Goal: Task Accomplishment & Management: Complete application form

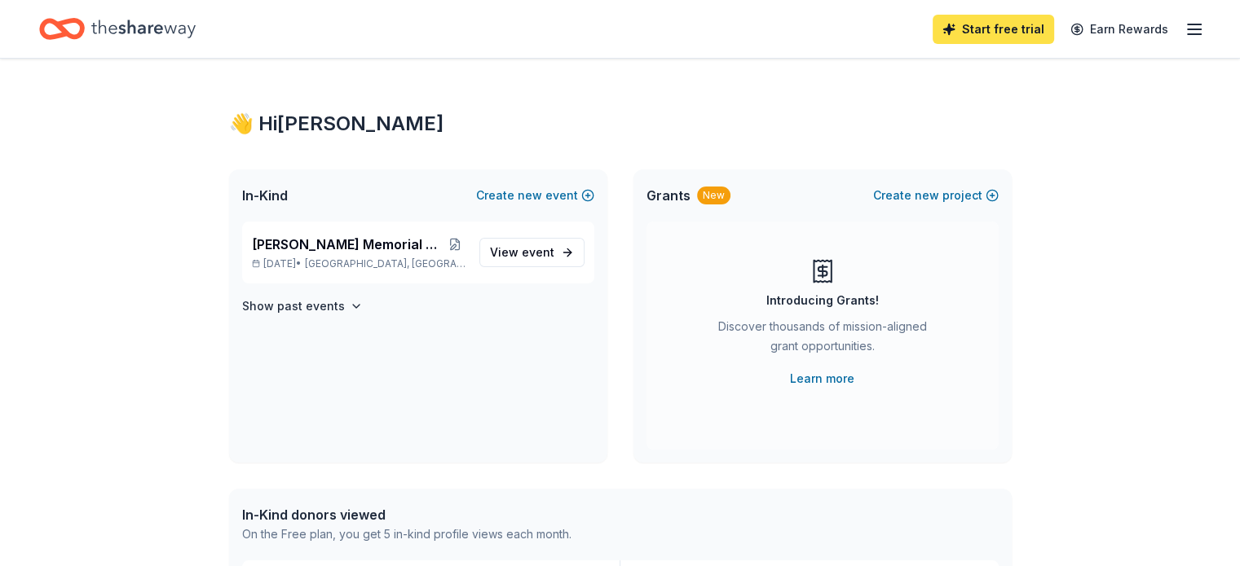
click at [965, 35] on link "Start free trial" at bounding box center [992, 29] width 121 height 29
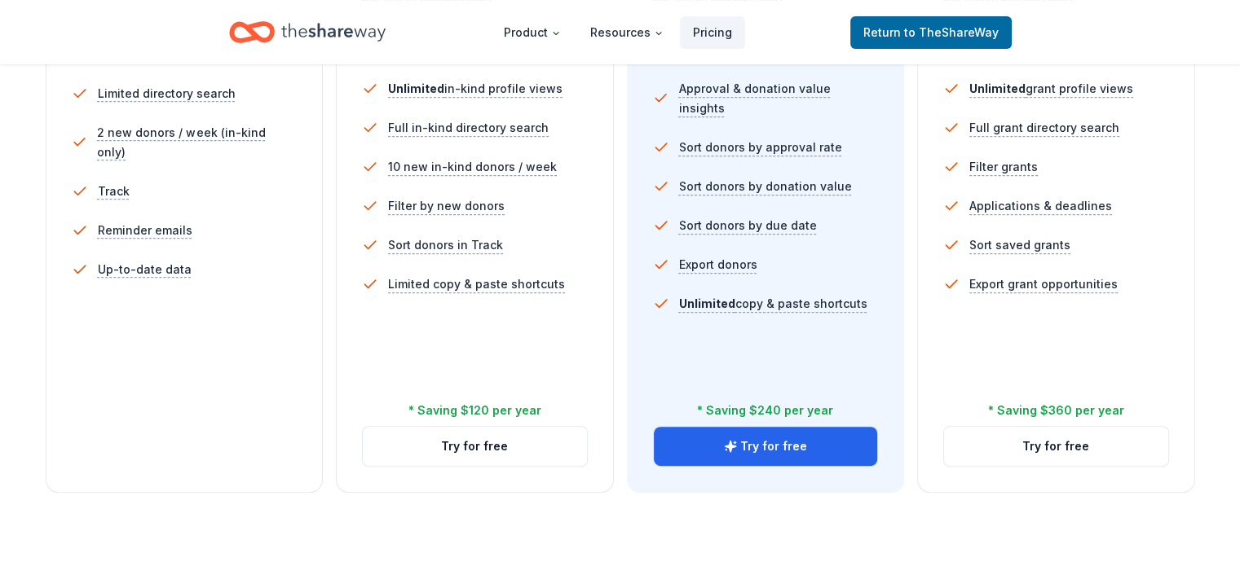
scroll to position [525, 0]
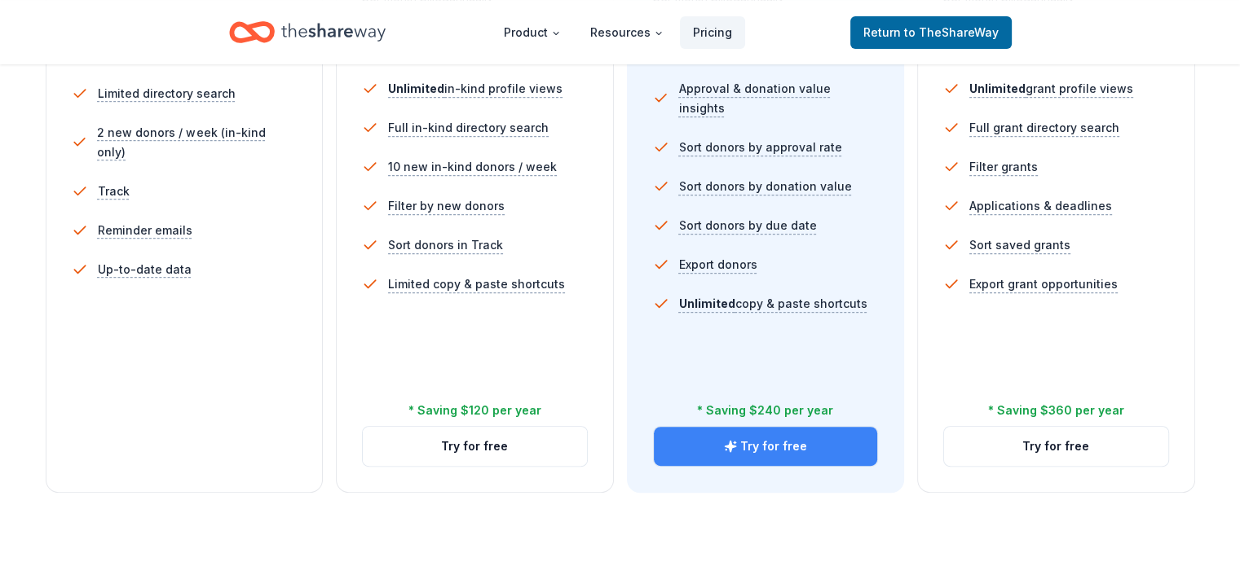
click at [724, 440] on icon "button" at bounding box center [730, 446] width 13 height 13
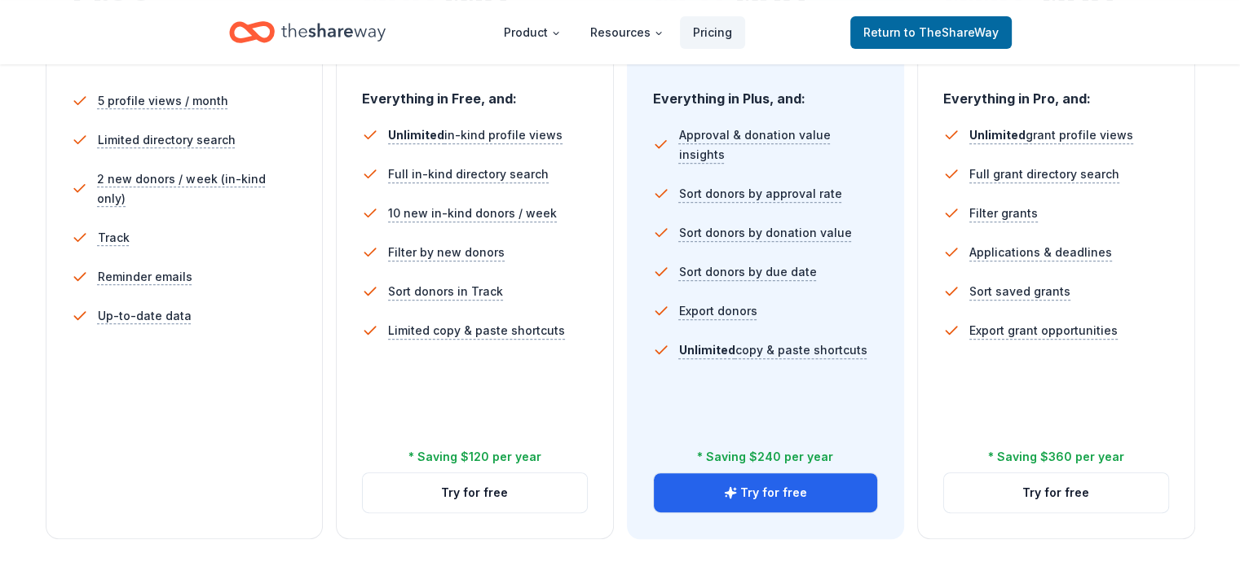
scroll to position [479, 0]
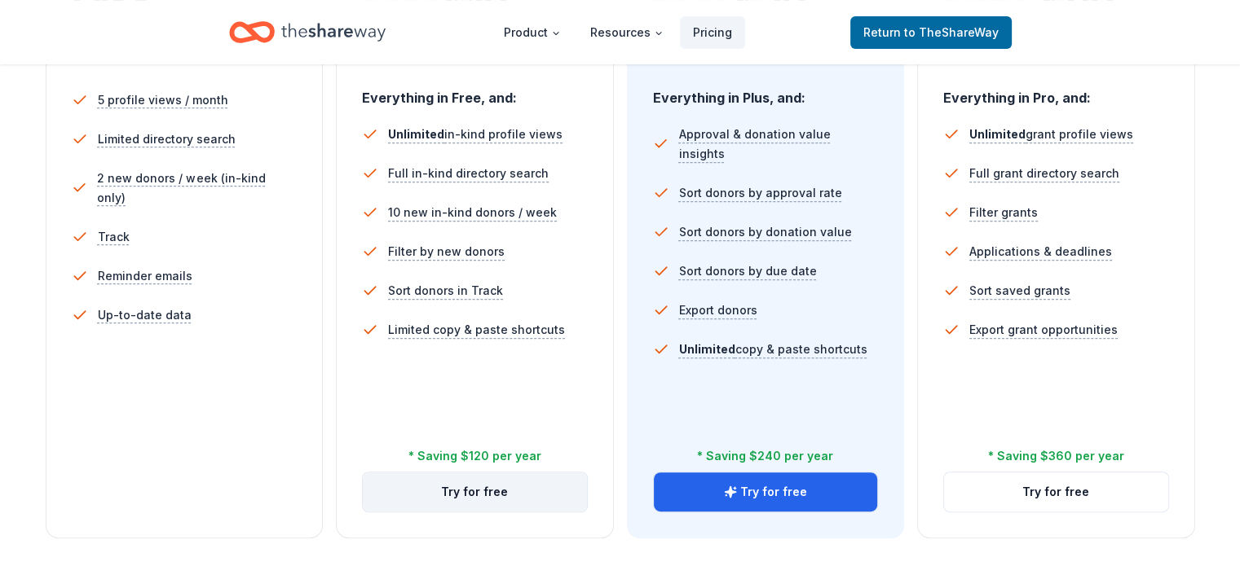
click at [513, 473] on button "Try for free" at bounding box center [475, 492] width 224 height 39
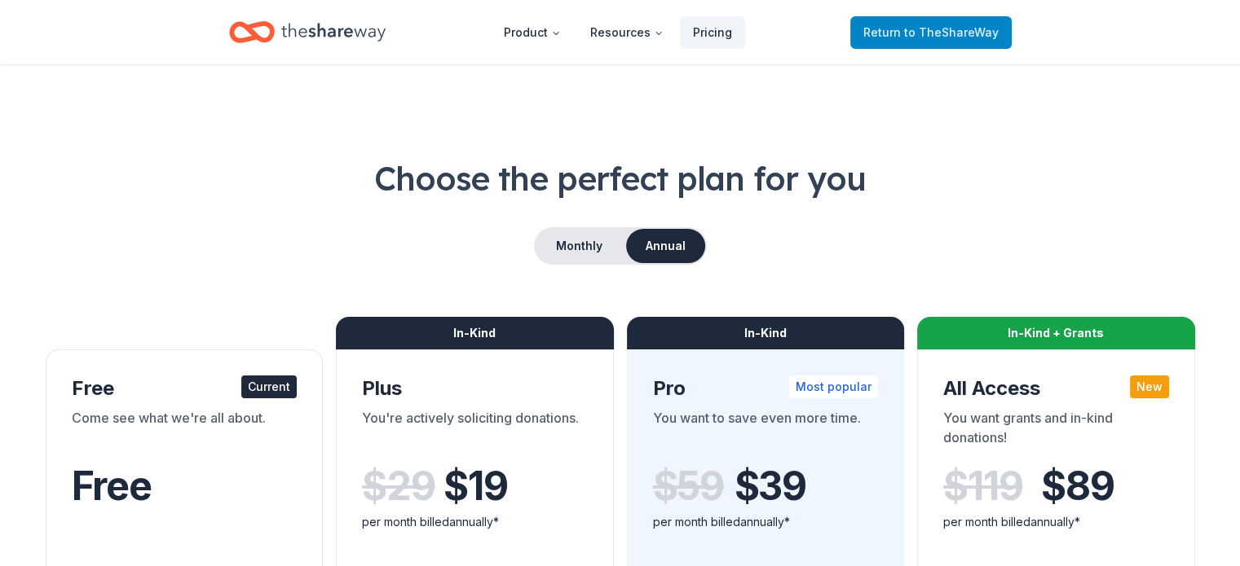
click at [942, 25] on span "to TheShareWay" at bounding box center [951, 32] width 95 height 14
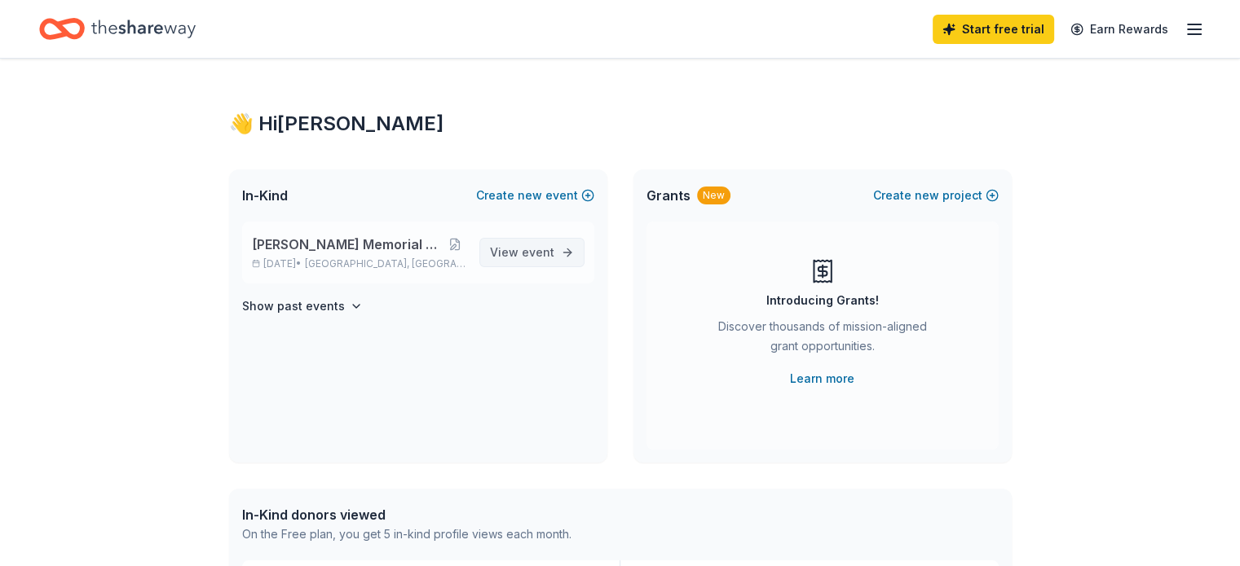
click at [546, 247] on span "event" at bounding box center [538, 252] width 33 height 14
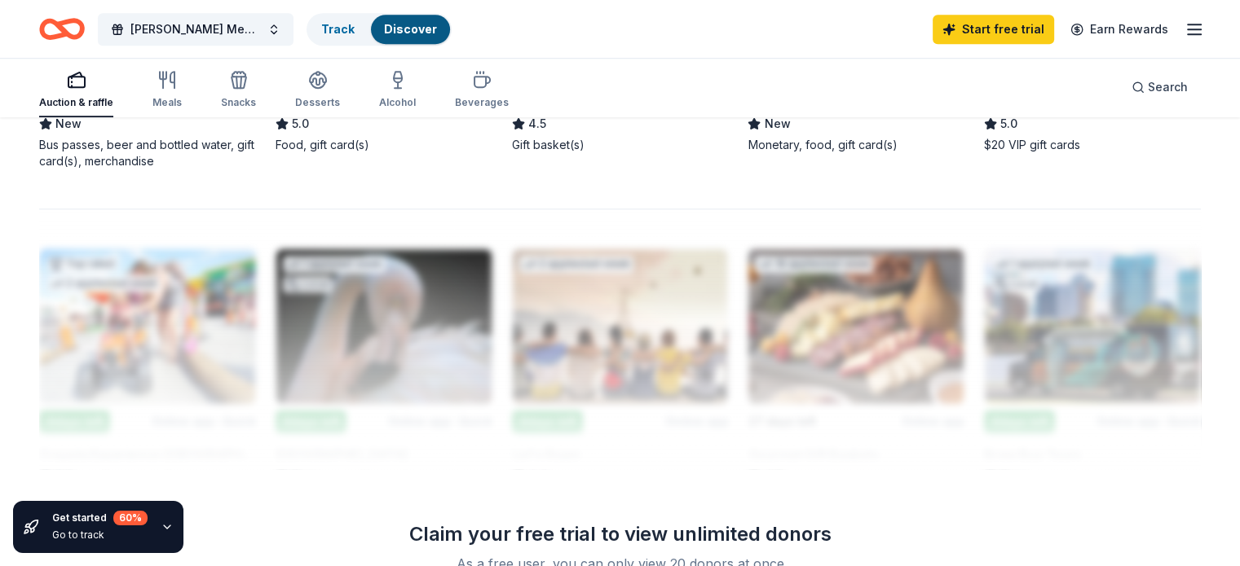
scroll to position [1643, 0]
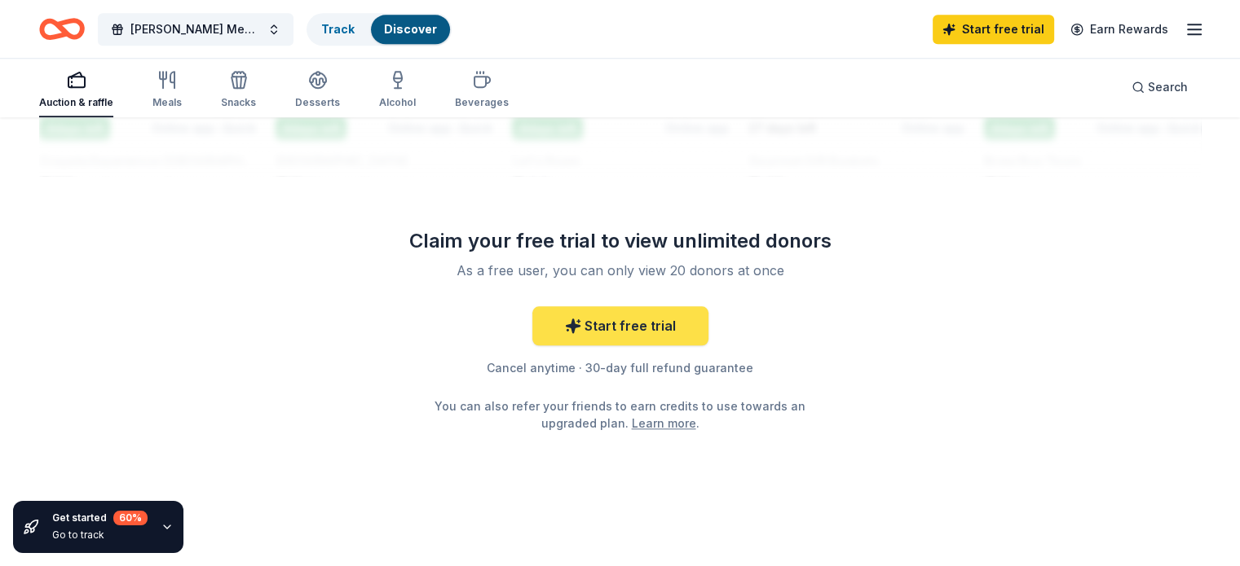
click at [668, 312] on link "Start free trial" at bounding box center [620, 325] width 176 height 39
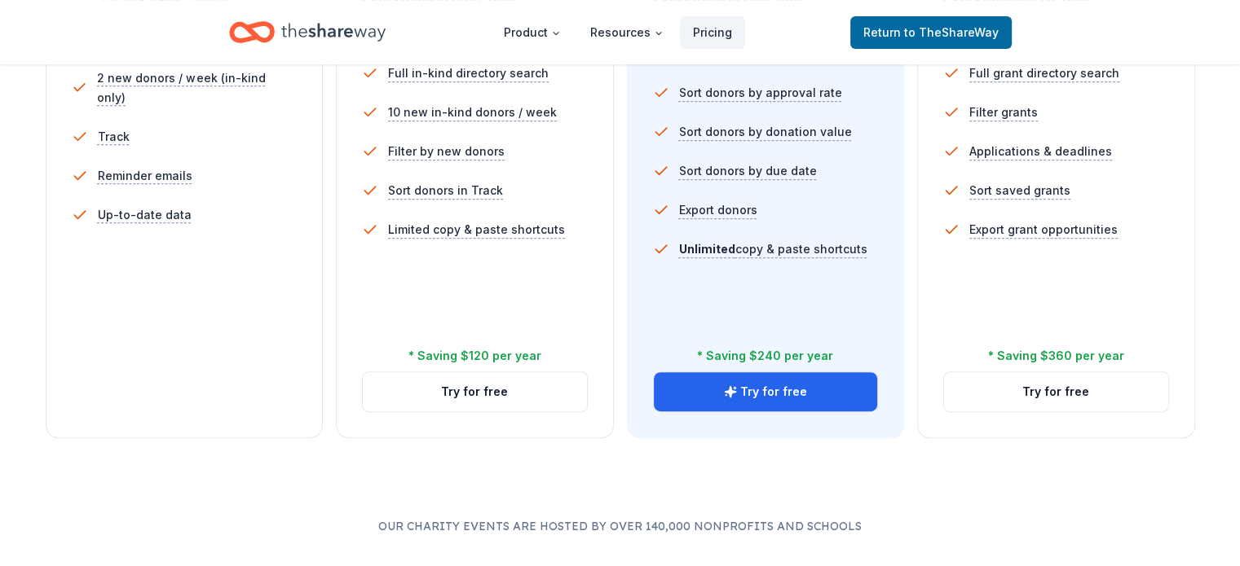
scroll to position [580, 0]
click at [492, 372] on button "Try for free" at bounding box center [475, 391] width 224 height 39
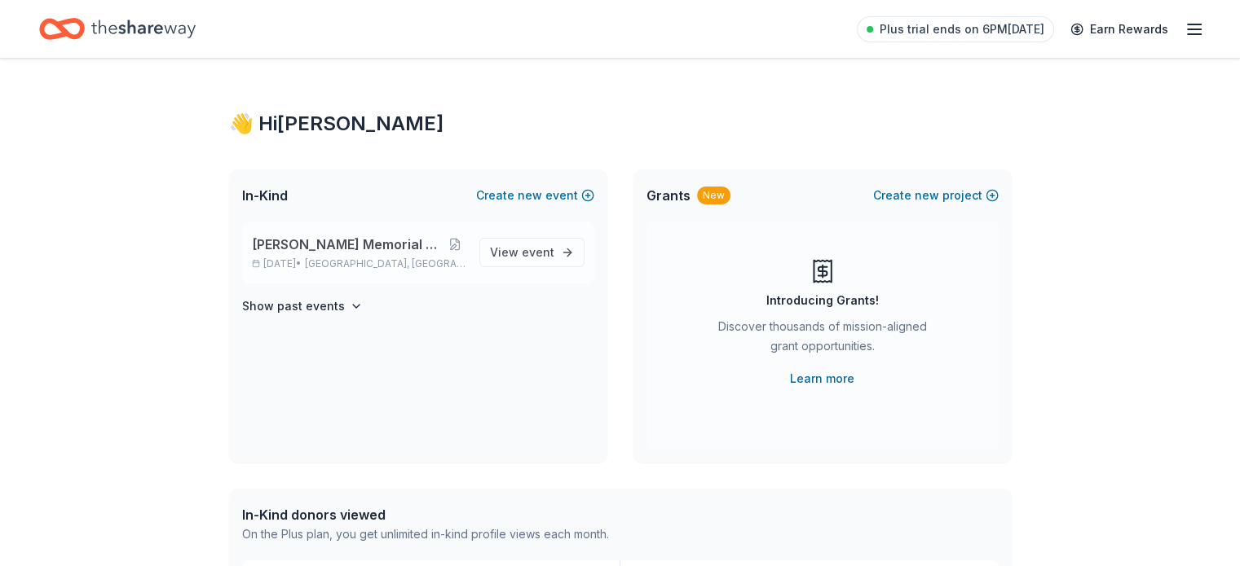
click at [416, 258] on span "Coral Springs, FL" at bounding box center [385, 264] width 161 height 13
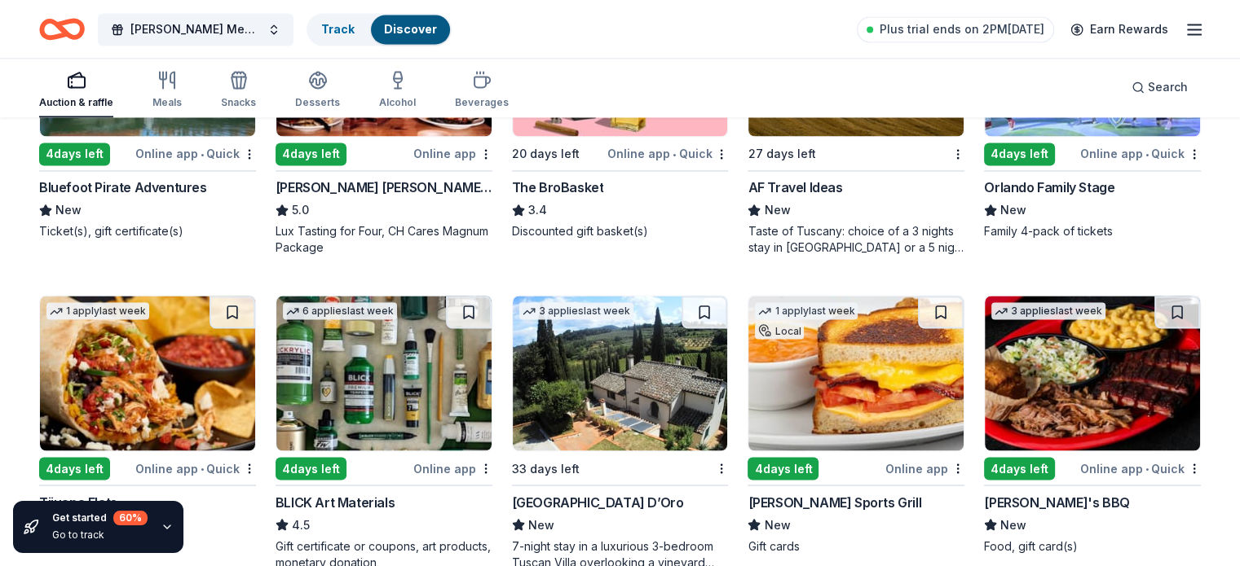
scroll to position [2895, 0]
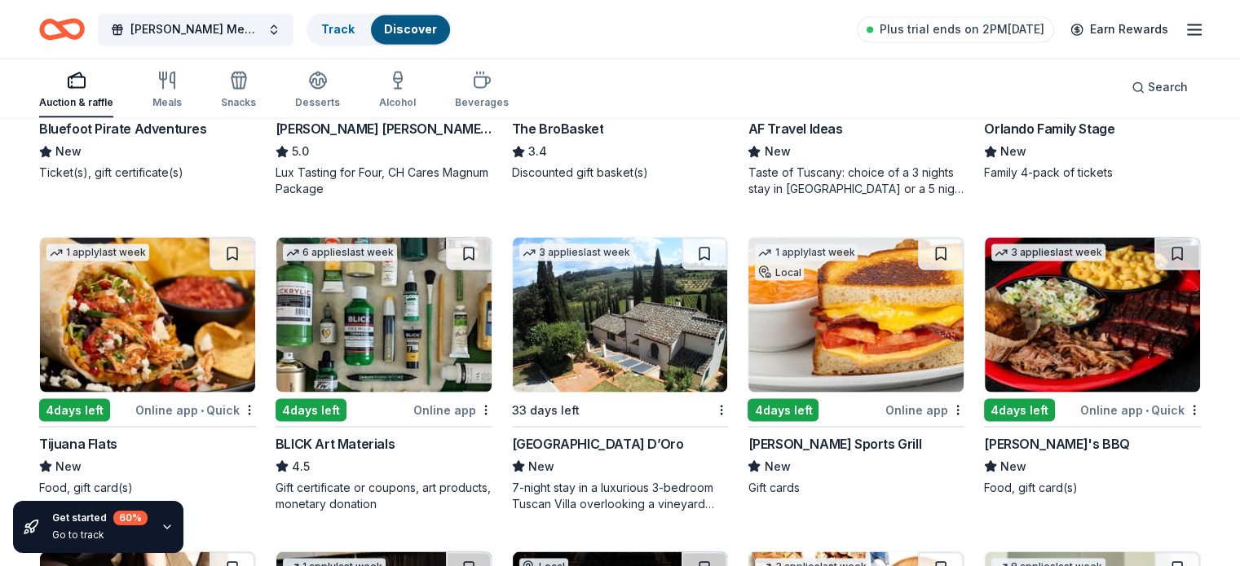
drag, startPoint x: 625, startPoint y: 289, endPoint x: 1203, endPoint y: 409, distance: 590.3
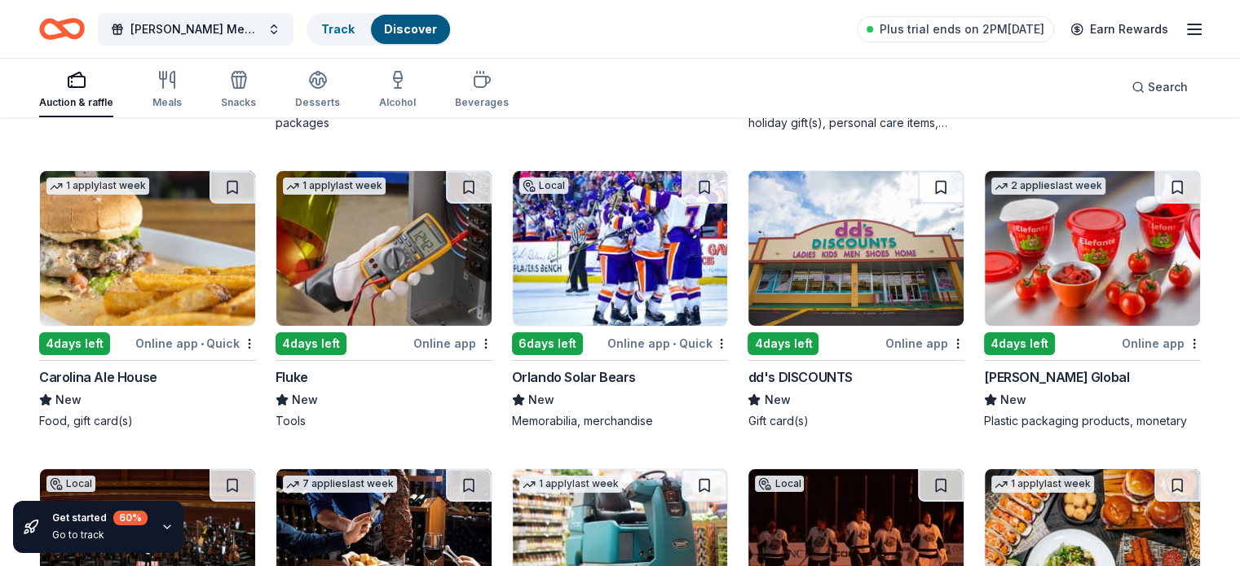
scroll to position [6692, 0]
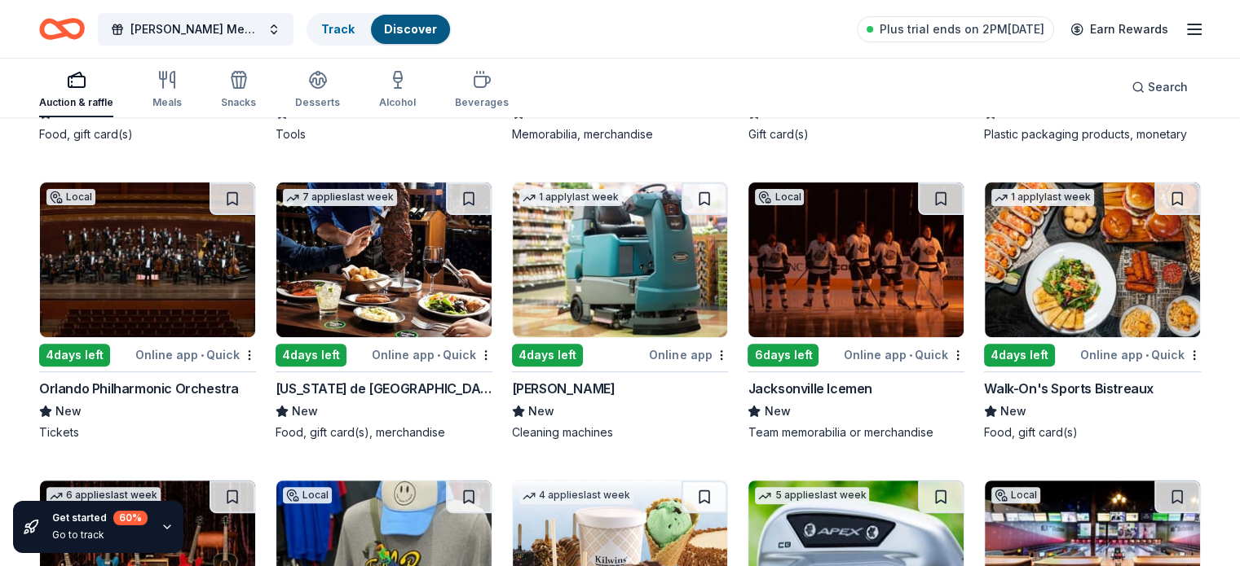
drag, startPoint x: 626, startPoint y: 231, endPoint x: 1206, endPoint y: 253, distance: 580.6
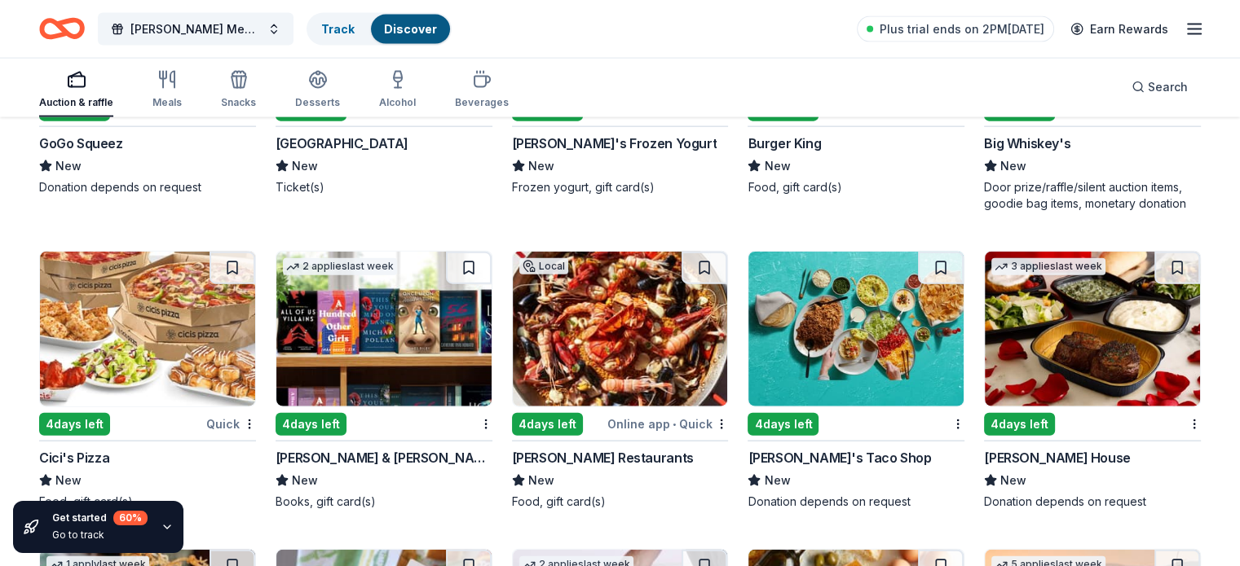
scroll to position [9968, 0]
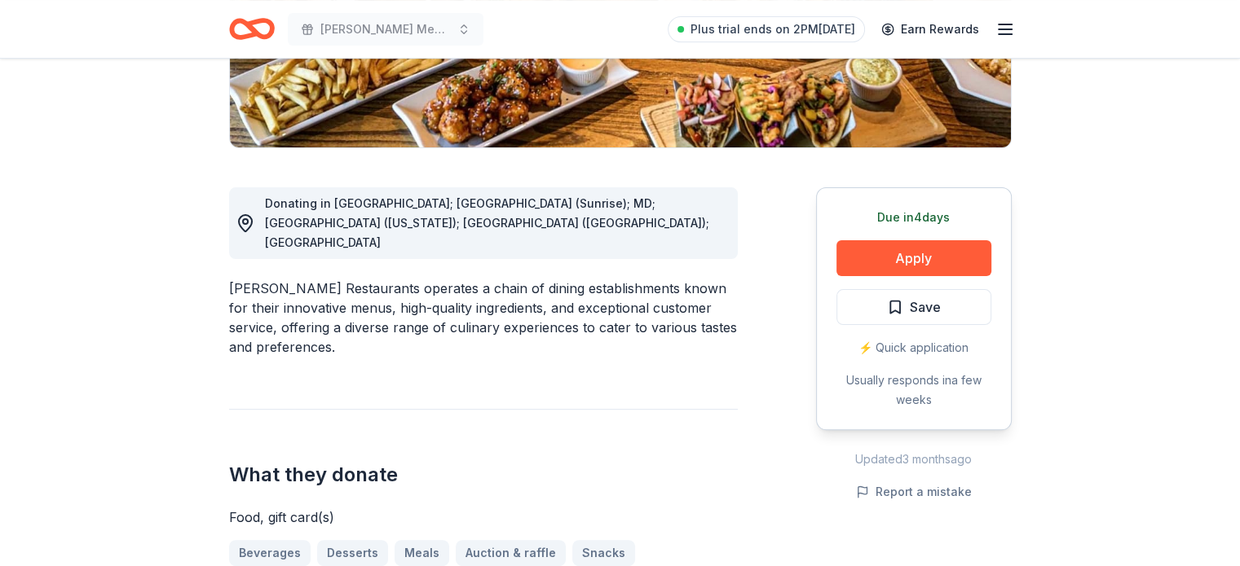
scroll to position [346, 0]
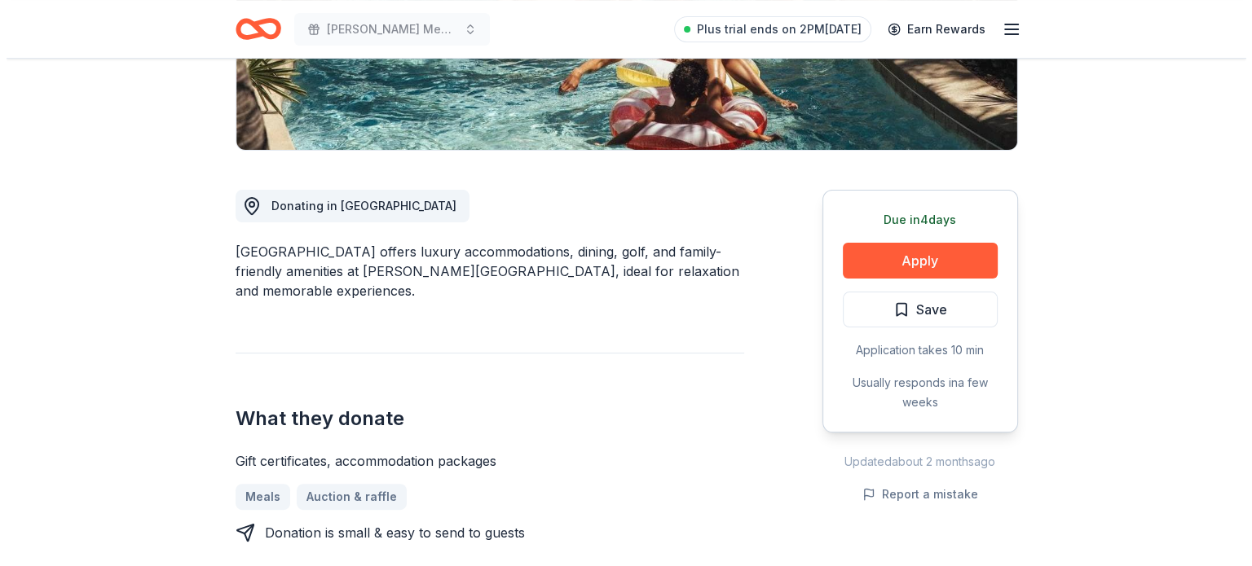
scroll to position [346, 0]
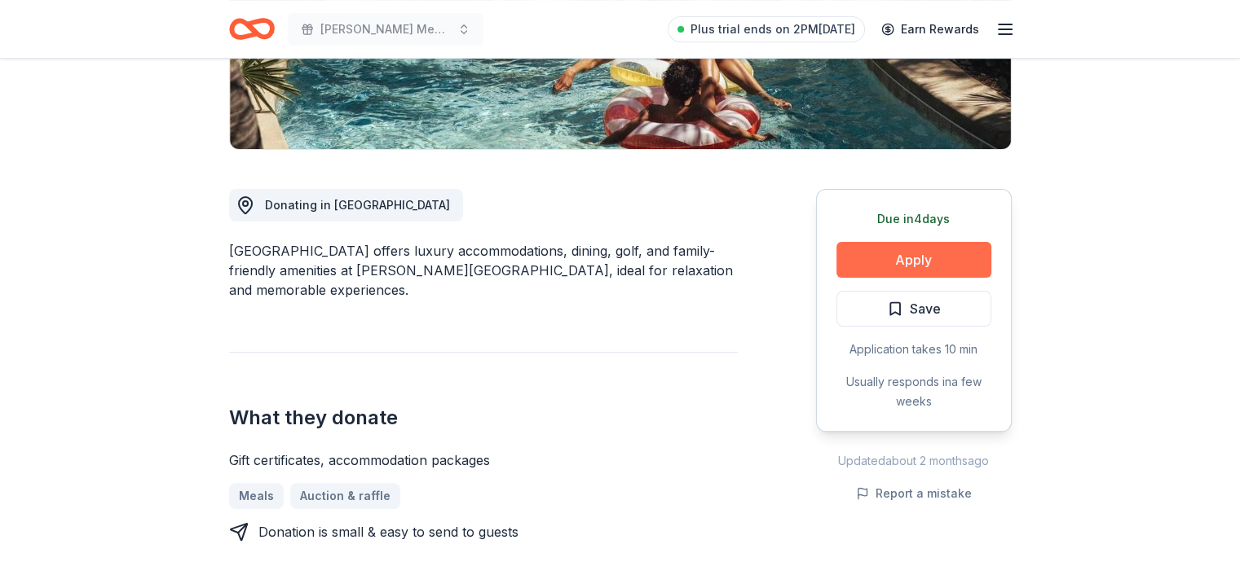
click at [893, 262] on button "Apply" at bounding box center [913, 260] width 155 height 36
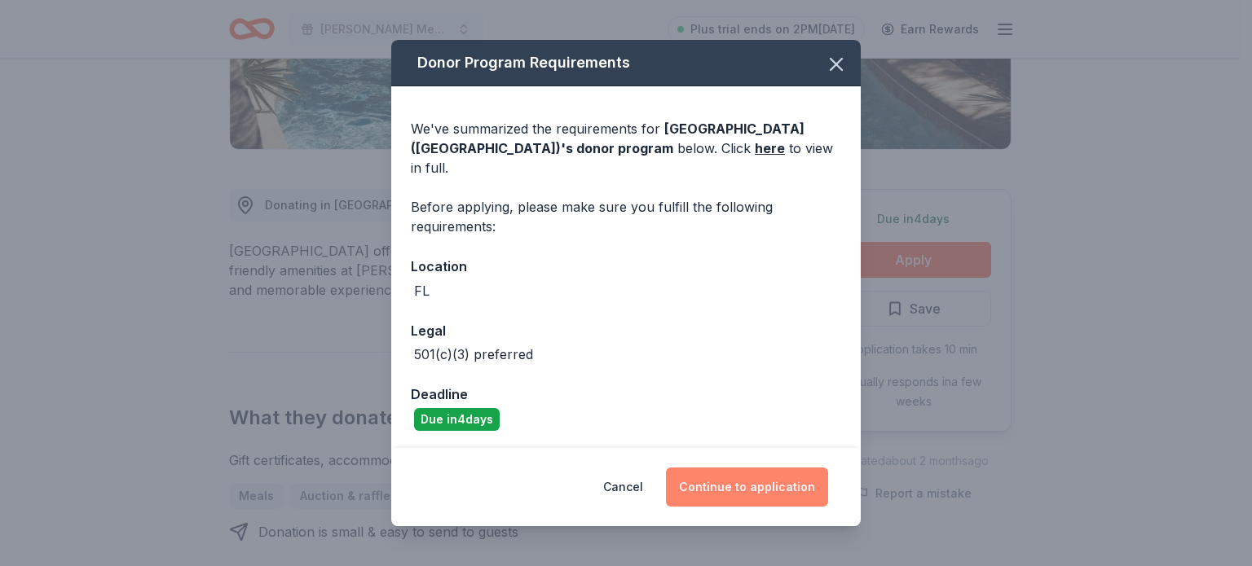
click at [757, 480] on button "Continue to application" at bounding box center [747, 487] width 162 height 39
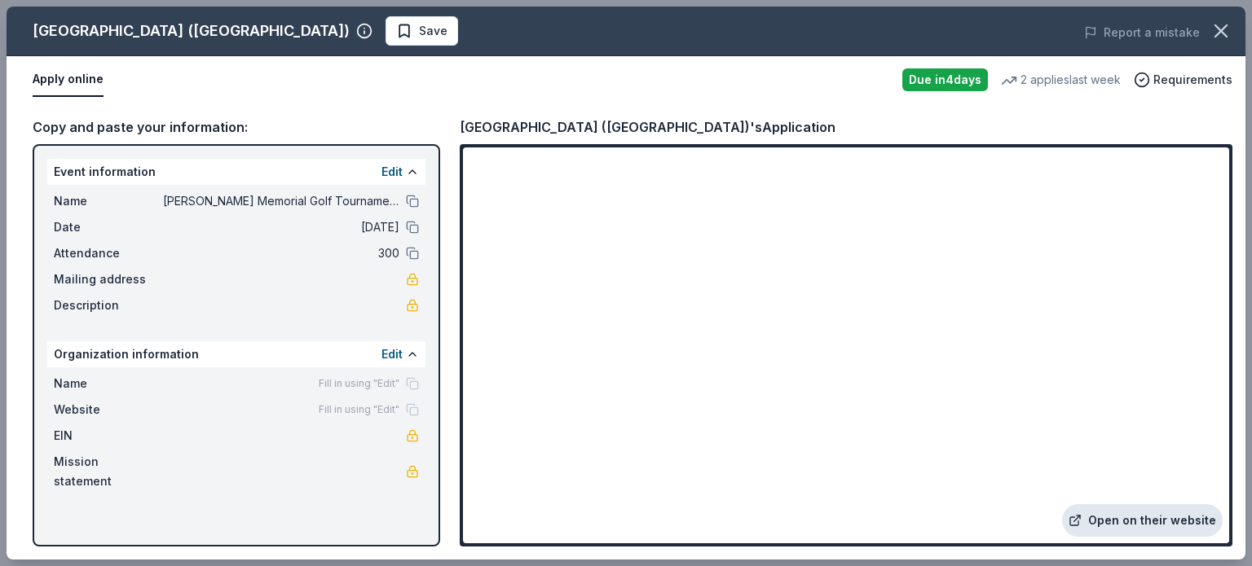
click at [1117, 533] on link "Open on their website" at bounding box center [1142, 520] width 161 height 33
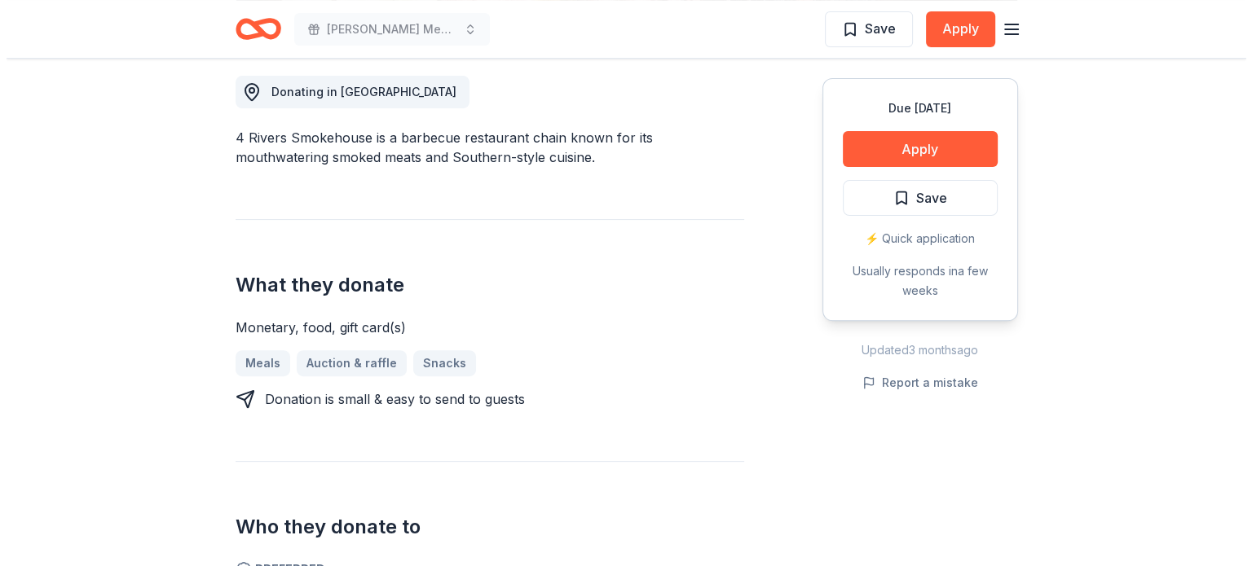
scroll to position [466, 0]
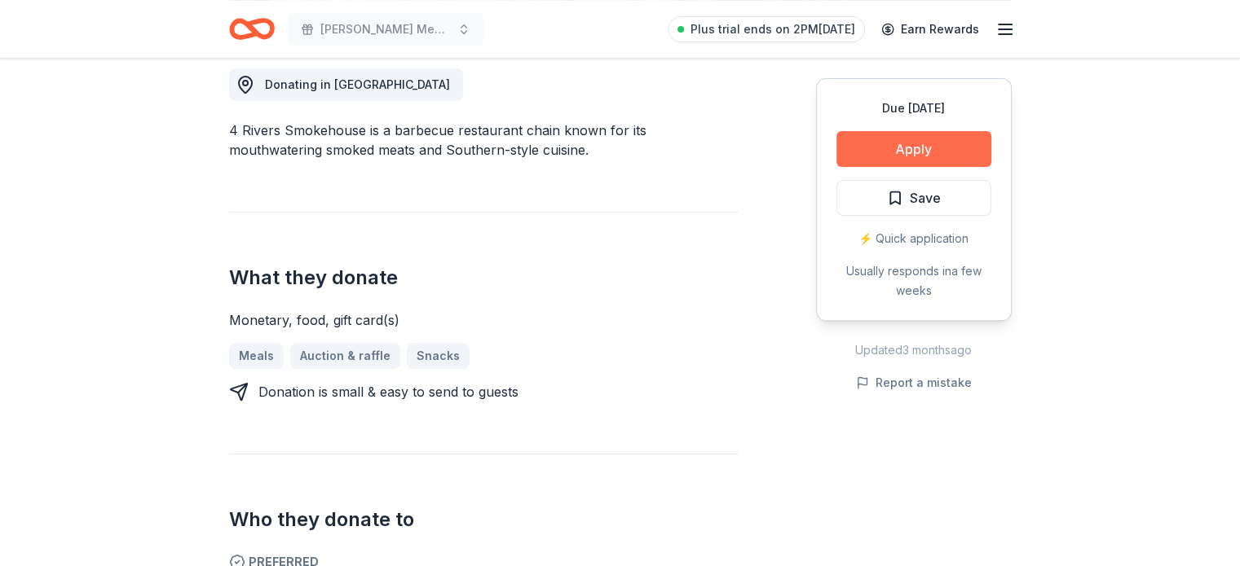
click at [920, 152] on button "Apply" at bounding box center [913, 149] width 155 height 36
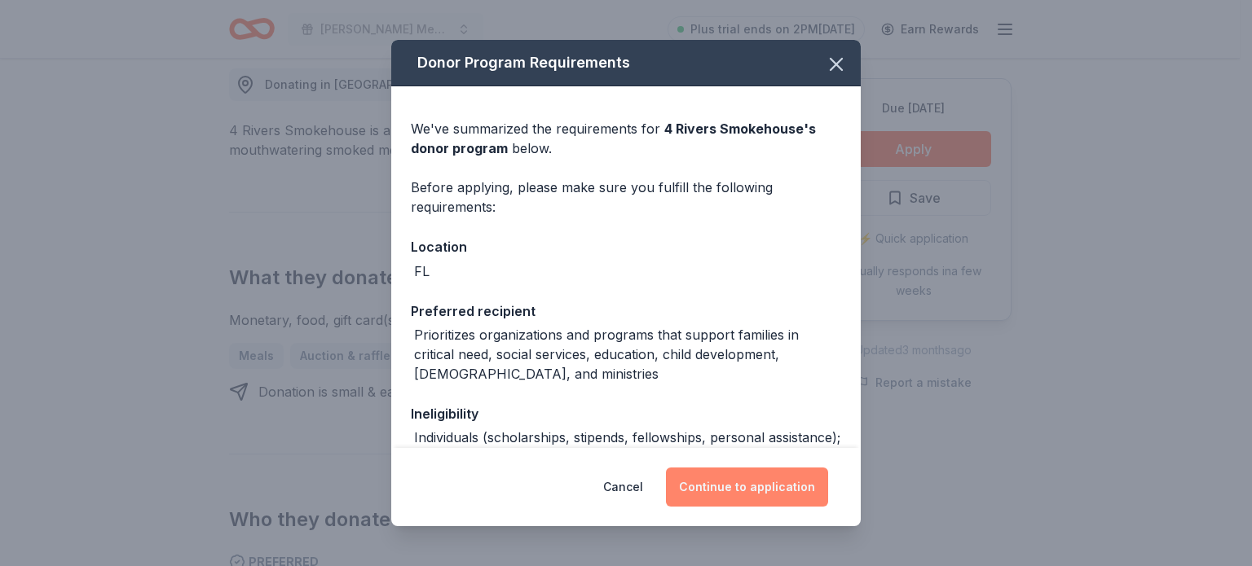
click at [753, 491] on button "Continue to application" at bounding box center [747, 487] width 162 height 39
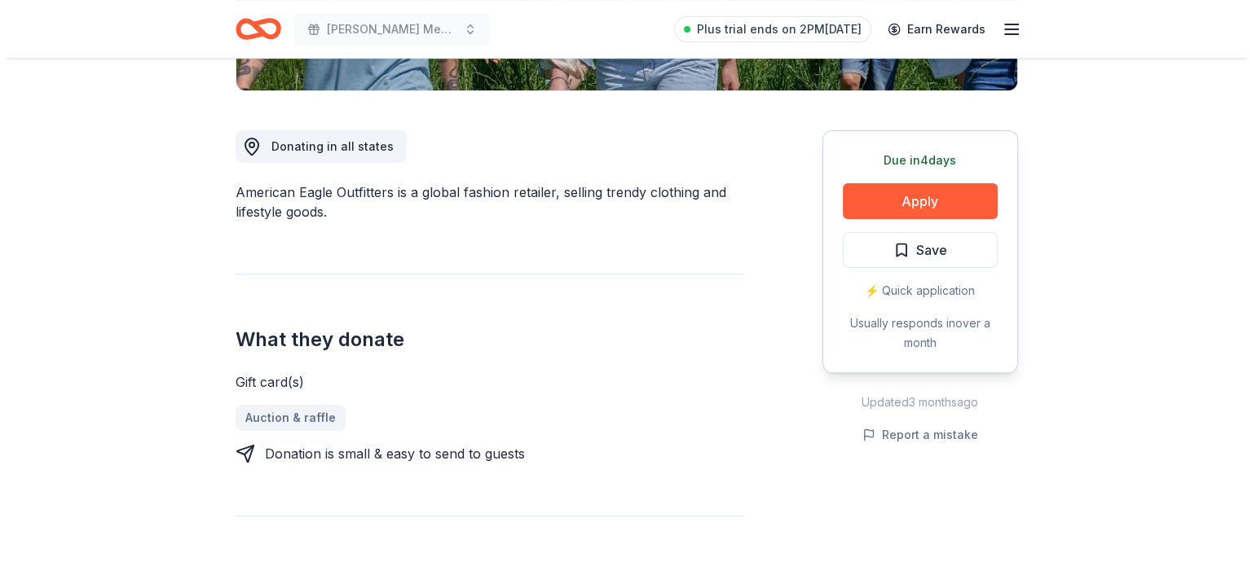
scroll to position [406, 0]
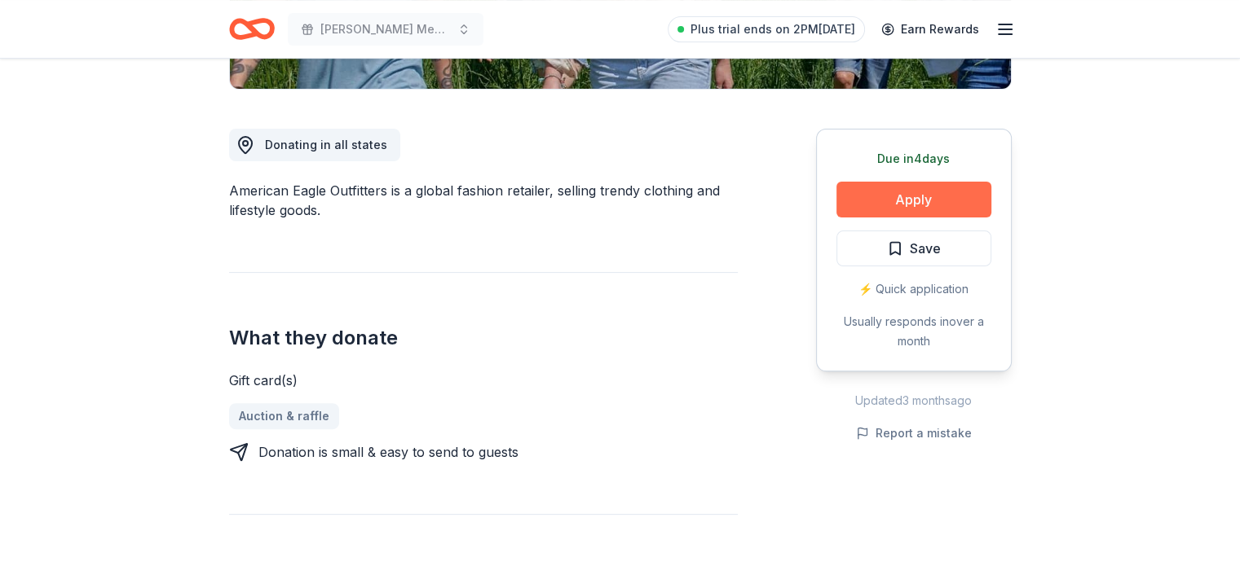
click at [872, 188] on button "Apply" at bounding box center [913, 200] width 155 height 36
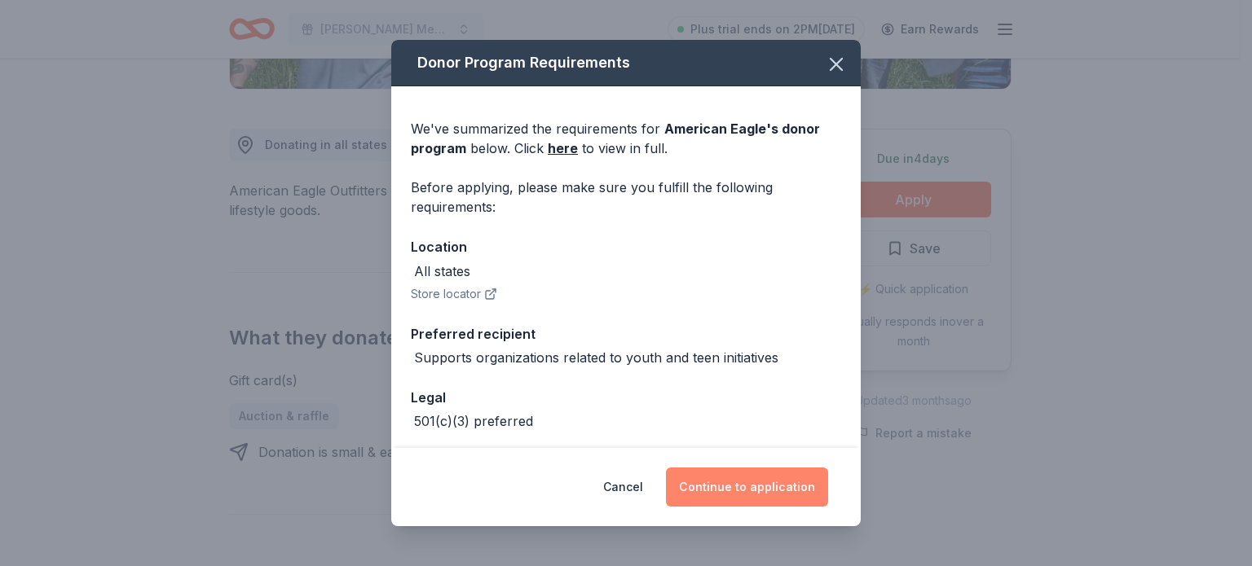
click at [793, 496] on button "Continue to application" at bounding box center [747, 487] width 162 height 39
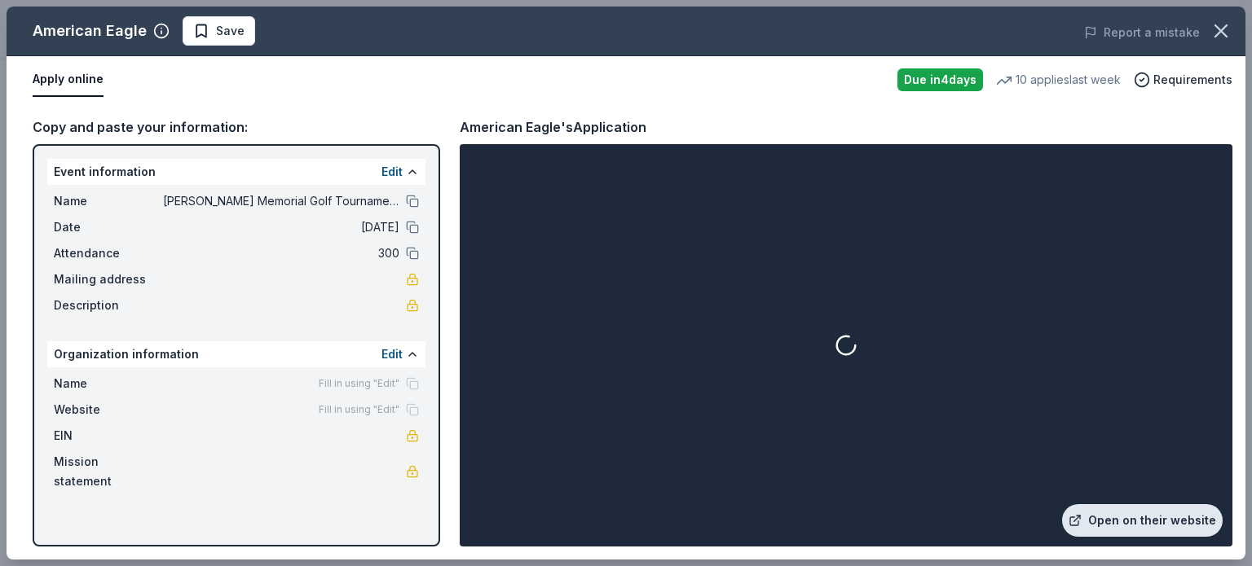
click at [1118, 517] on link "Open on their website" at bounding box center [1142, 520] width 161 height 33
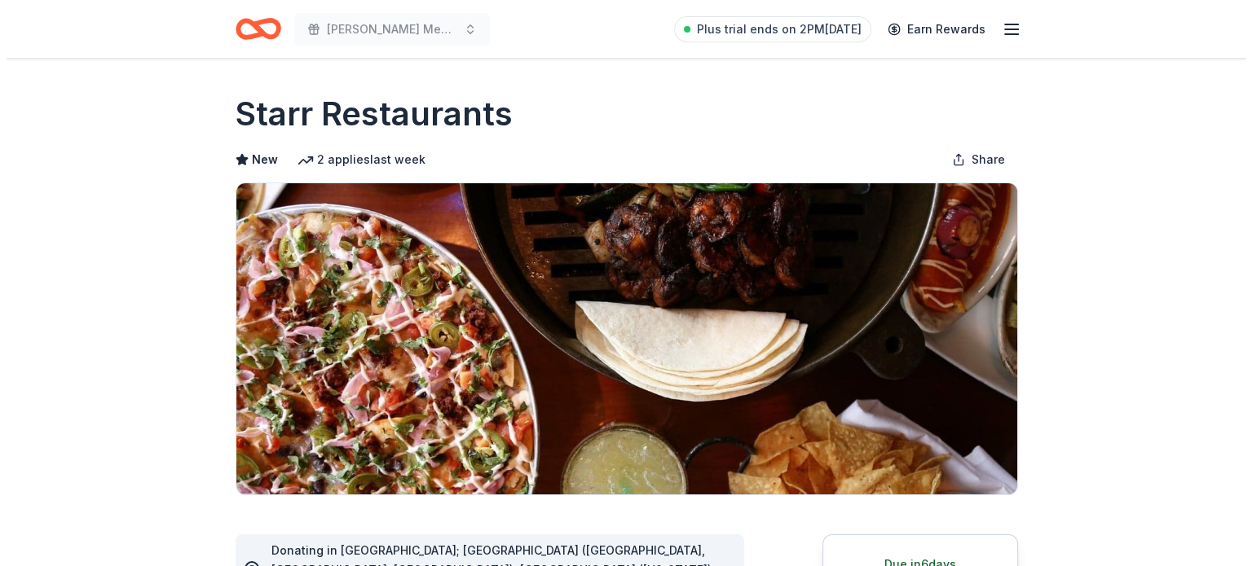
scroll to position [396, 0]
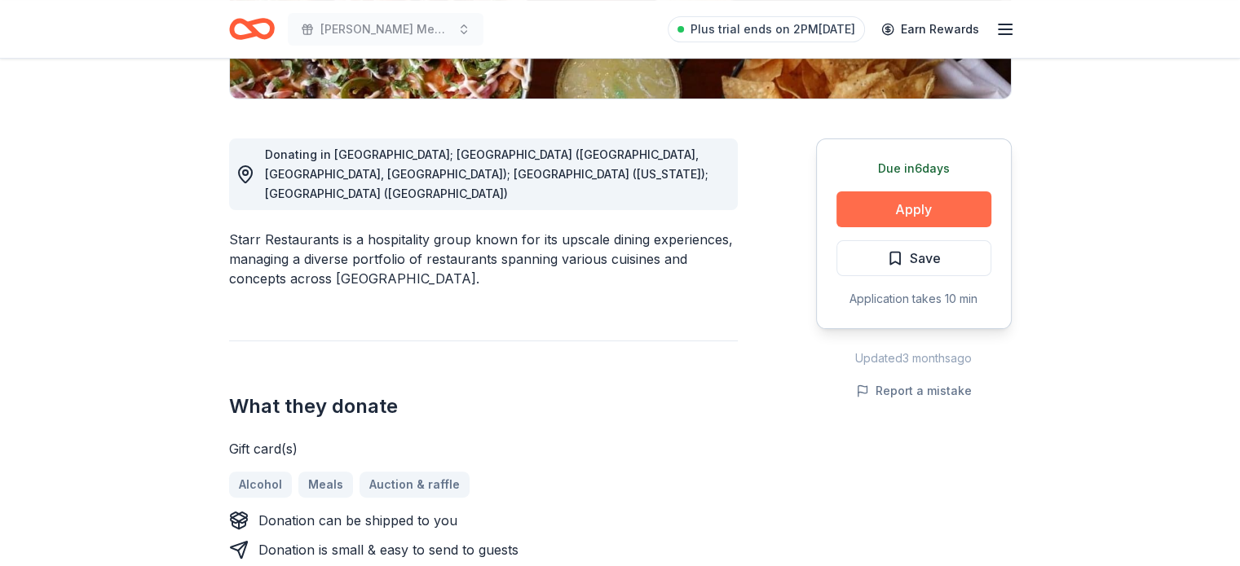
click at [874, 211] on button "Apply" at bounding box center [913, 210] width 155 height 36
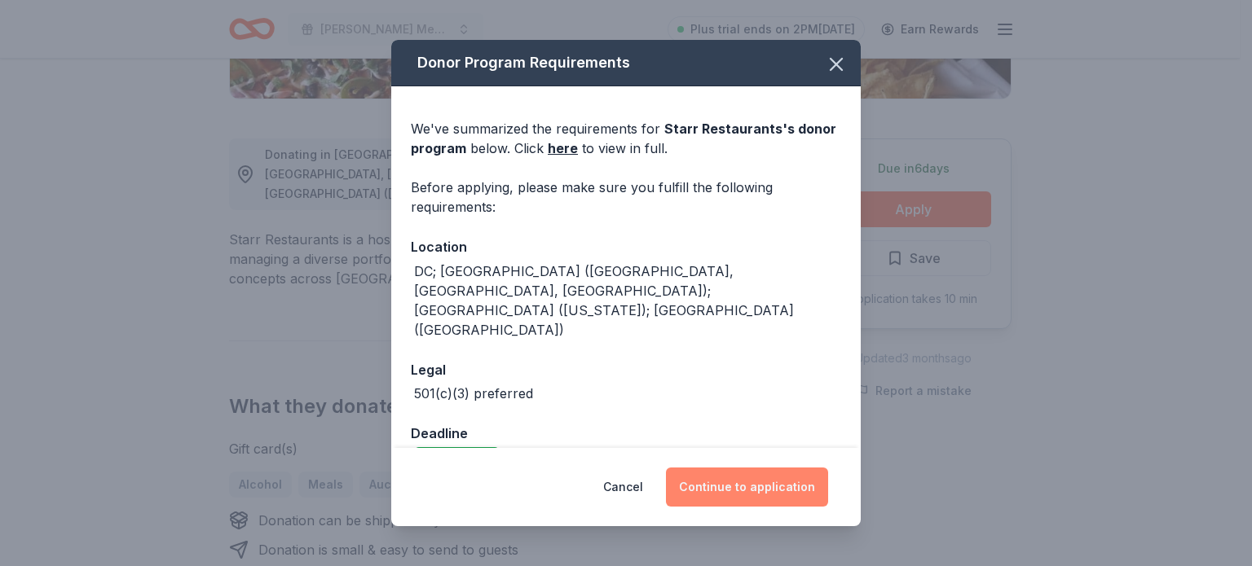
click at [774, 495] on button "Continue to application" at bounding box center [747, 487] width 162 height 39
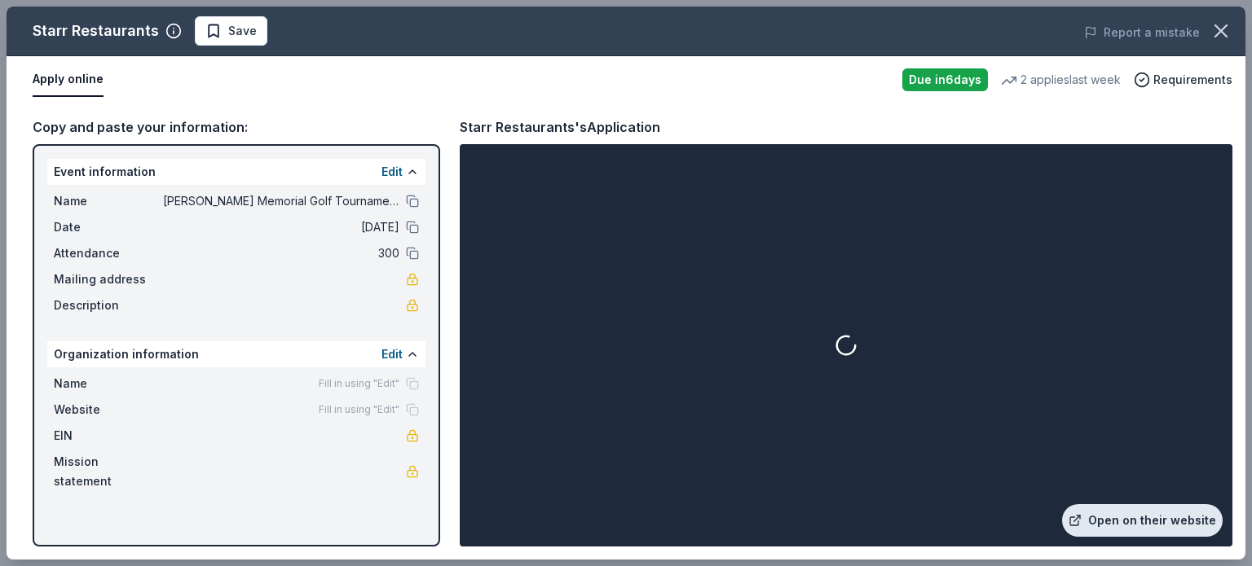
click at [1107, 512] on link "Open on their website" at bounding box center [1142, 520] width 161 height 33
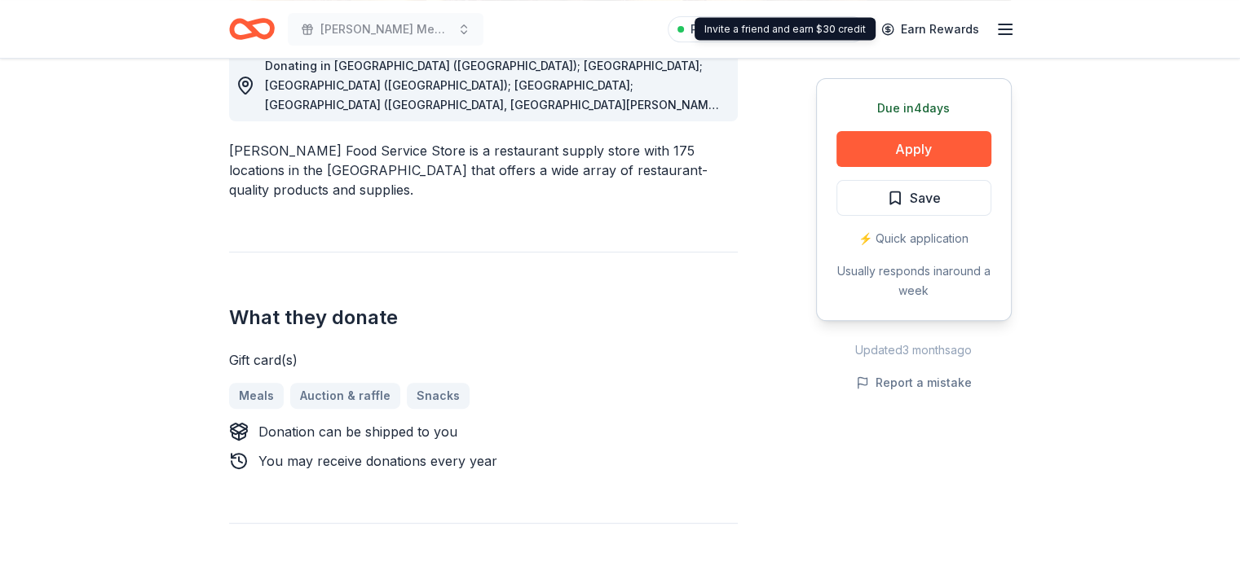
scroll to position [482, 0]
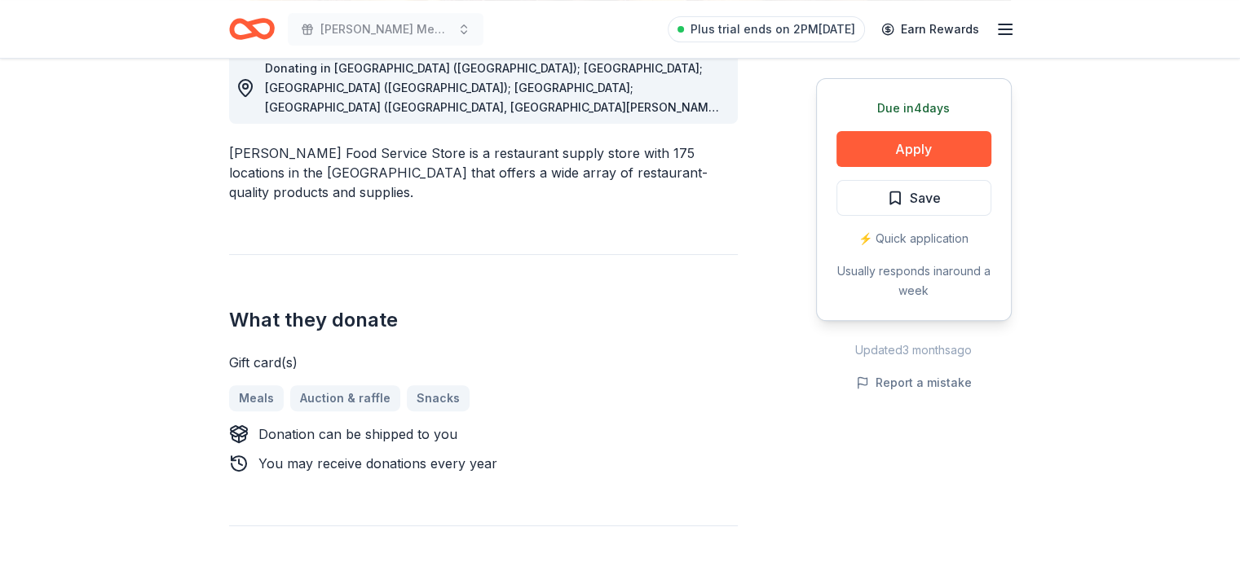
click at [603, 109] on span "Donating in [GEOGRAPHIC_DATA] ([GEOGRAPHIC_DATA]); [GEOGRAPHIC_DATA]; [GEOGRAPH…" at bounding box center [494, 283] width 458 height 444
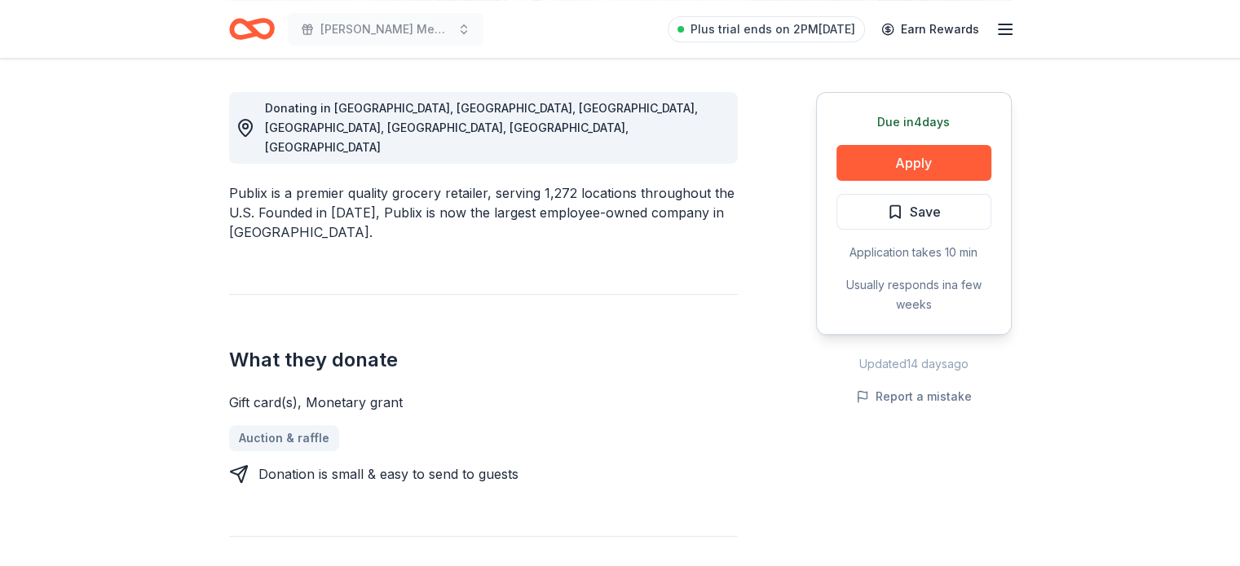
scroll to position [445, 0]
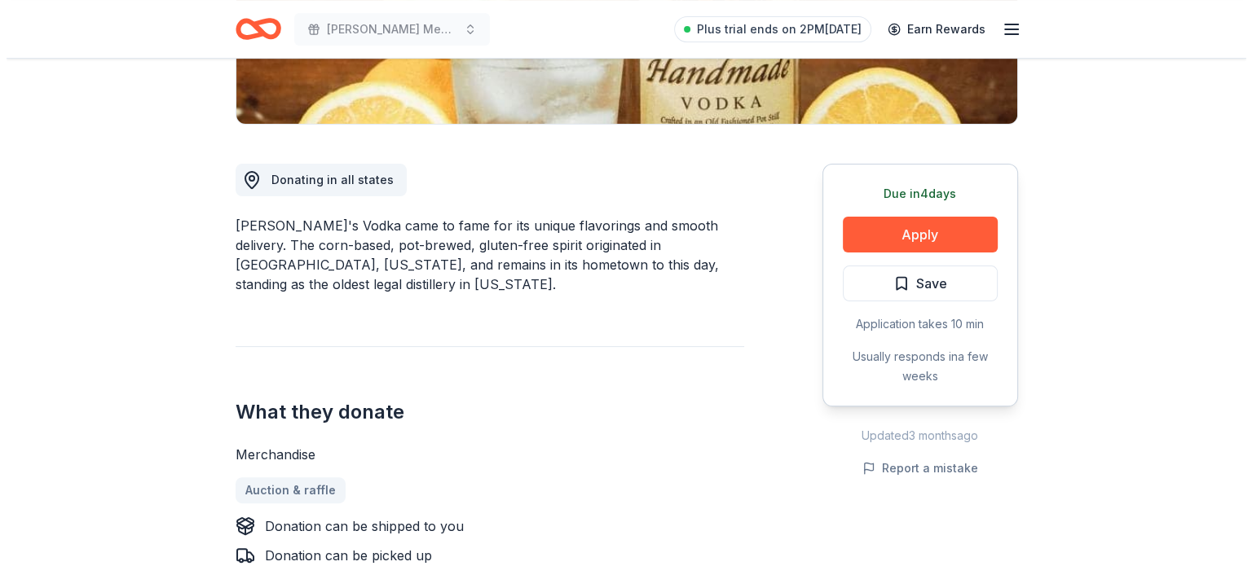
scroll to position [372, 0]
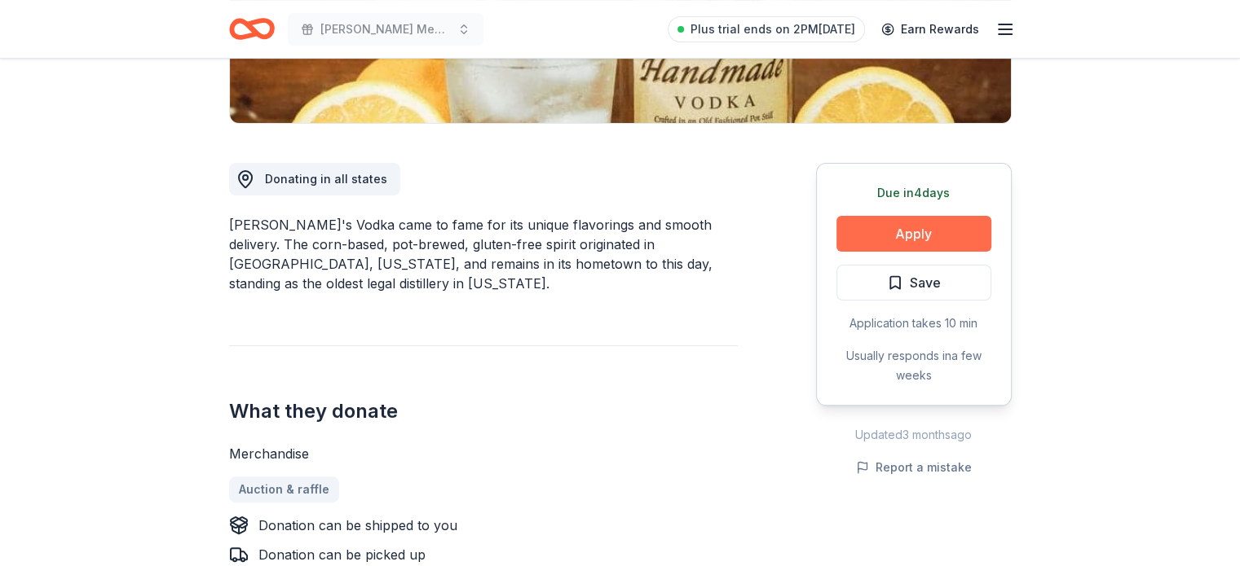
click at [925, 219] on button "Apply" at bounding box center [913, 234] width 155 height 36
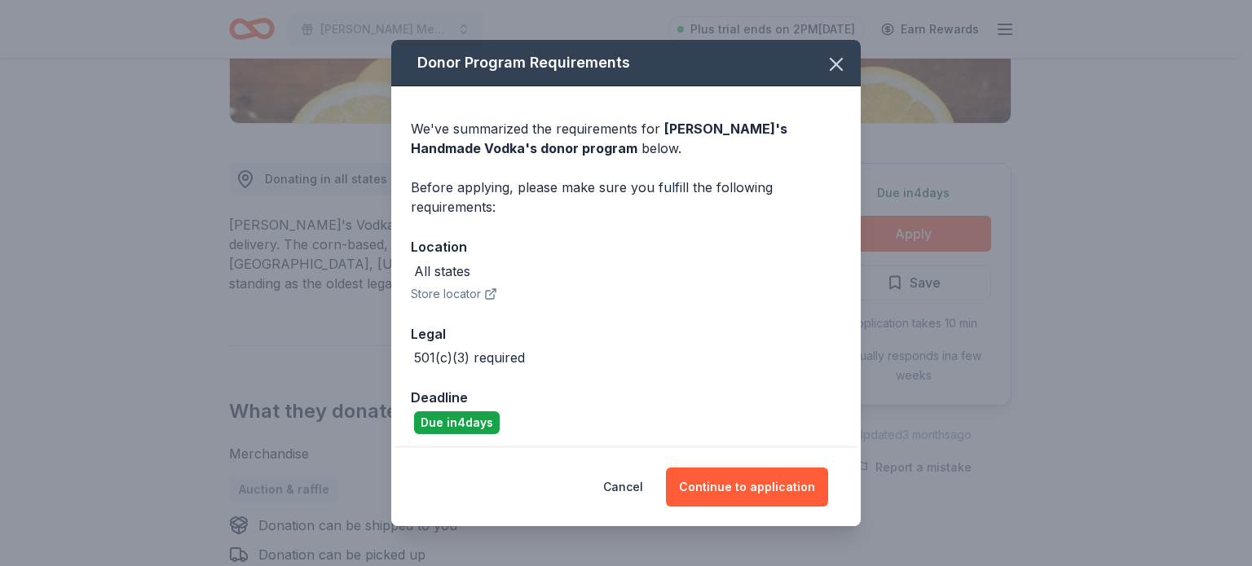
scroll to position [5, 0]
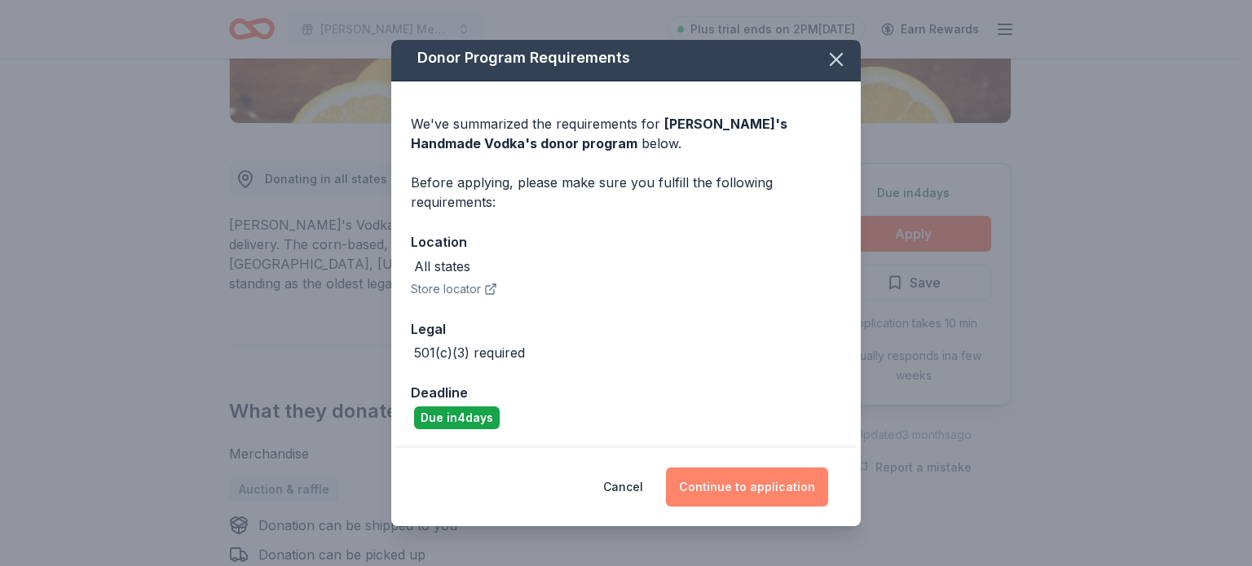
click at [728, 472] on button "Continue to application" at bounding box center [747, 487] width 162 height 39
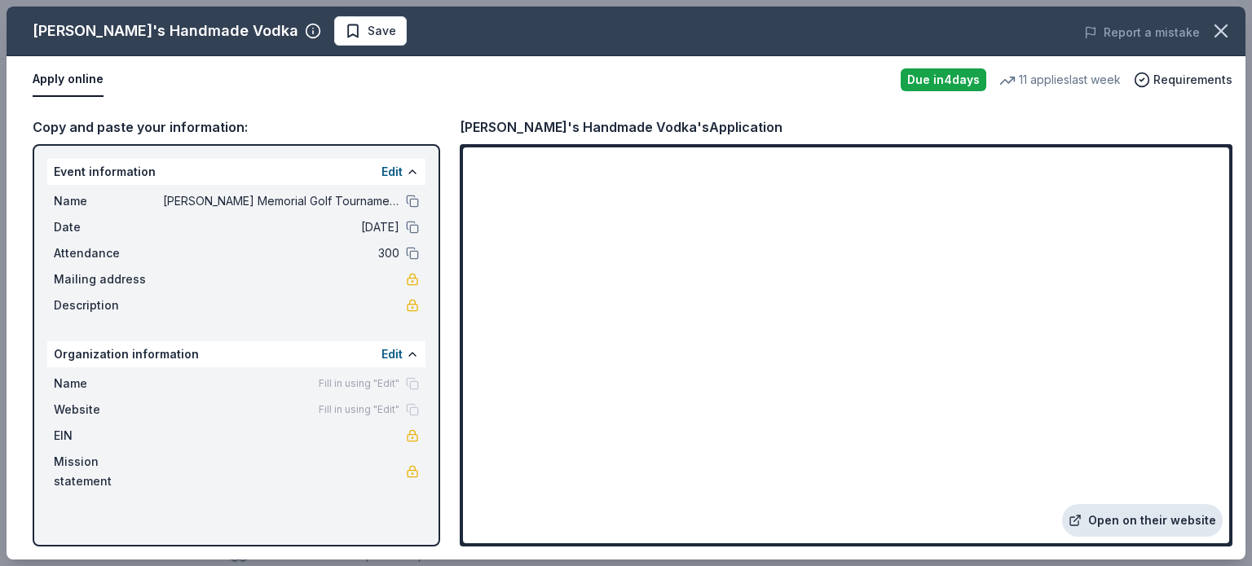
click at [1157, 534] on link "Open on their website" at bounding box center [1142, 520] width 161 height 33
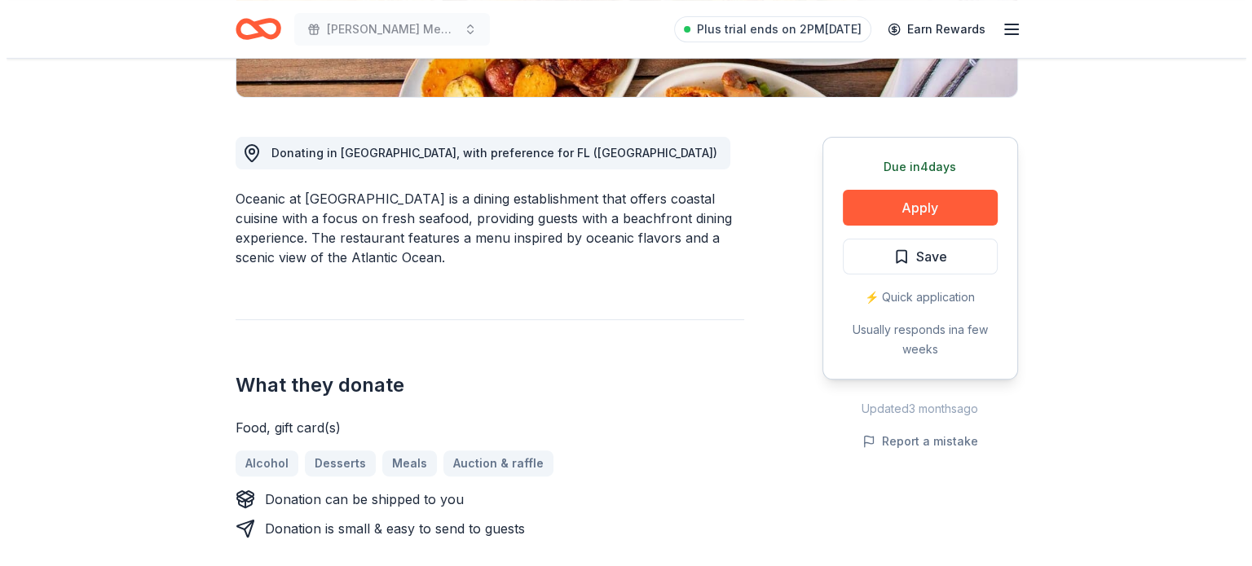
scroll to position [394, 0]
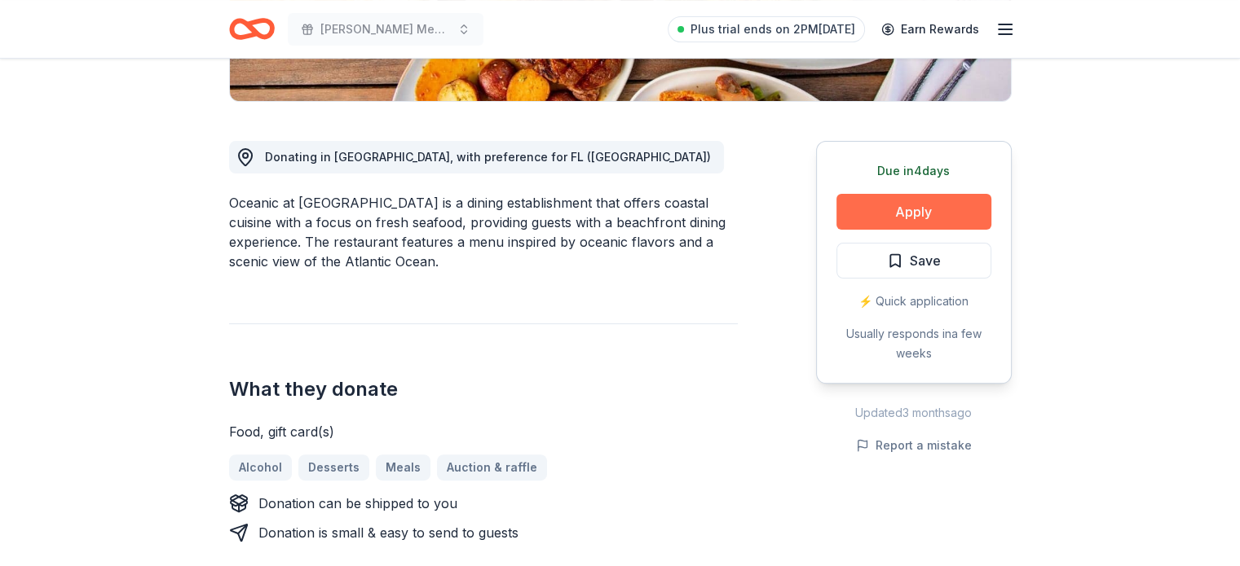
click at [923, 219] on button "Apply" at bounding box center [913, 212] width 155 height 36
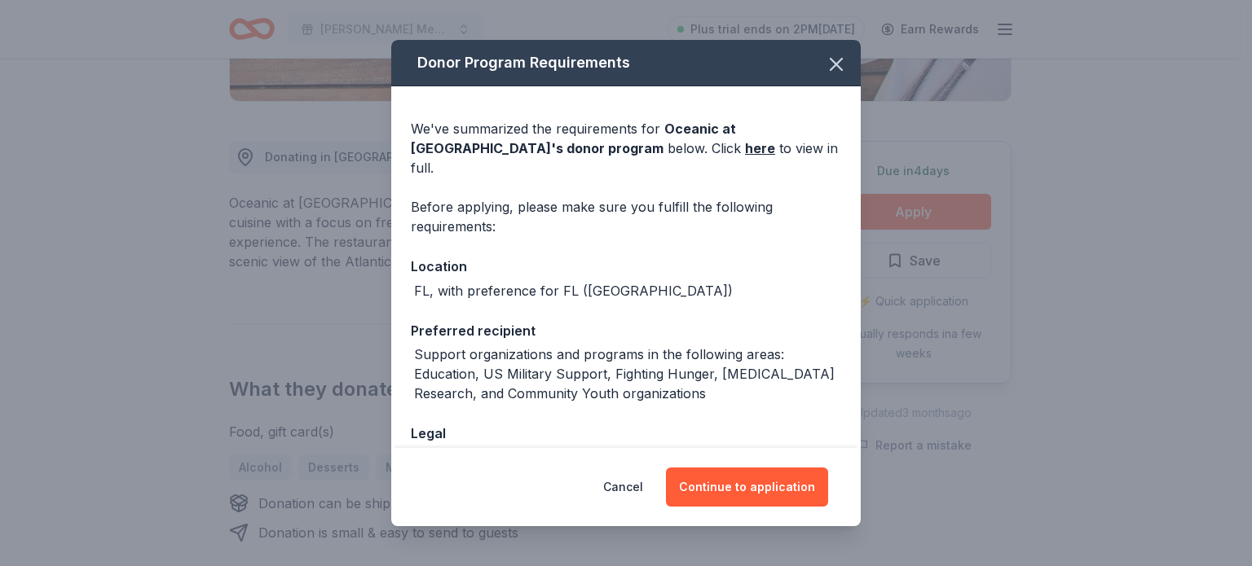
scroll to position [85, 0]
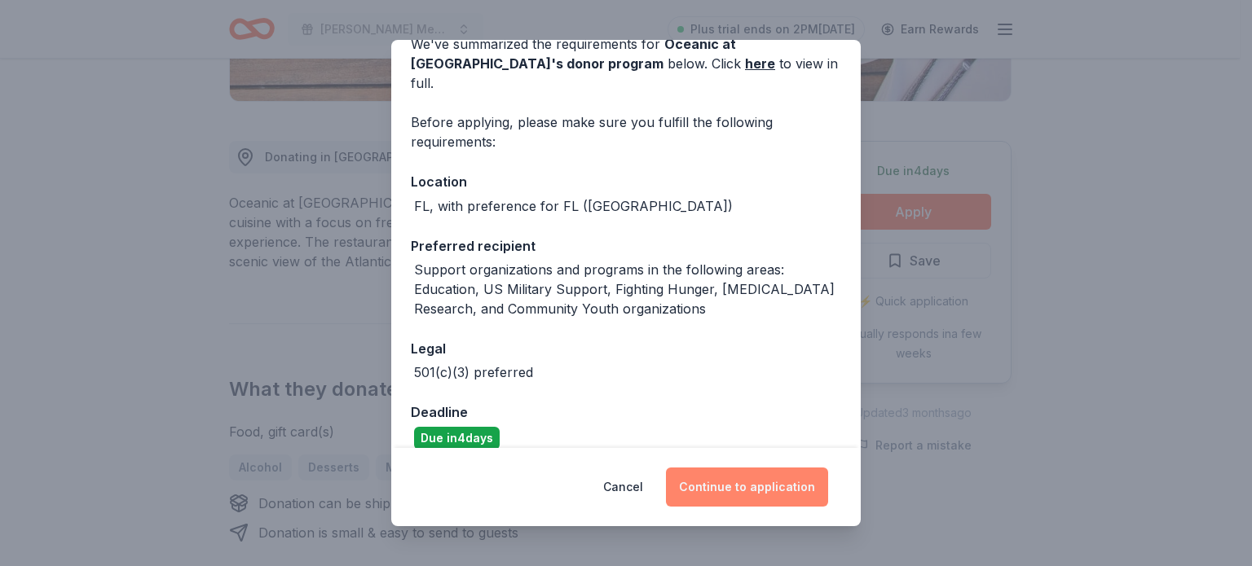
click at [775, 472] on button "Continue to application" at bounding box center [747, 487] width 162 height 39
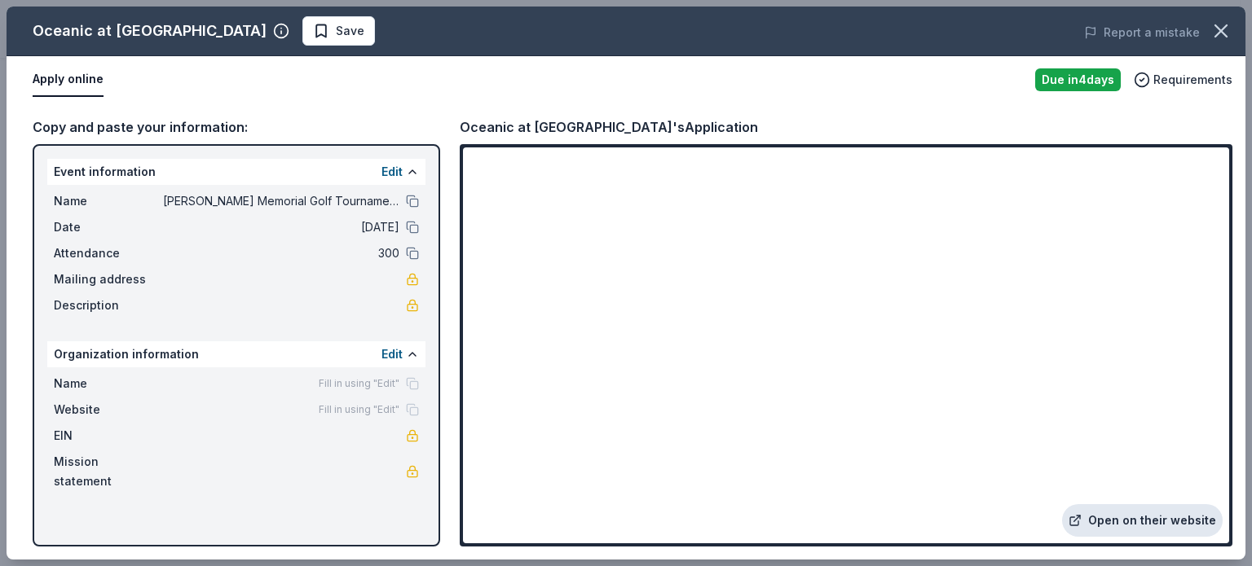
click at [1116, 528] on link "Open on their website" at bounding box center [1142, 520] width 161 height 33
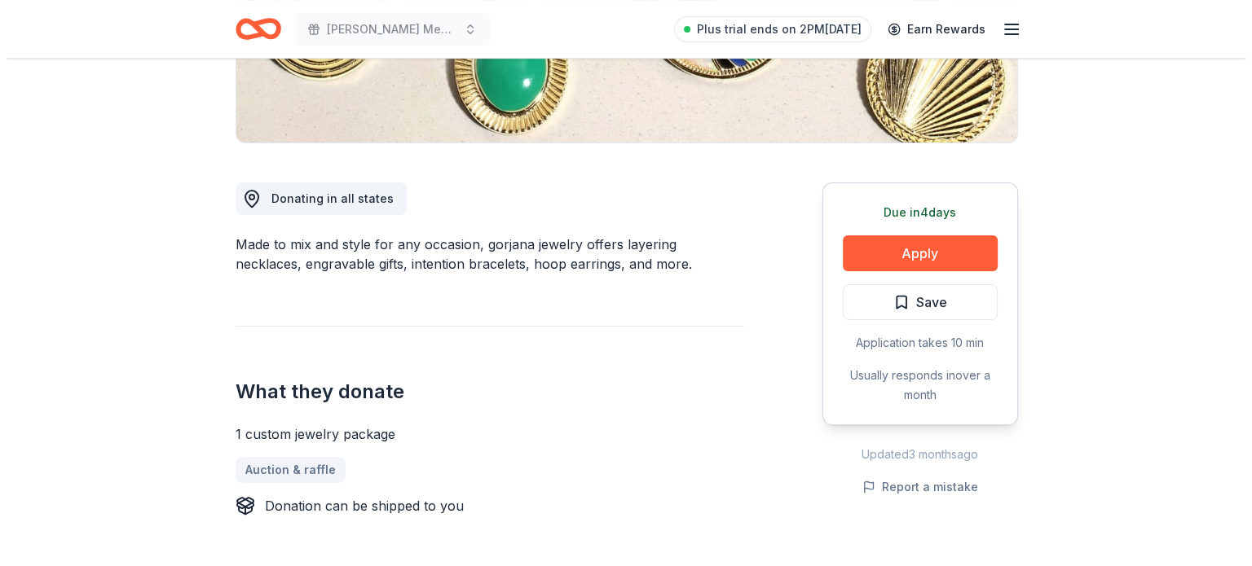
scroll to position [355, 0]
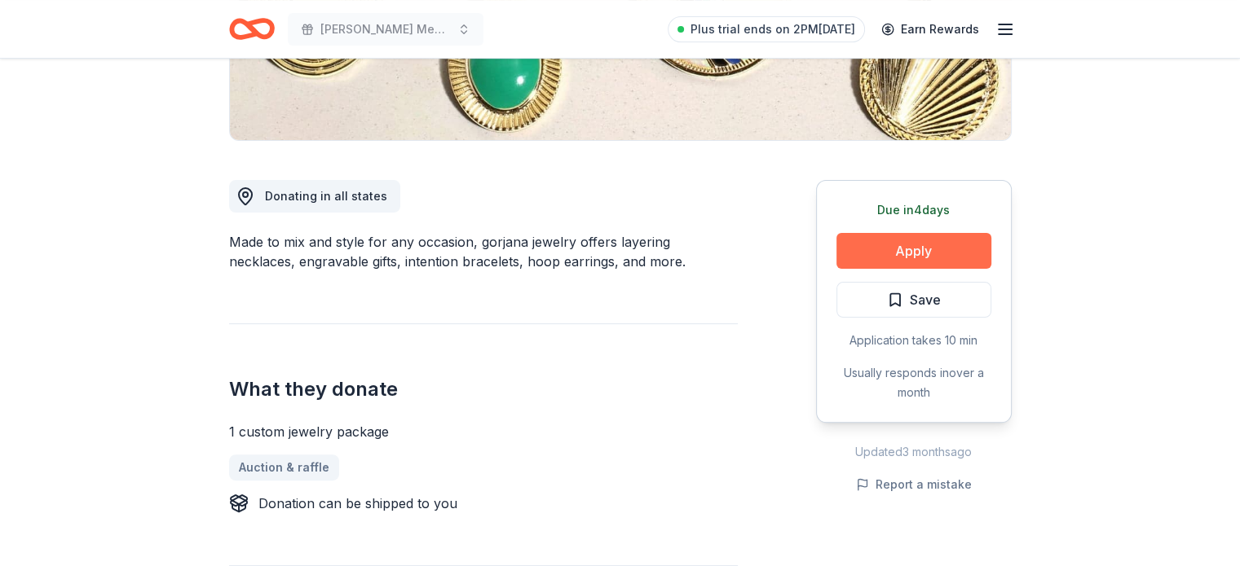
click at [936, 239] on button "Apply" at bounding box center [913, 251] width 155 height 36
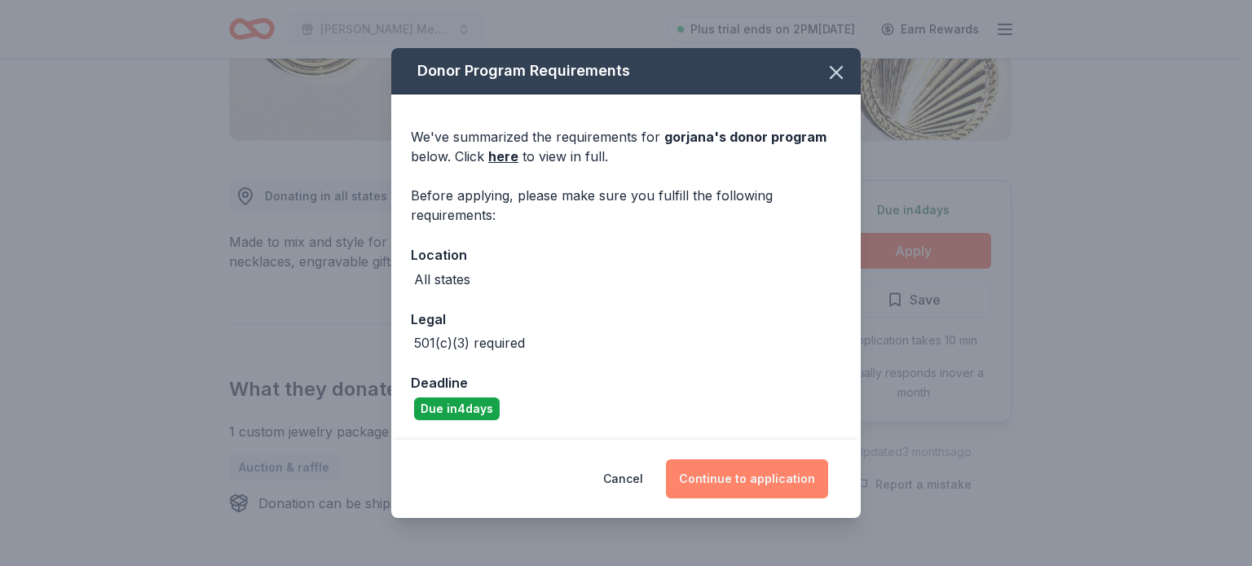
click at [726, 478] on button "Continue to application" at bounding box center [747, 479] width 162 height 39
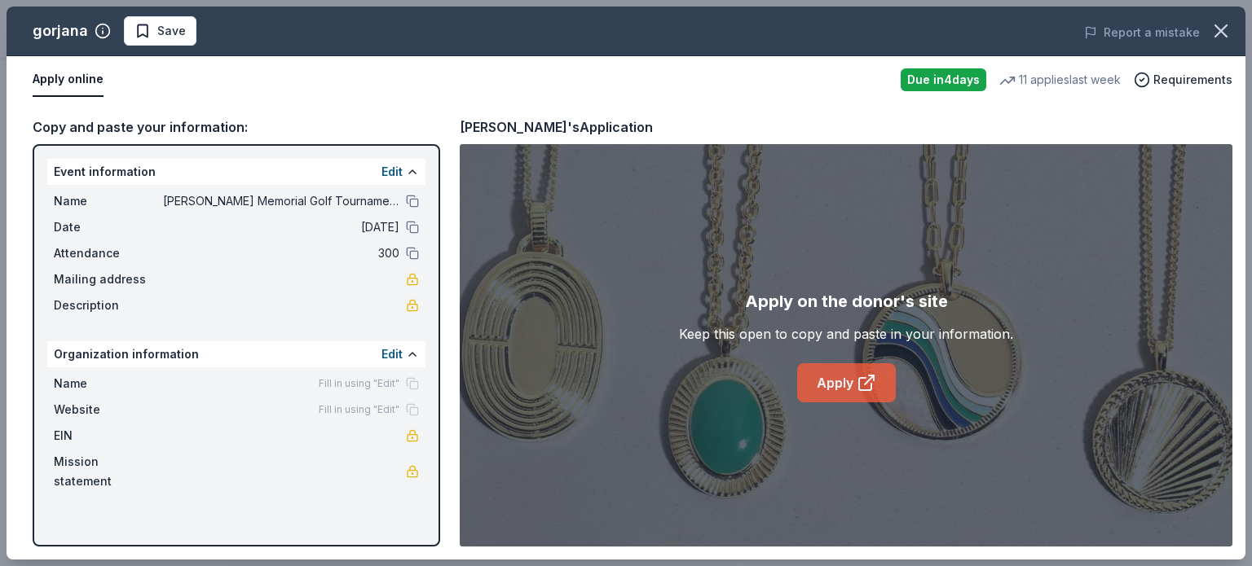
click at [870, 384] on icon at bounding box center [865, 384] width 12 height 12
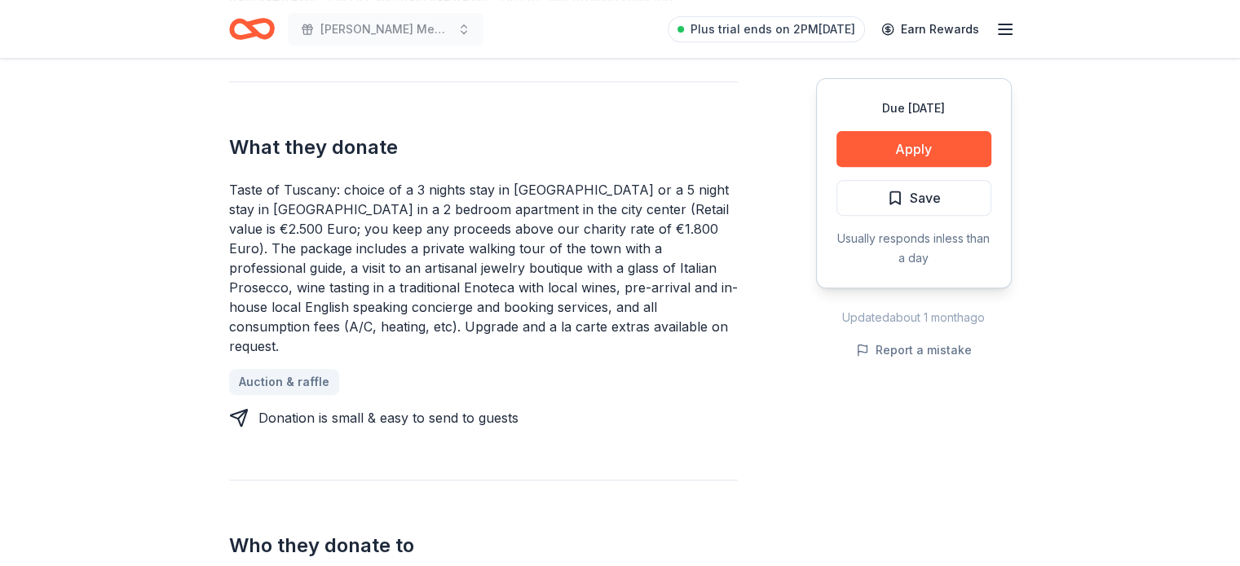
scroll to position [636, 0]
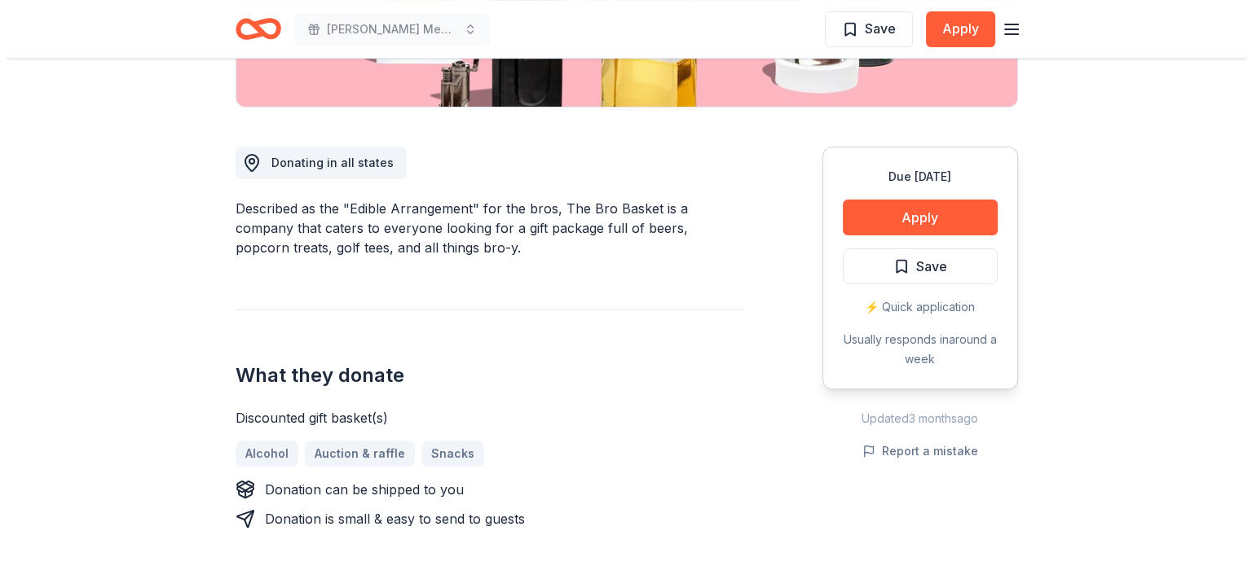
scroll to position [394, 0]
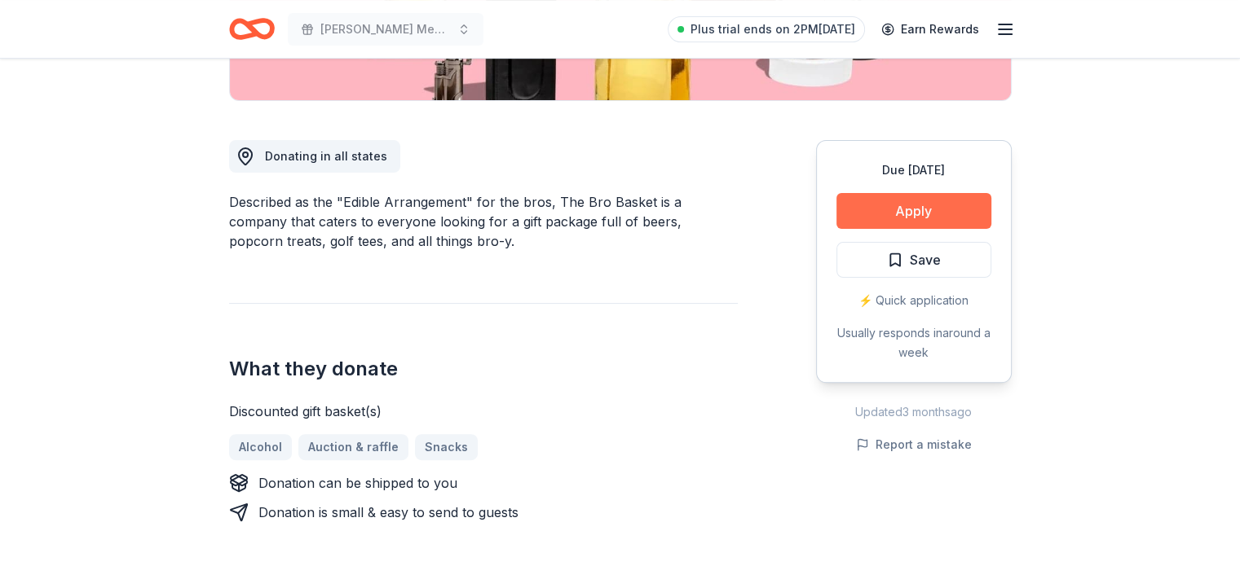
click at [905, 208] on button "Apply" at bounding box center [913, 211] width 155 height 36
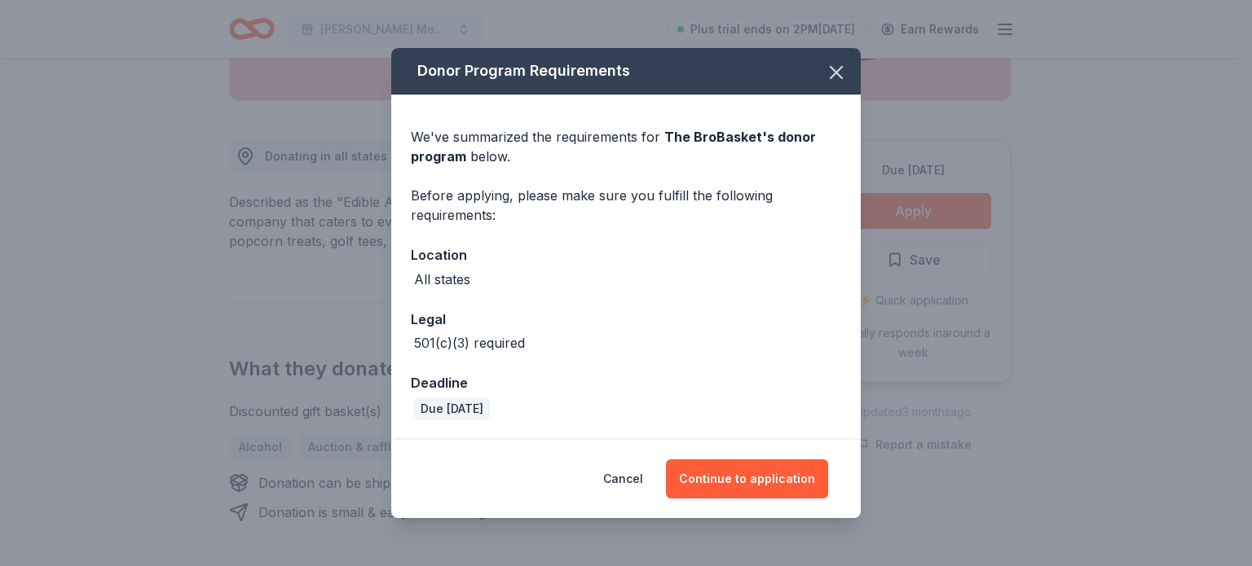
click at [756, 507] on div "Cancel Continue to application" at bounding box center [625, 479] width 469 height 78
click at [734, 482] on button "Continue to application" at bounding box center [747, 479] width 162 height 39
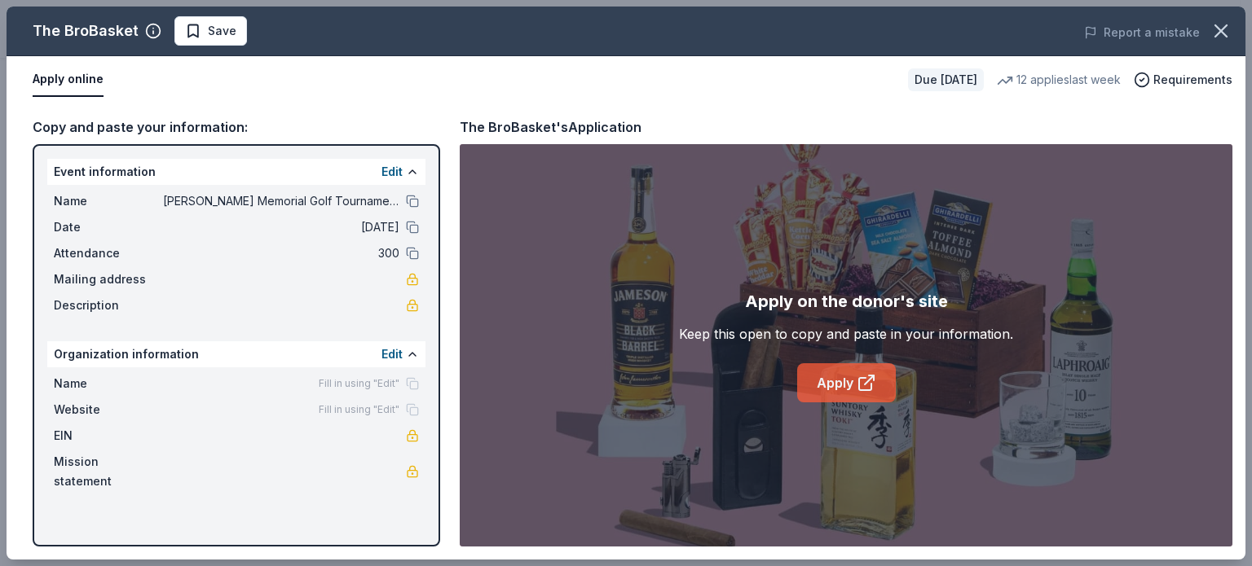
click at [870, 376] on icon at bounding box center [871, 378] width 5 height 5
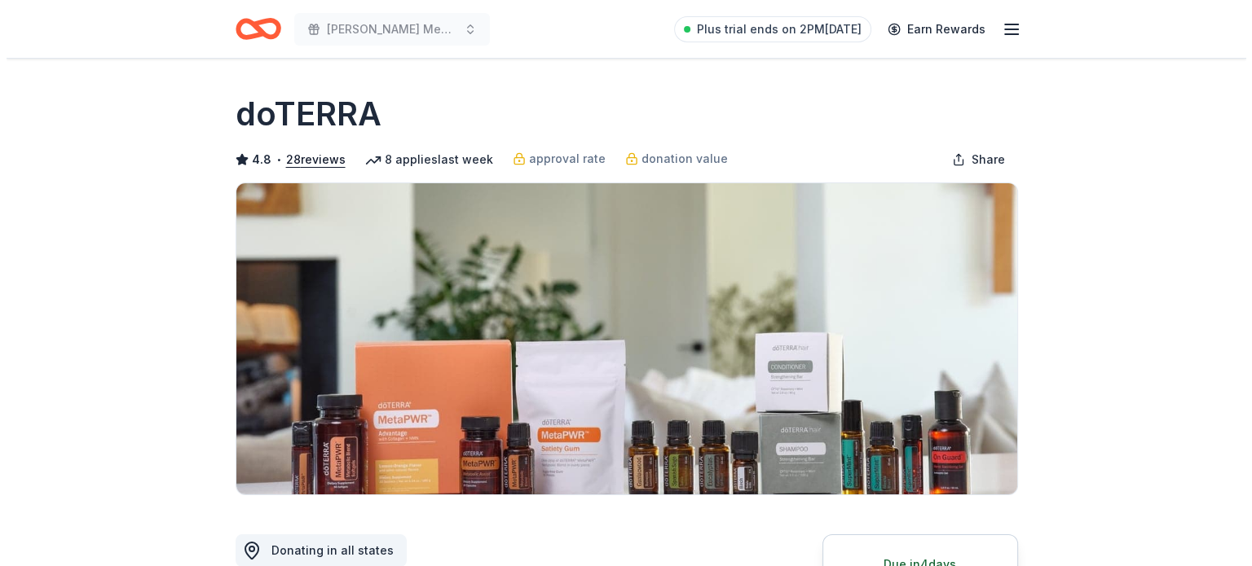
scroll to position [433, 0]
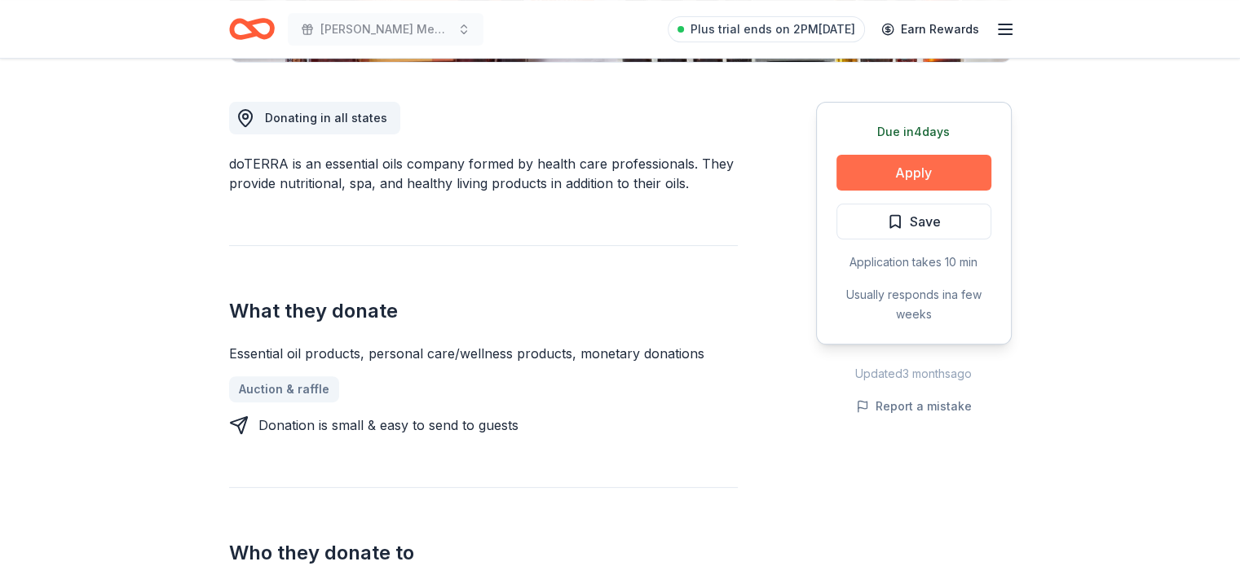
click at [870, 178] on button "Apply" at bounding box center [913, 173] width 155 height 36
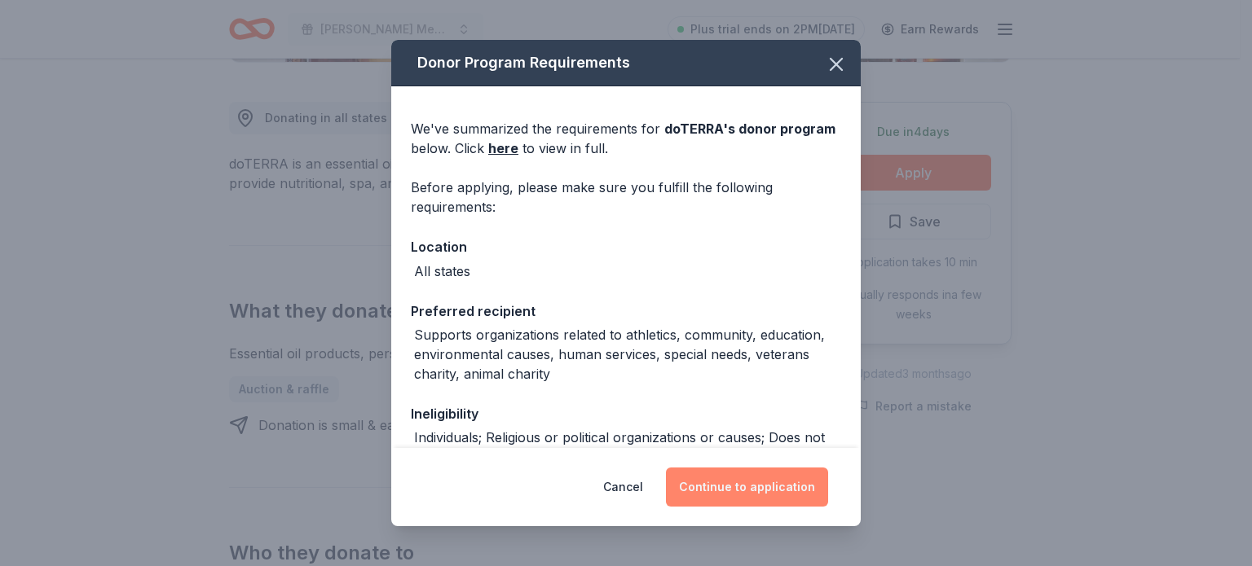
click at [766, 501] on button "Continue to application" at bounding box center [747, 487] width 162 height 39
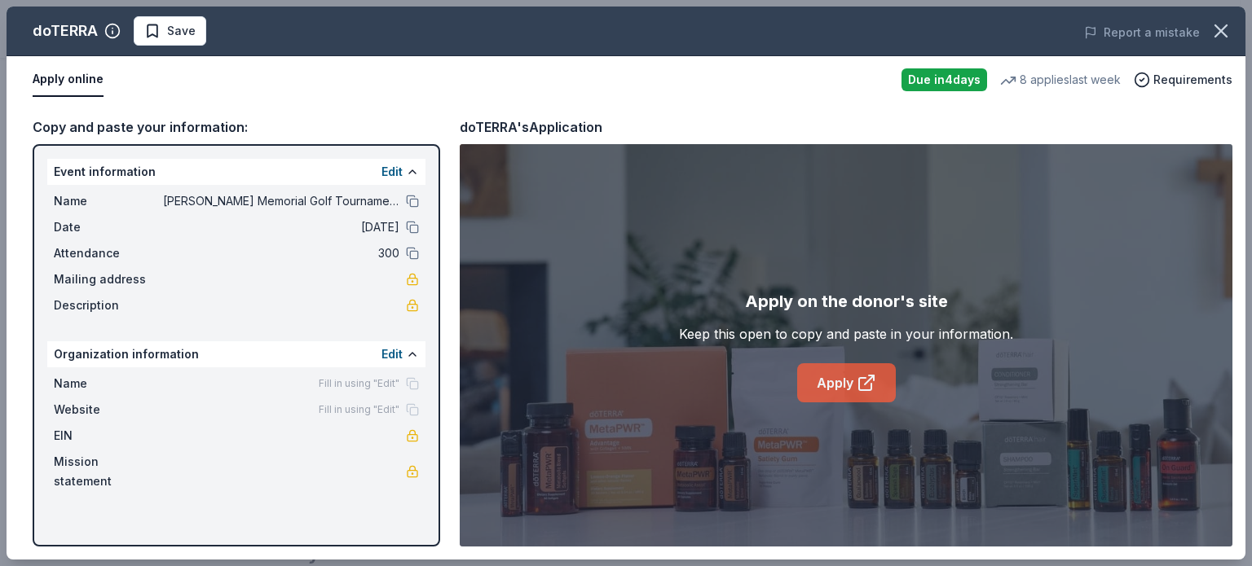
click at [826, 389] on link "Apply" at bounding box center [846, 382] width 99 height 39
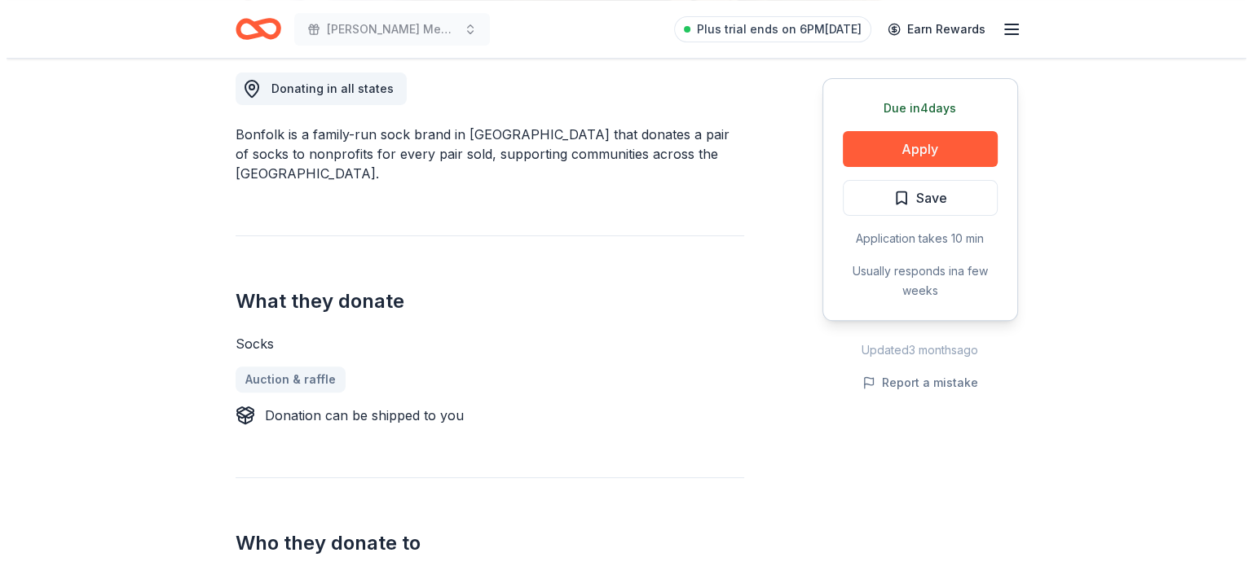
scroll to position [460, 0]
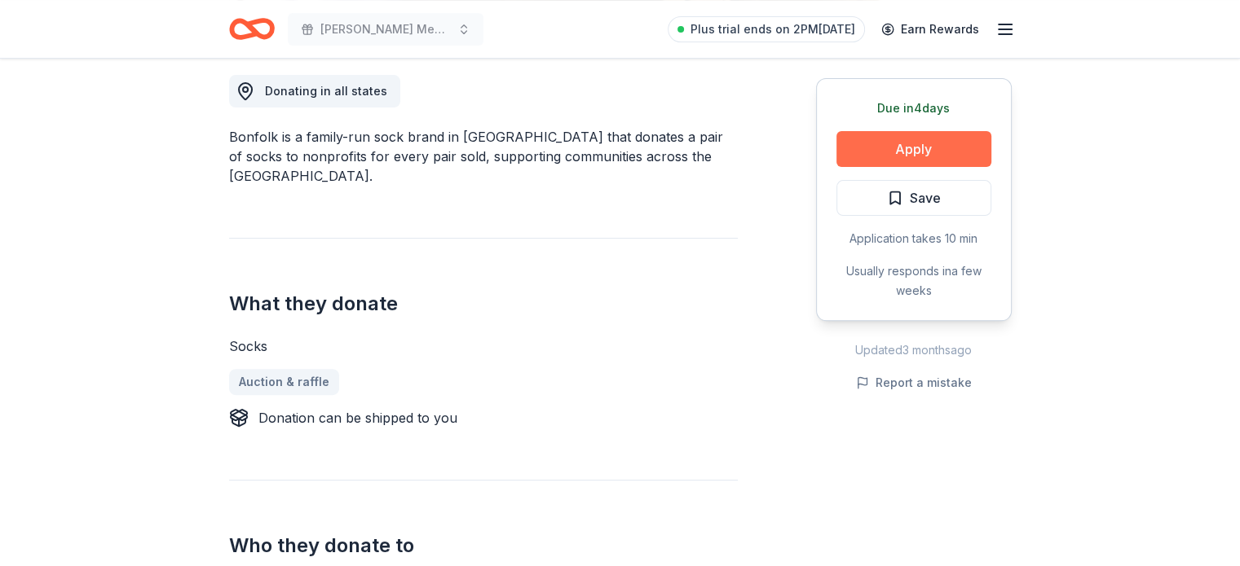
click at [874, 162] on button "Apply" at bounding box center [913, 149] width 155 height 36
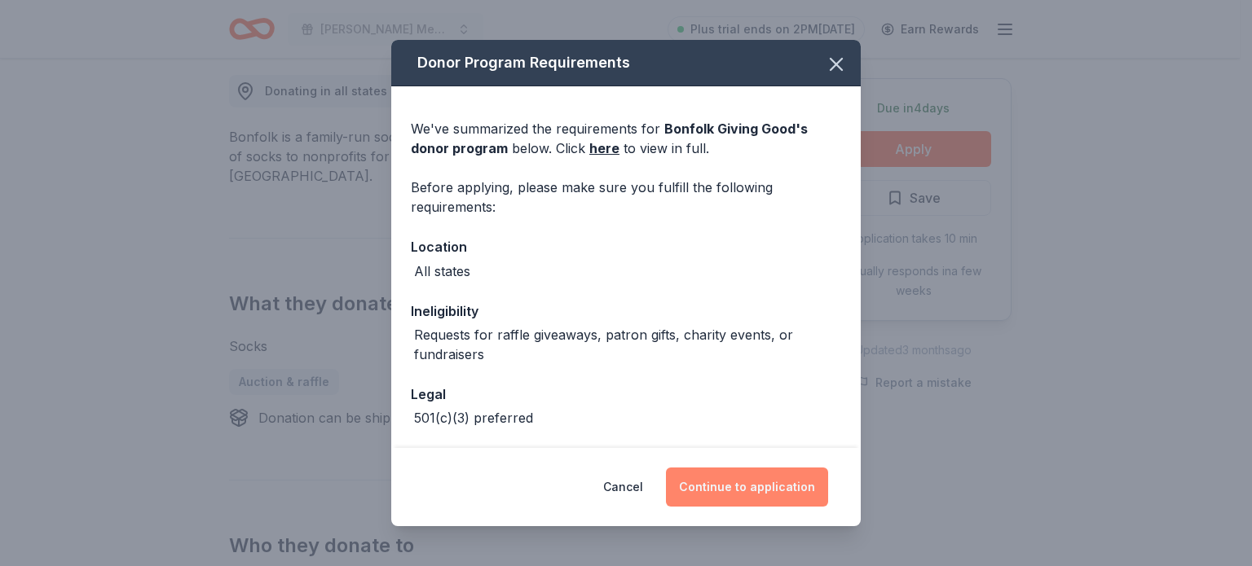
click at [739, 500] on button "Continue to application" at bounding box center [747, 487] width 162 height 39
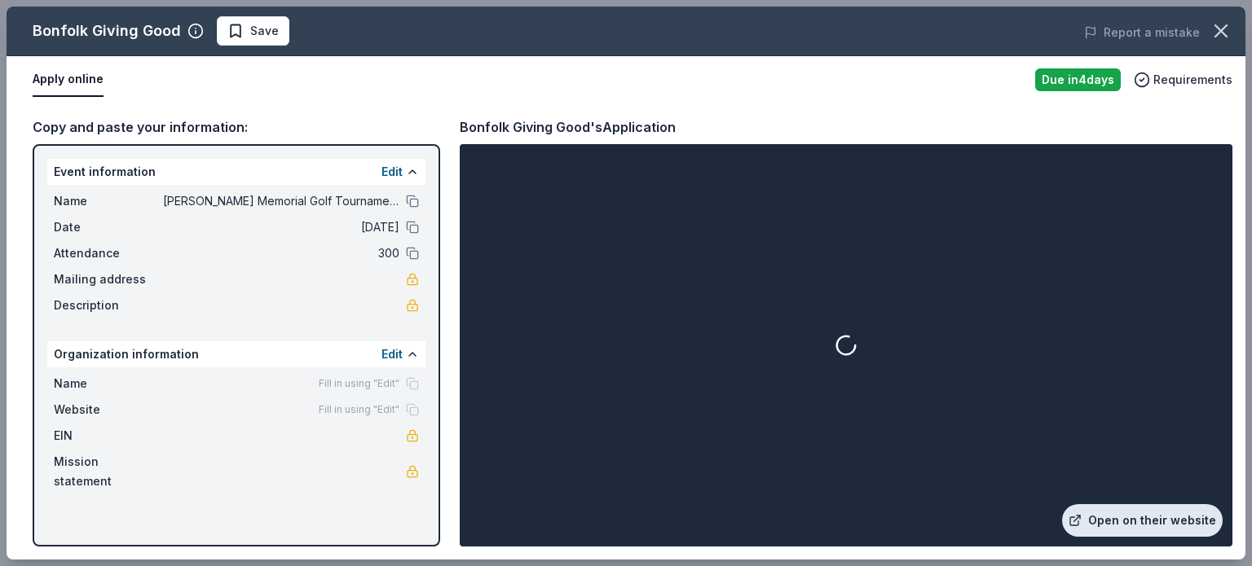
click at [1100, 516] on link "Open on their website" at bounding box center [1142, 520] width 161 height 33
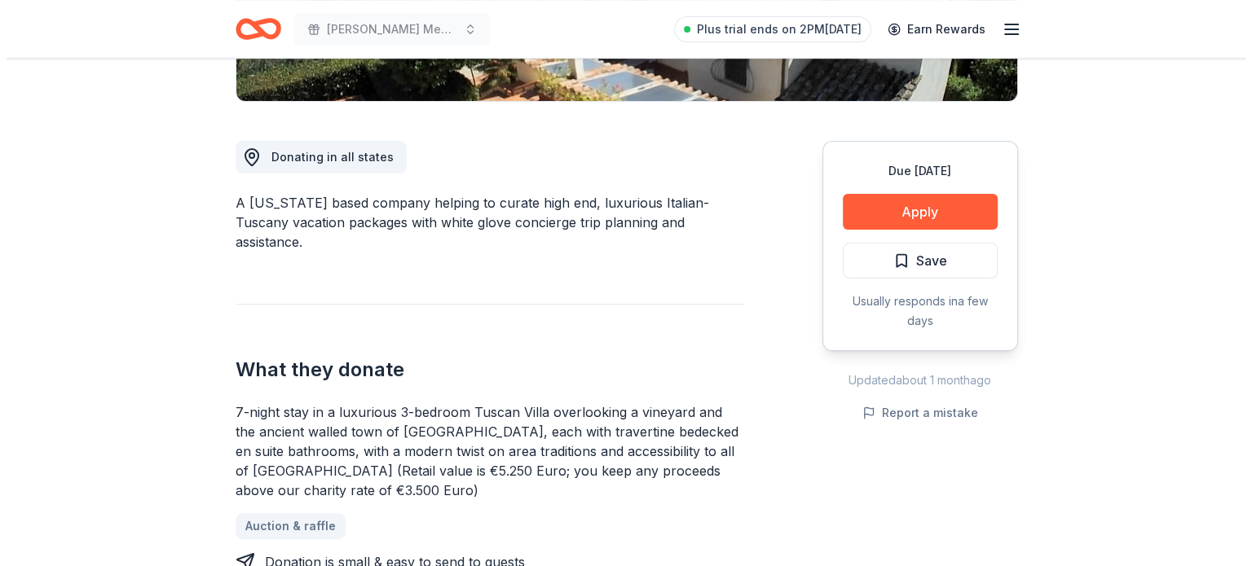
scroll to position [391, 0]
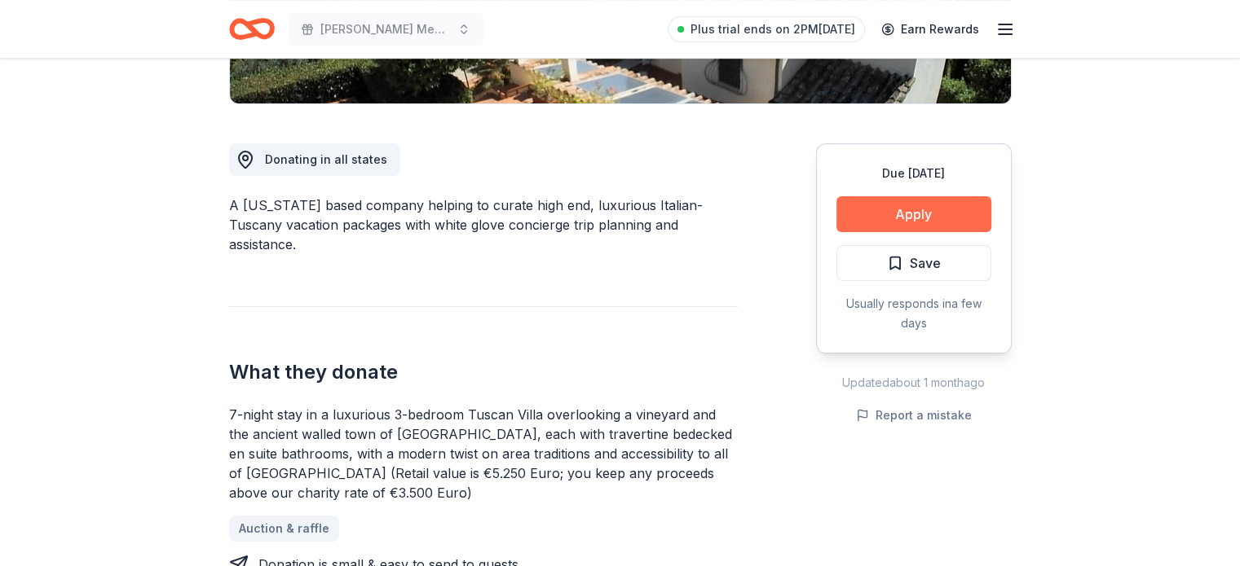
click at [887, 205] on button "Apply" at bounding box center [913, 214] width 155 height 36
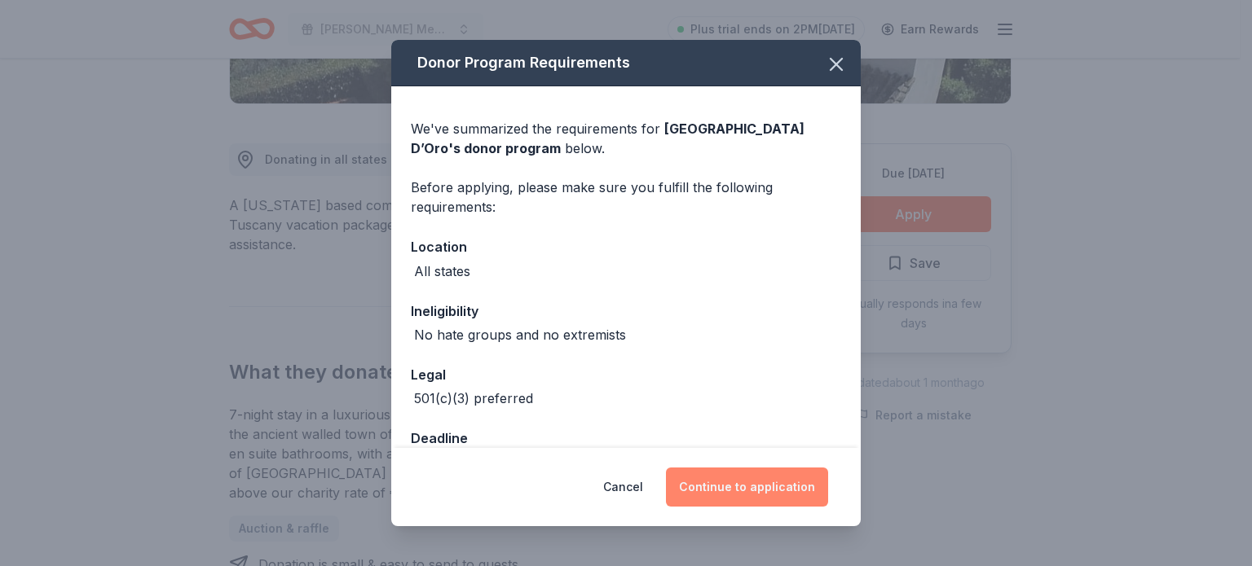
click at [729, 501] on button "Continue to application" at bounding box center [747, 487] width 162 height 39
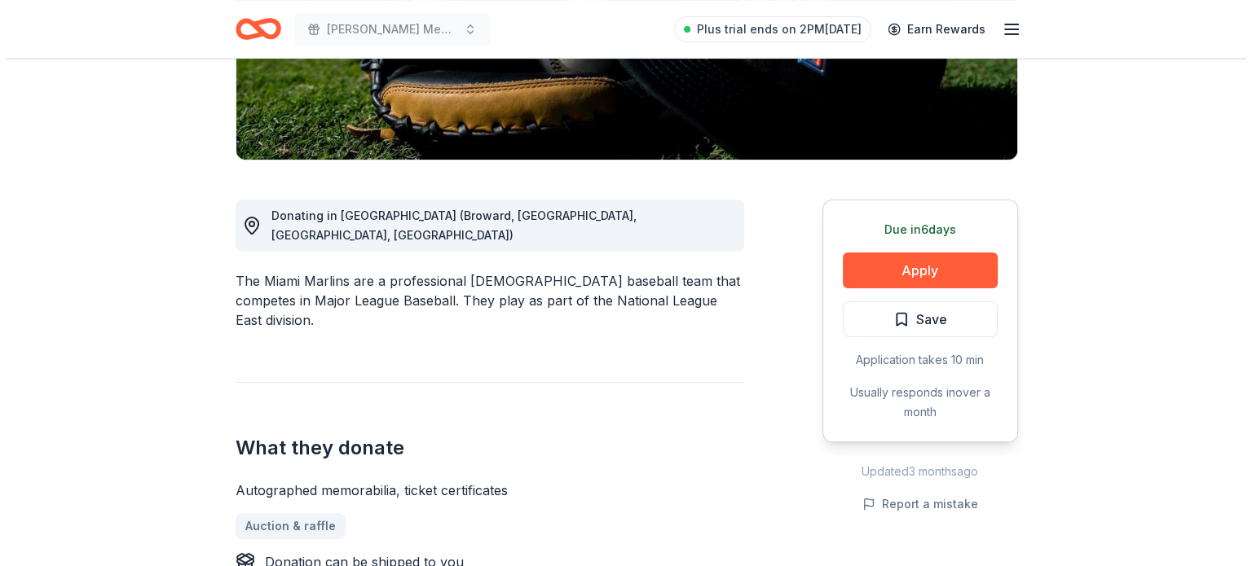
scroll to position [336, 0]
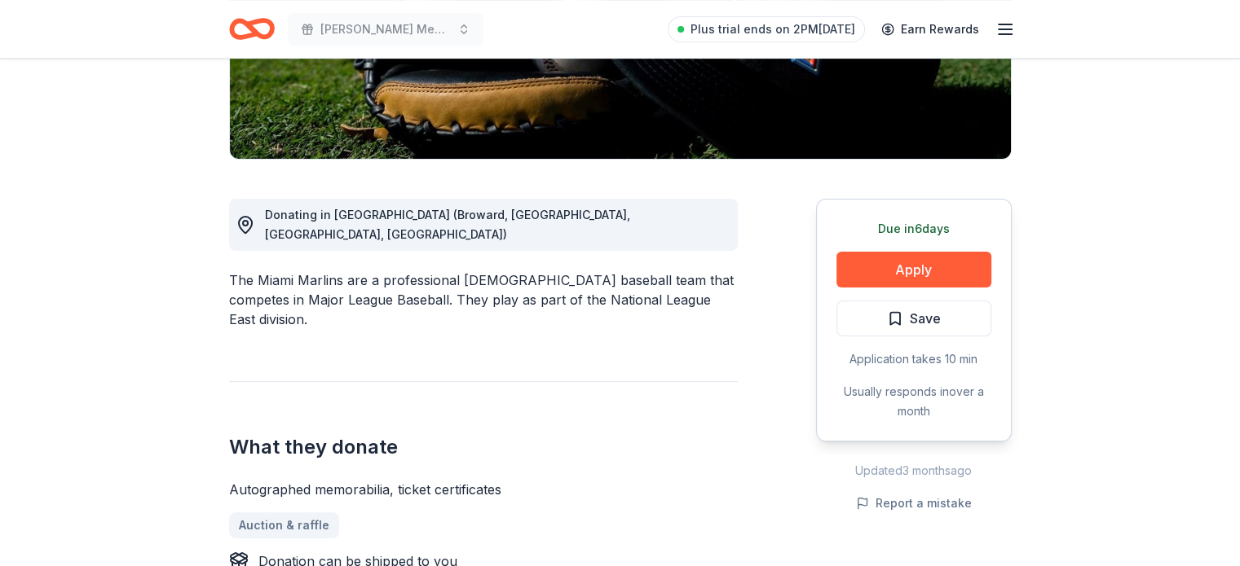
click at [879, 295] on div "Due in 6 days Apply Save Application takes 10 min Usually responds in over a mo…" at bounding box center [914, 320] width 196 height 243
click at [851, 256] on button "Apply" at bounding box center [913, 270] width 155 height 36
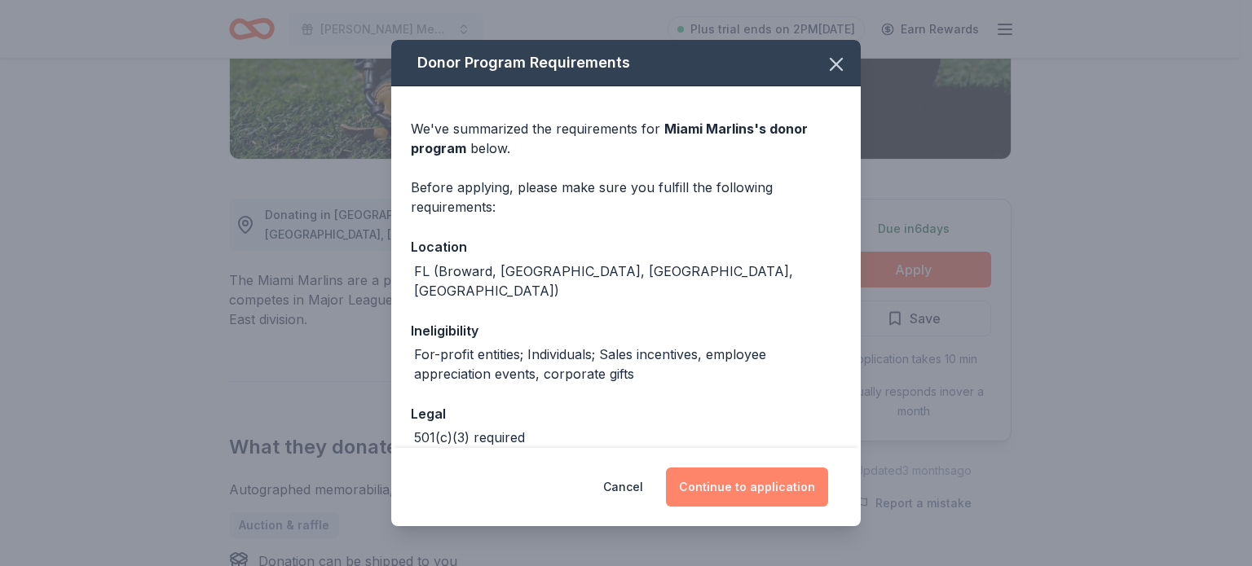
click at [723, 492] on button "Continue to application" at bounding box center [747, 487] width 162 height 39
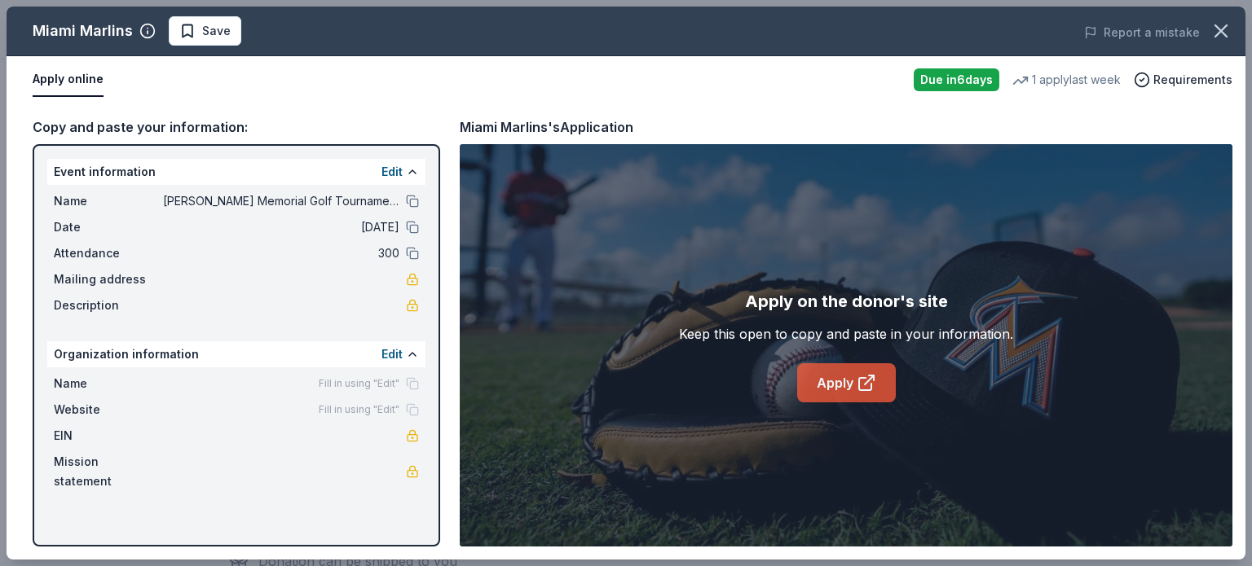
click at [864, 367] on link "Apply" at bounding box center [846, 382] width 99 height 39
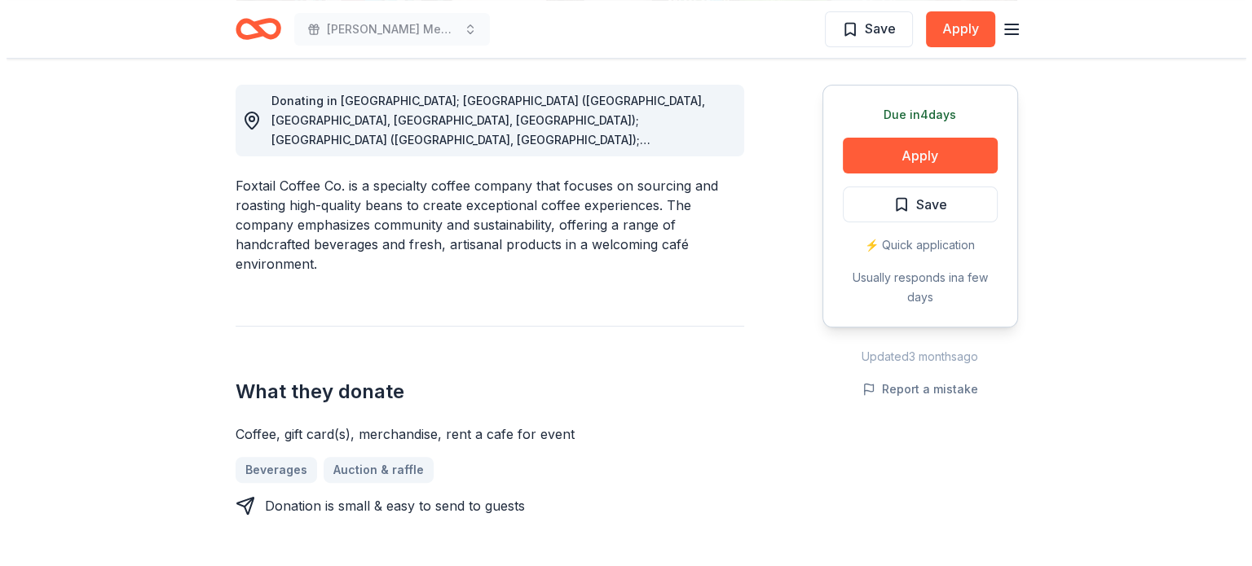
scroll to position [440, 0]
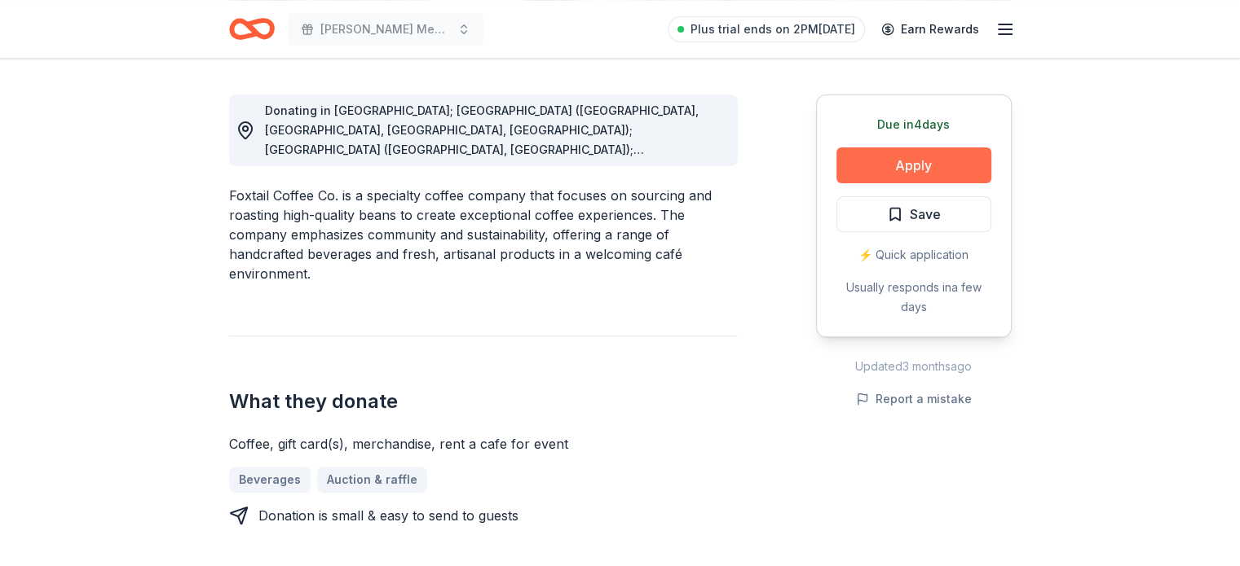
click at [872, 179] on button "Apply" at bounding box center [913, 166] width 155 height 36
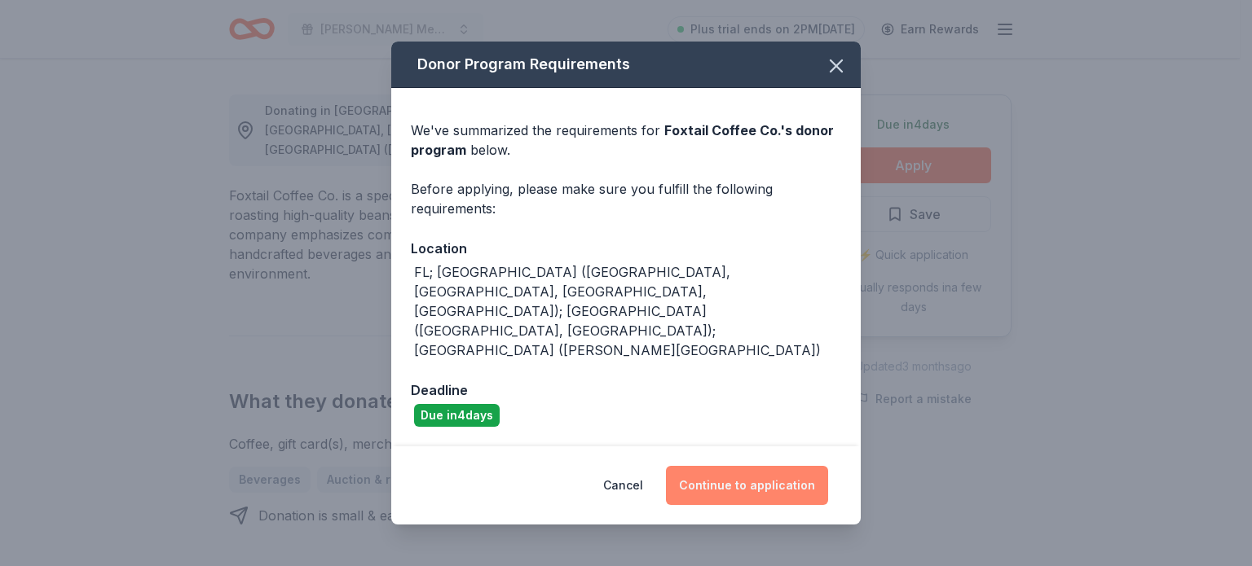
click at [729, 466] on button "Continue to application" at bounding box center [747, 485] width 162 height 39
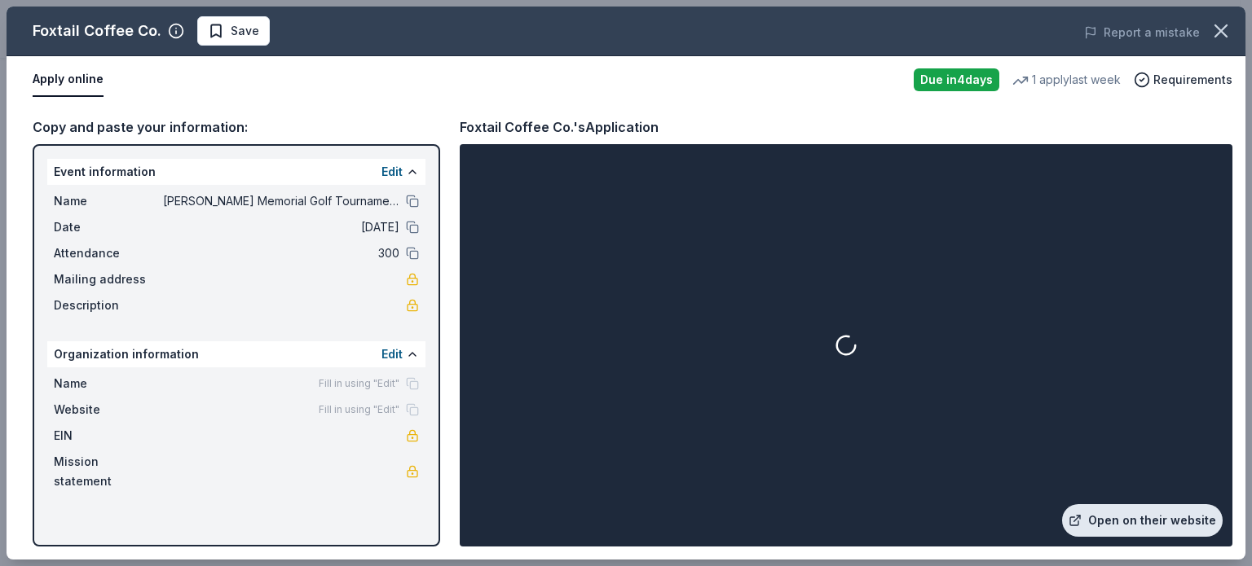
click at [1099, 533] on link "Open on their website" at bounding box center [1142, 520] width 161 height 33
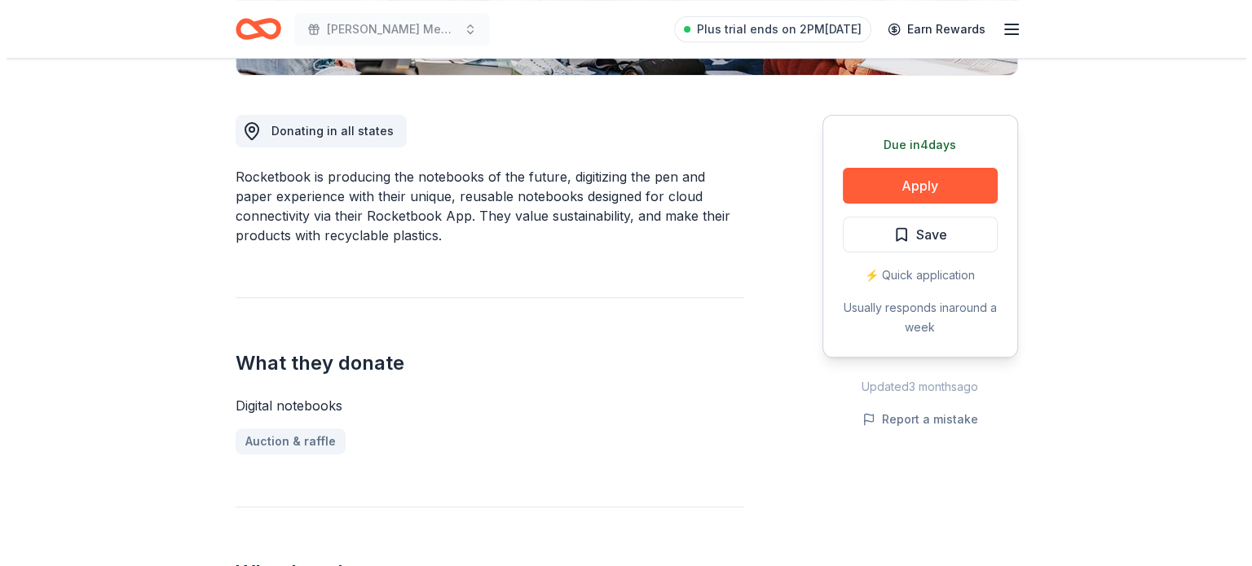
scroll to position [427, 0]
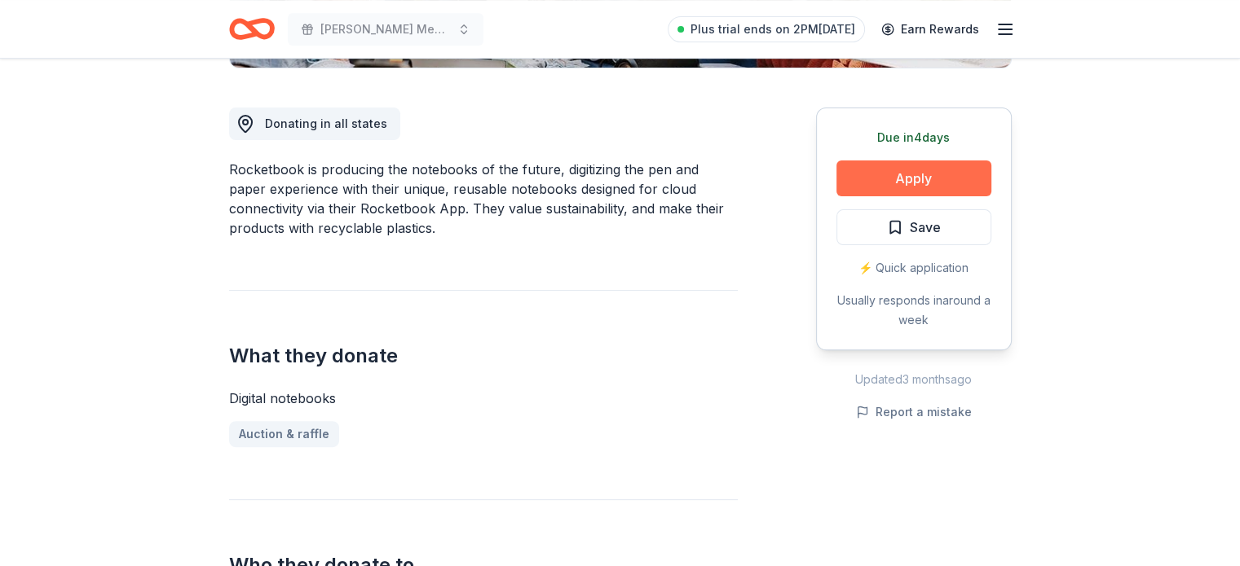
click at [876, 176] on button "Apply" at bounding box center [913, 179] width 155 height 36
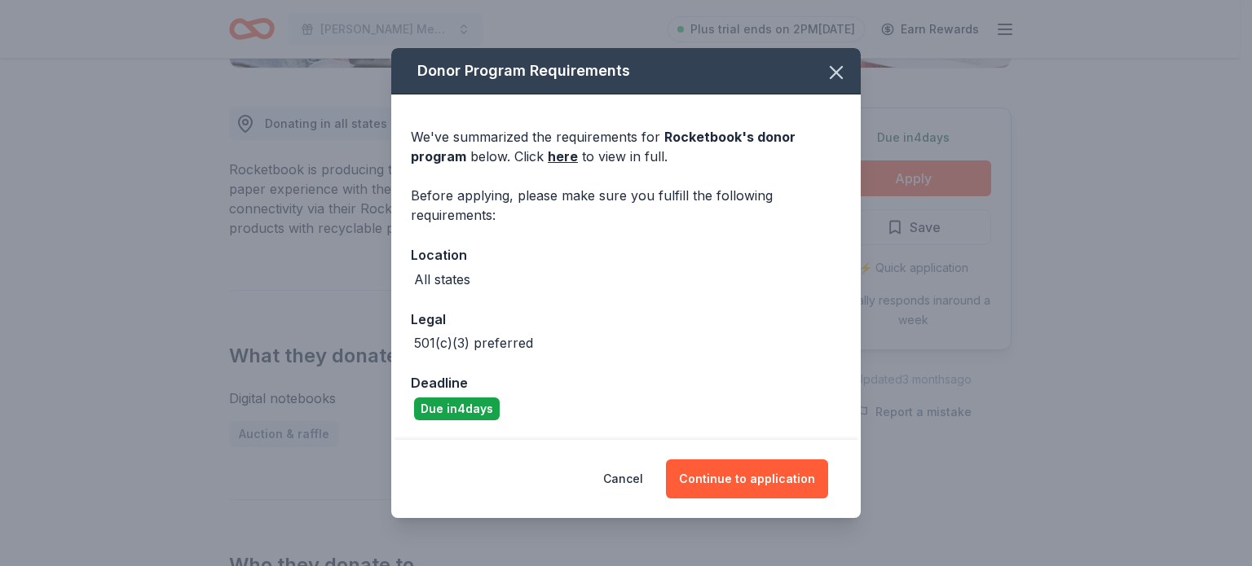
click at [787, 446] on div "Cancel Continue to application" at bounding box center [625, 479] width 469 height 78
click at [777, 460] on button "Continue to application" at bounding box center [747, 479] width 162 height 39
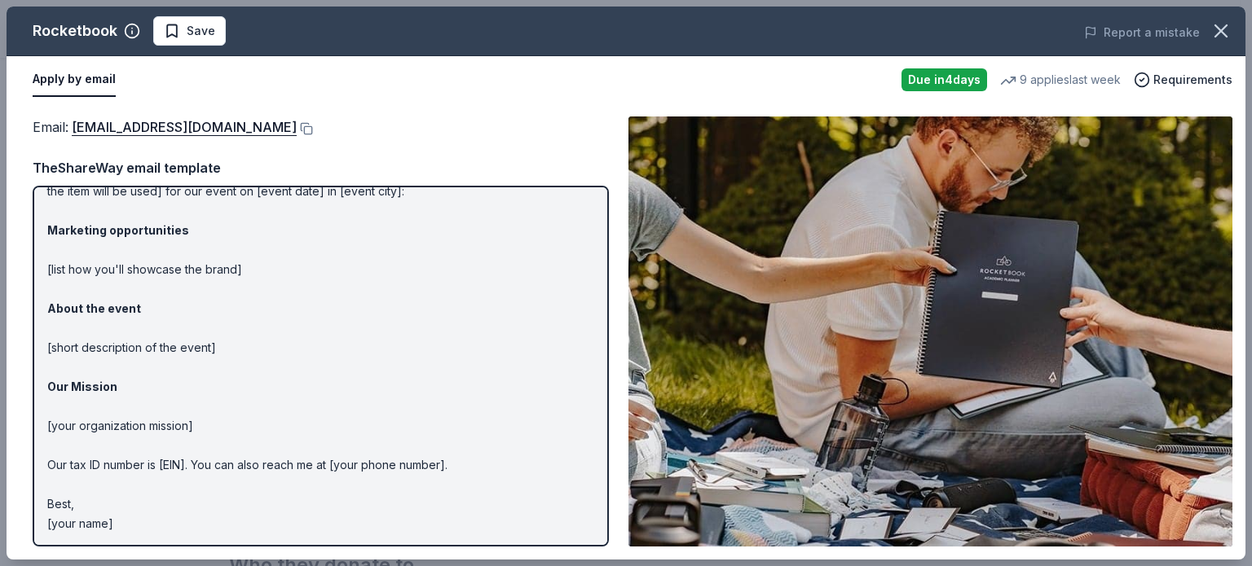
scroll to position [0, 0]
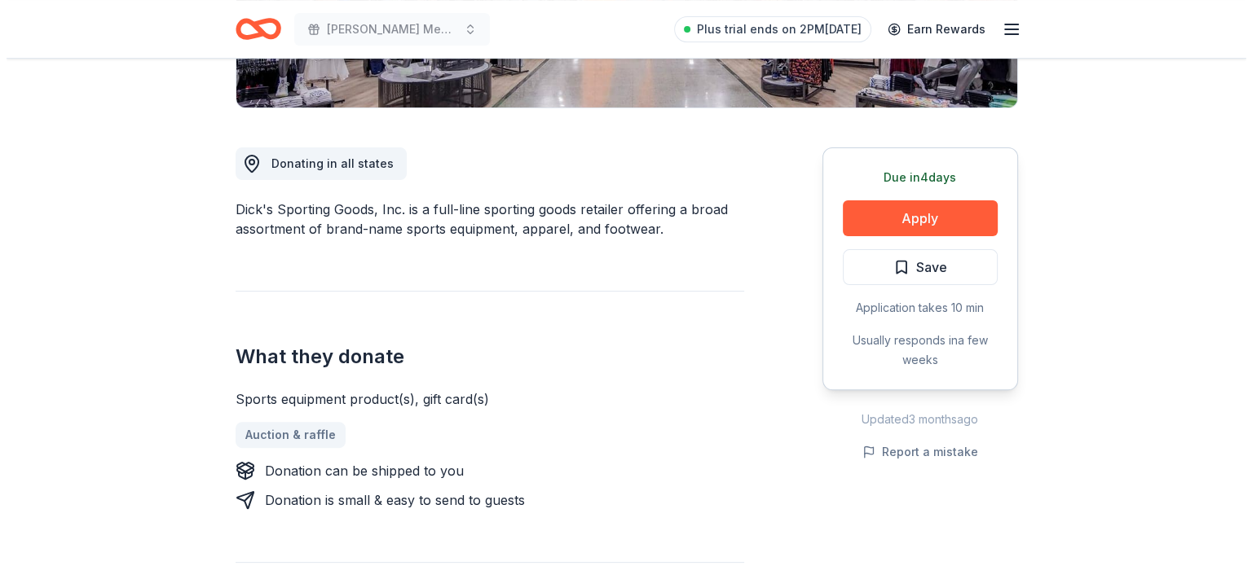
scroll to position [388, 0]
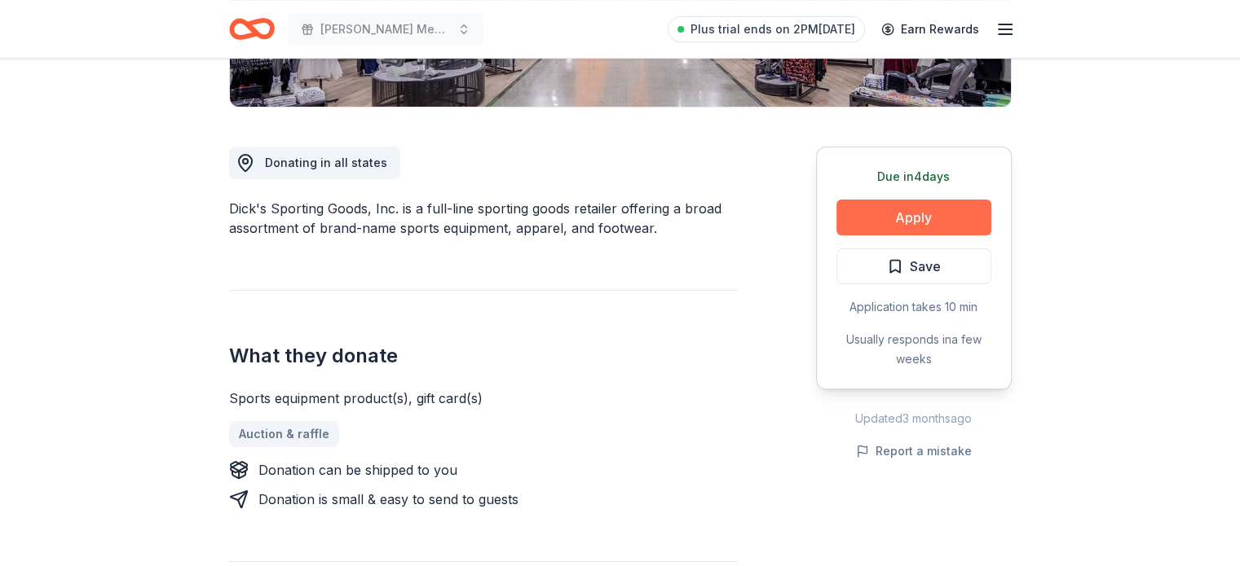
click at [896, 233] on button "Apply" at bounding box center [913, 218] width 155 height 36
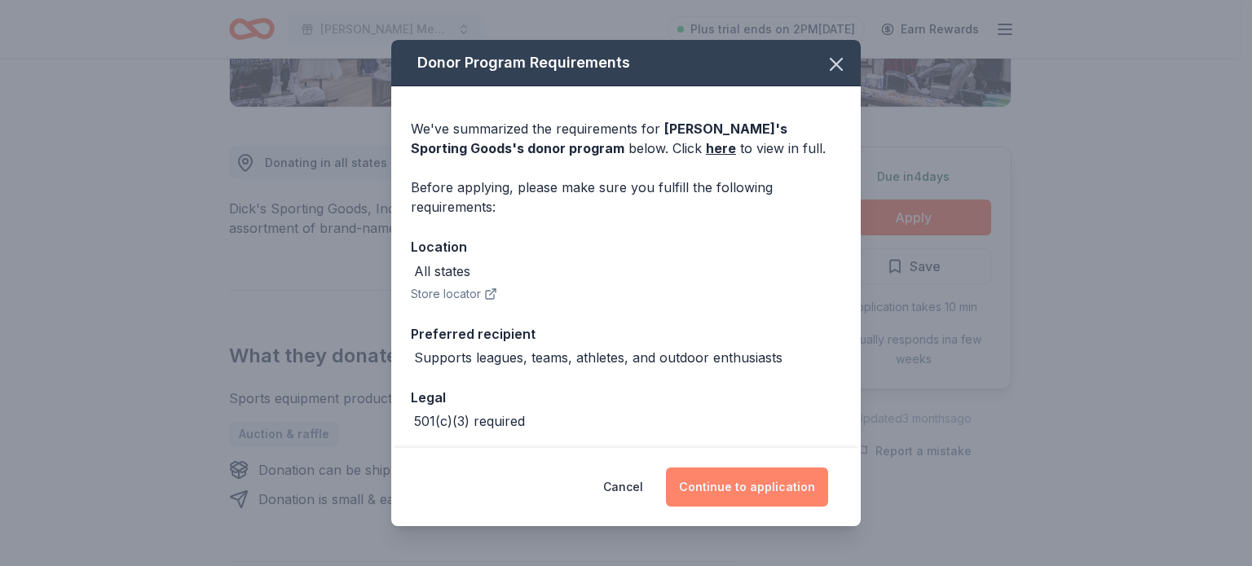
click at [710, 487] on button "Continue to application" at bounding box center [747, 487] width 162 height 39
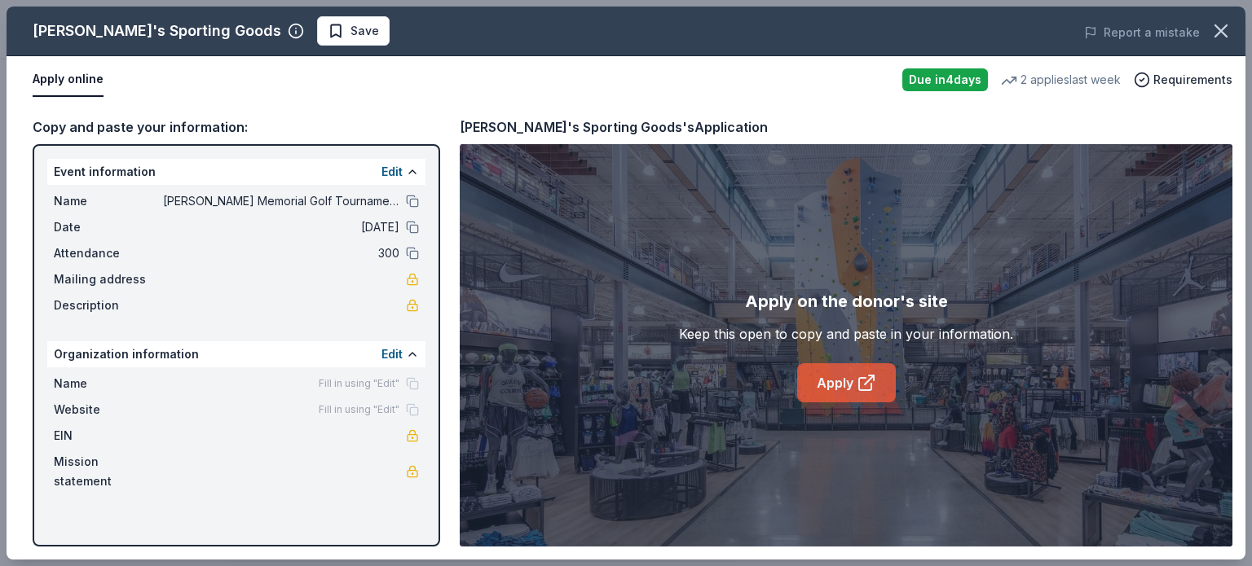
click at [859, 384] on icon at bounding box center [865, 384] width 12 height 12
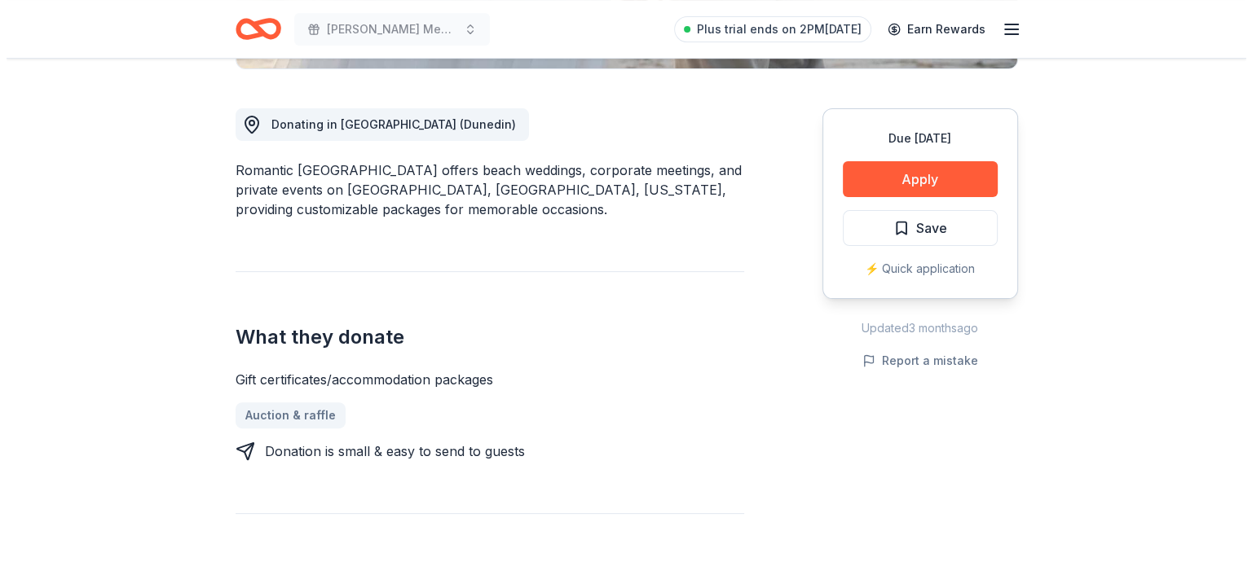
scroll to position [424, 0]
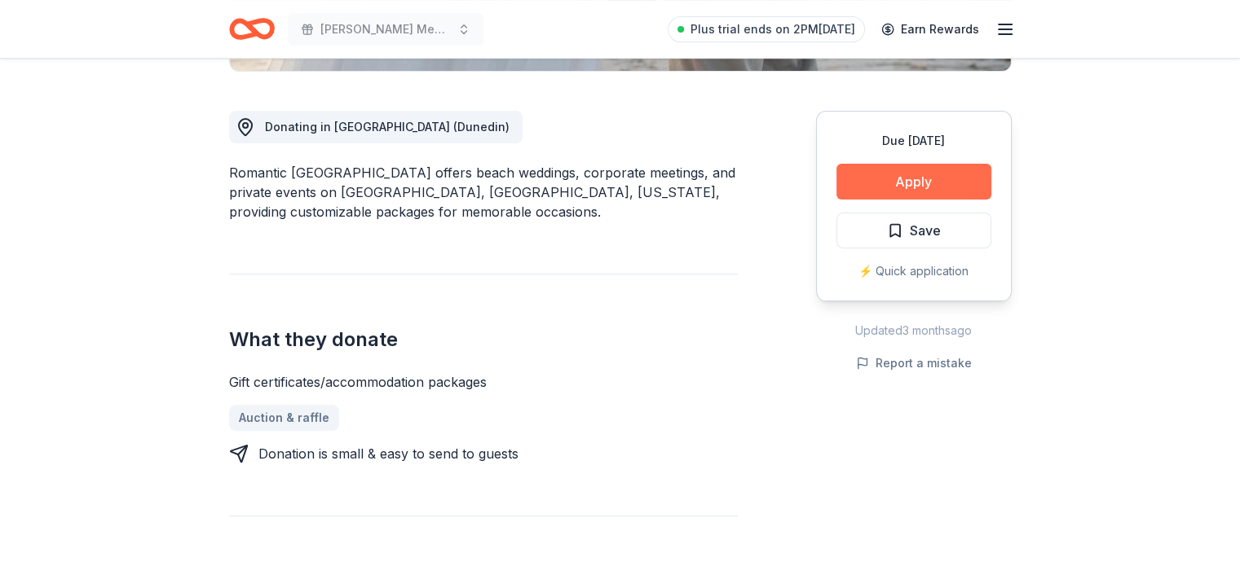
click at [910, 191] on button "Apply" at bounding box center [913, 182] width 155 height 36
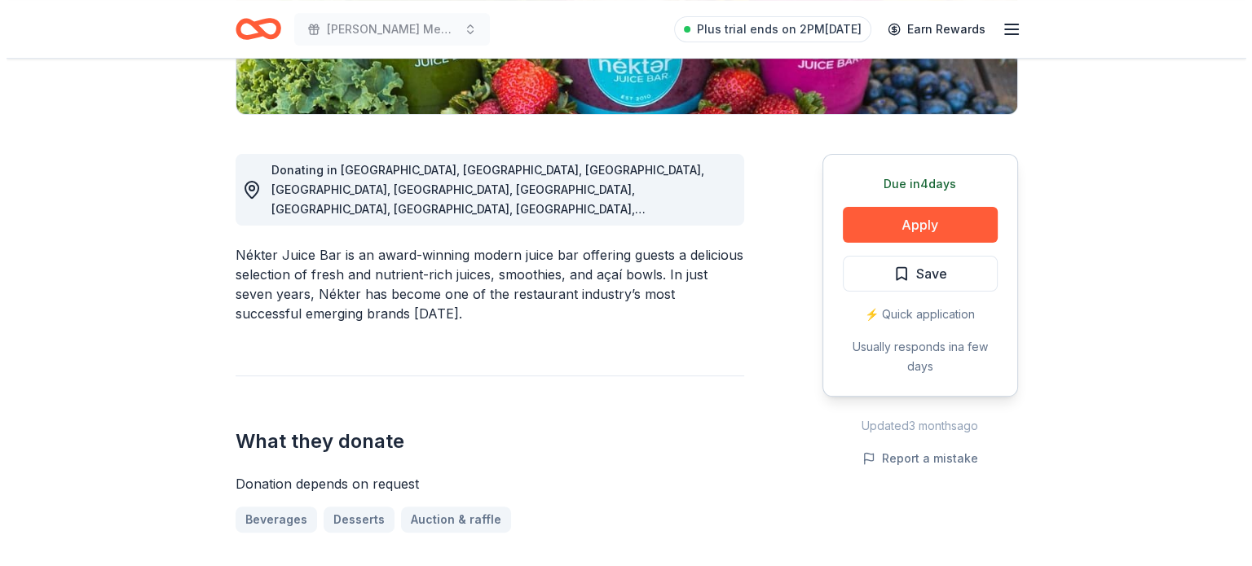
scroll to position [403, 0]
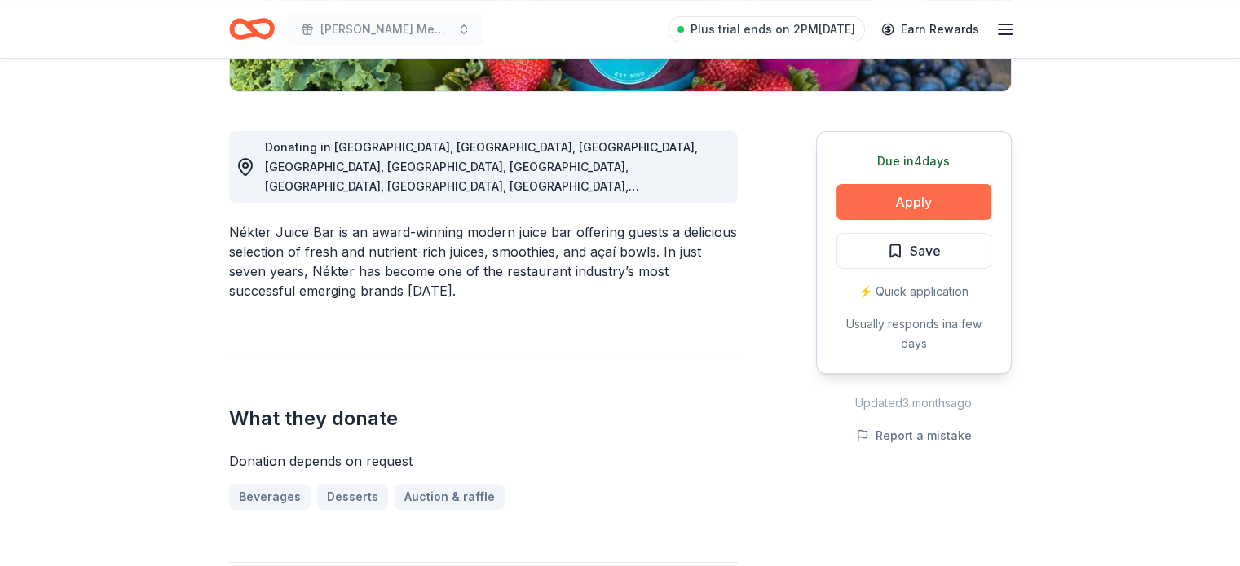
click at [907, 205] on button "Apply" at bounding box center [913, 202] width 155 height 36
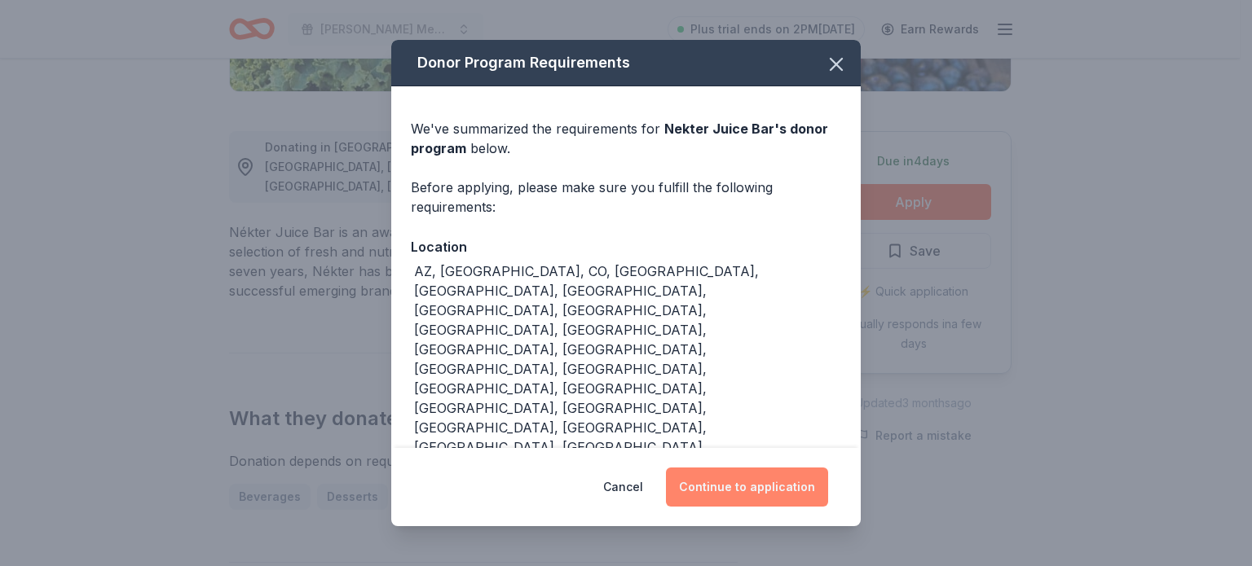
click at [760, 468] on button "Continue to application" at bounding box center [747, 487] width 162 height 39
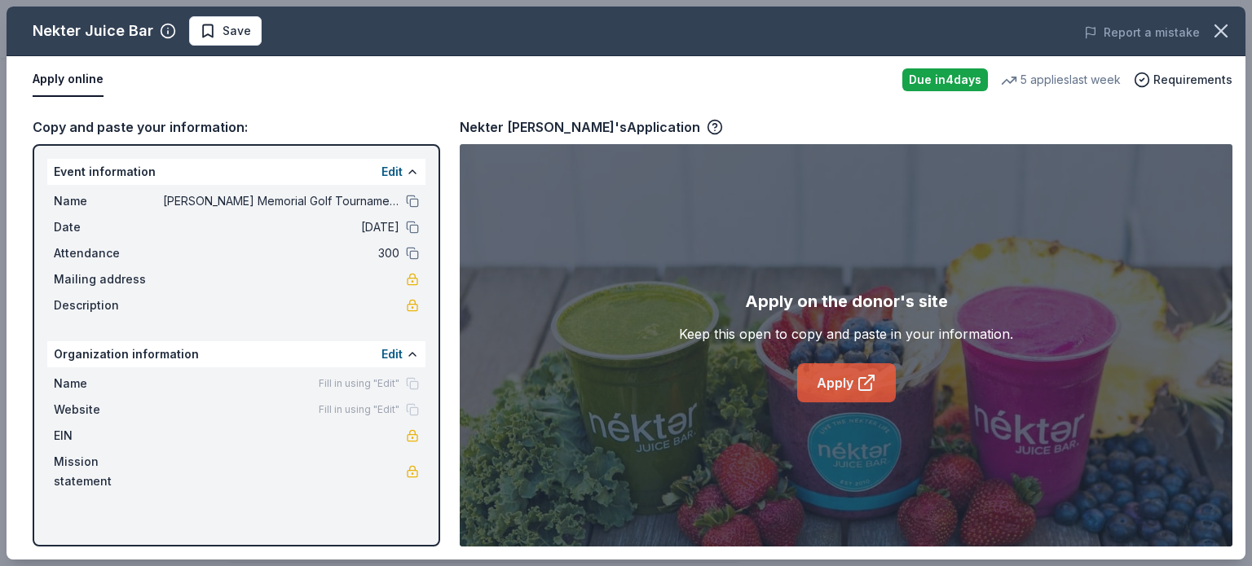
click at [890, 386] on link "Apply" at bounding box center [846, 382] width 99 height 39
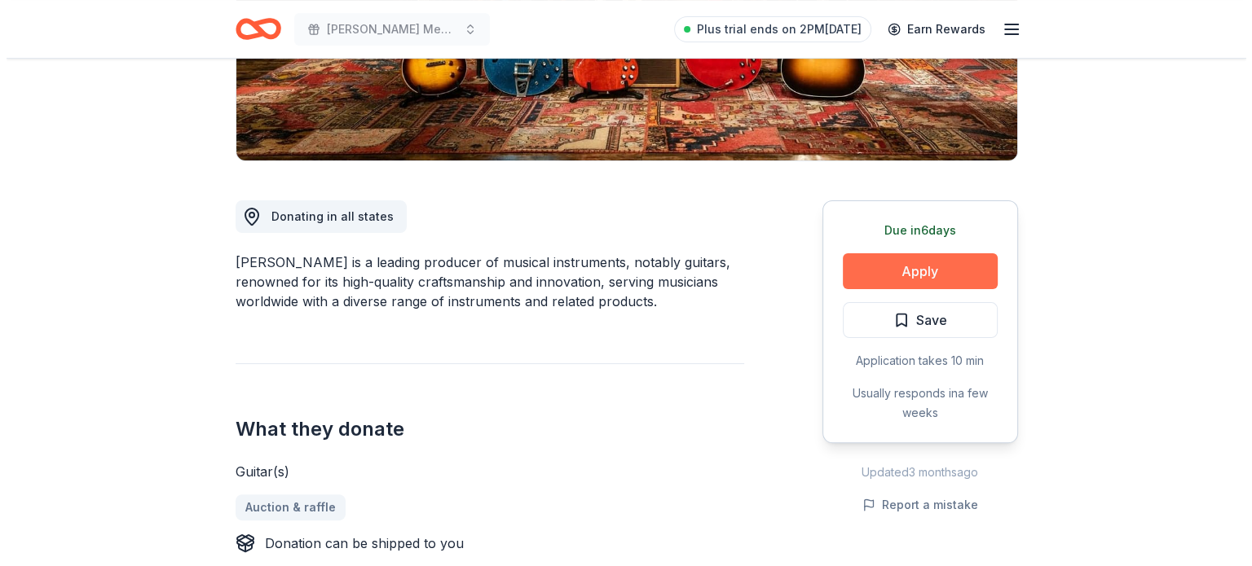
scroll to position [332, 0]
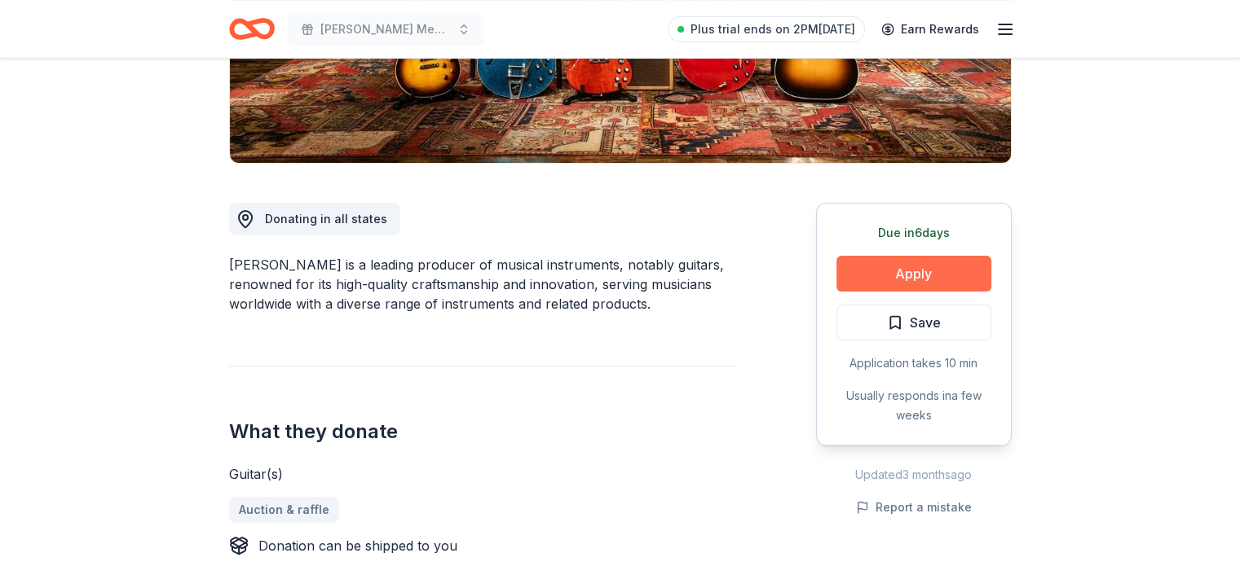
click at [897, 281] on button "Apply" at bounding box center [913, 274] width 155 height 36
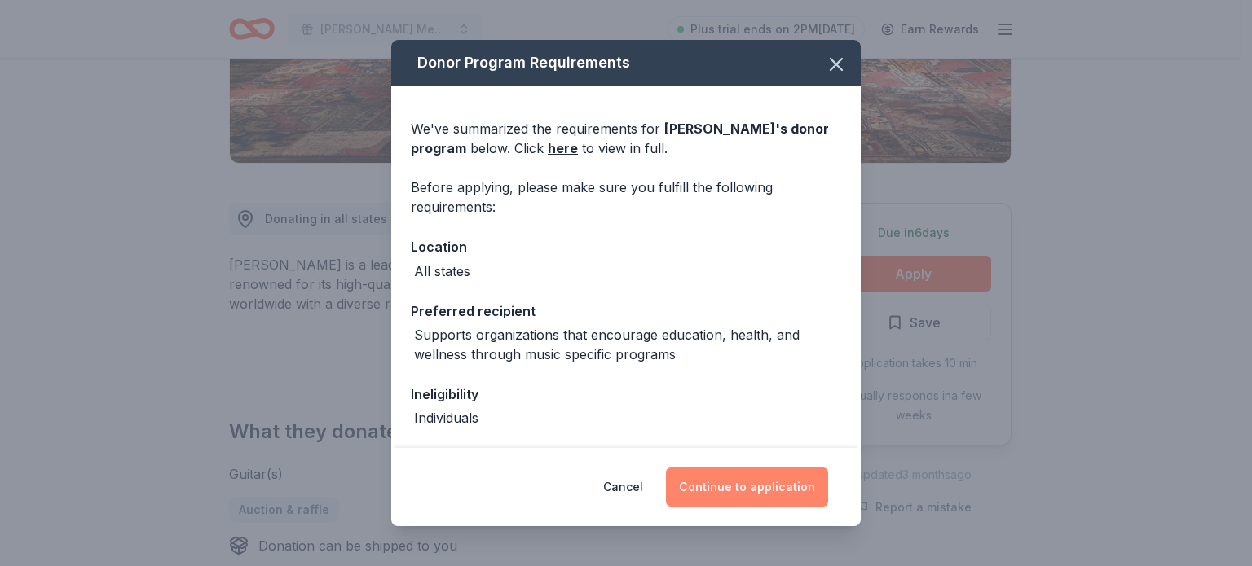
click at [749, 496] on button "Continue to application" at bounding box center [747, 487] width 162 height 39
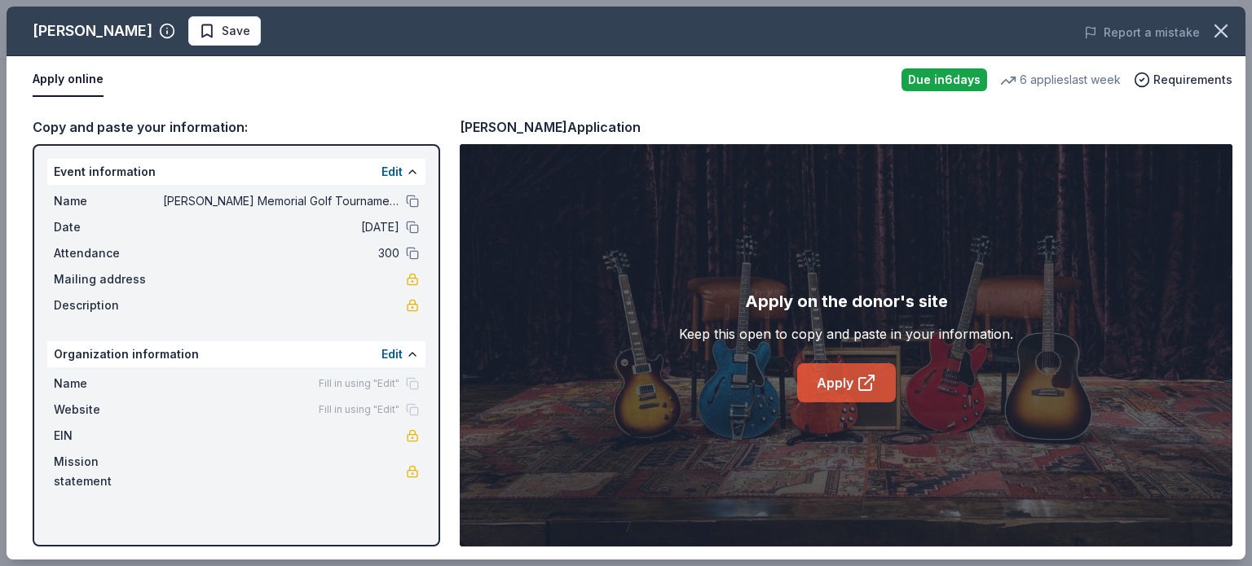
click at [843, 381] on link "Apply" at bounding box center [846, 382] width 99 height 39
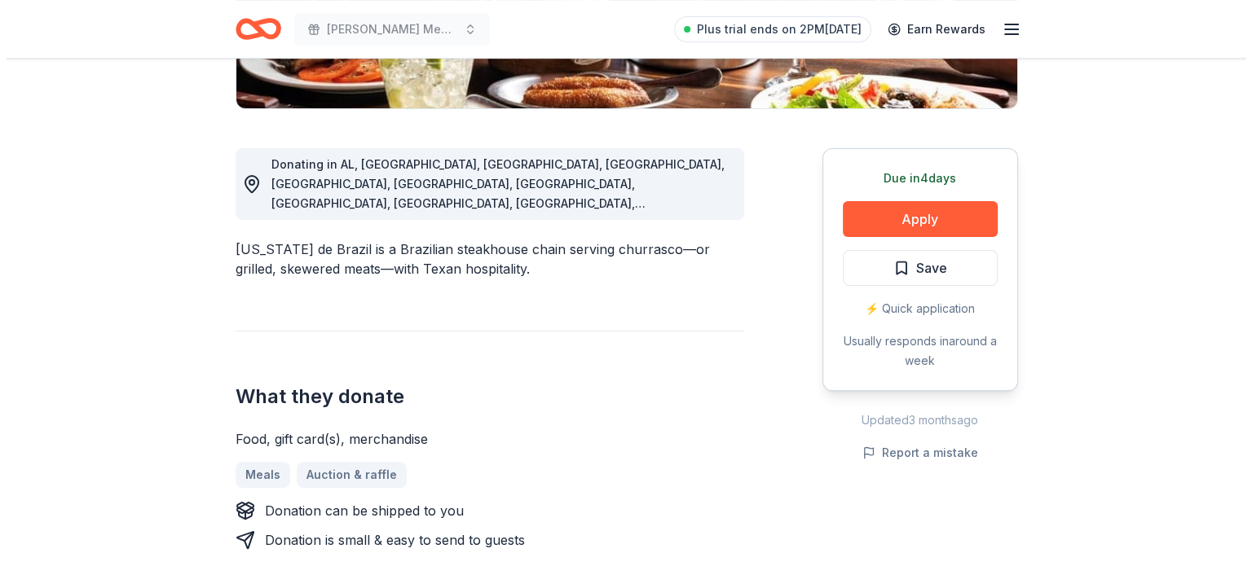
scroll to position [388, 0]
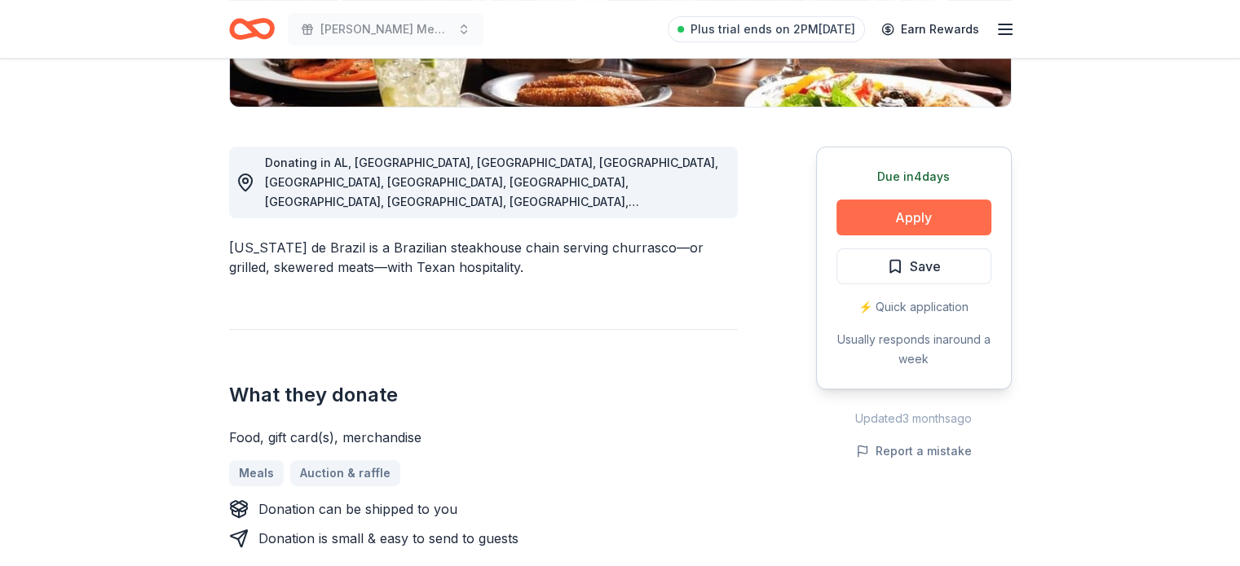
click at [903, 214] on button "Apply" at bounding box center [913, 218] width 155 height 36
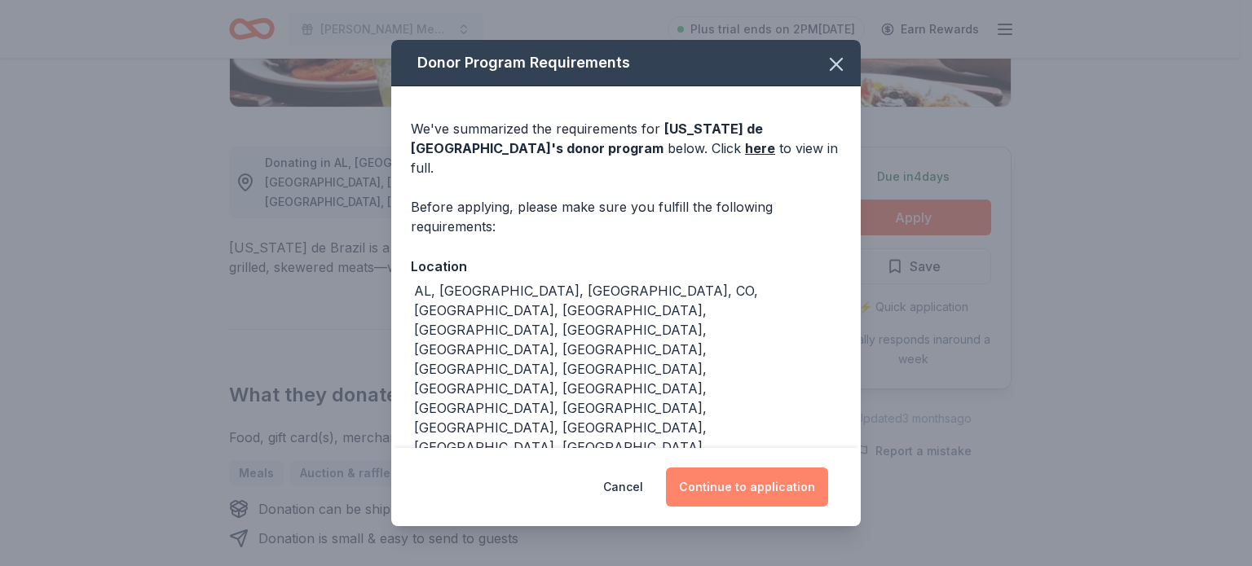
click at [751, 468] on button "Continue to application" at bounding box center [747, 487] width 162 height 39
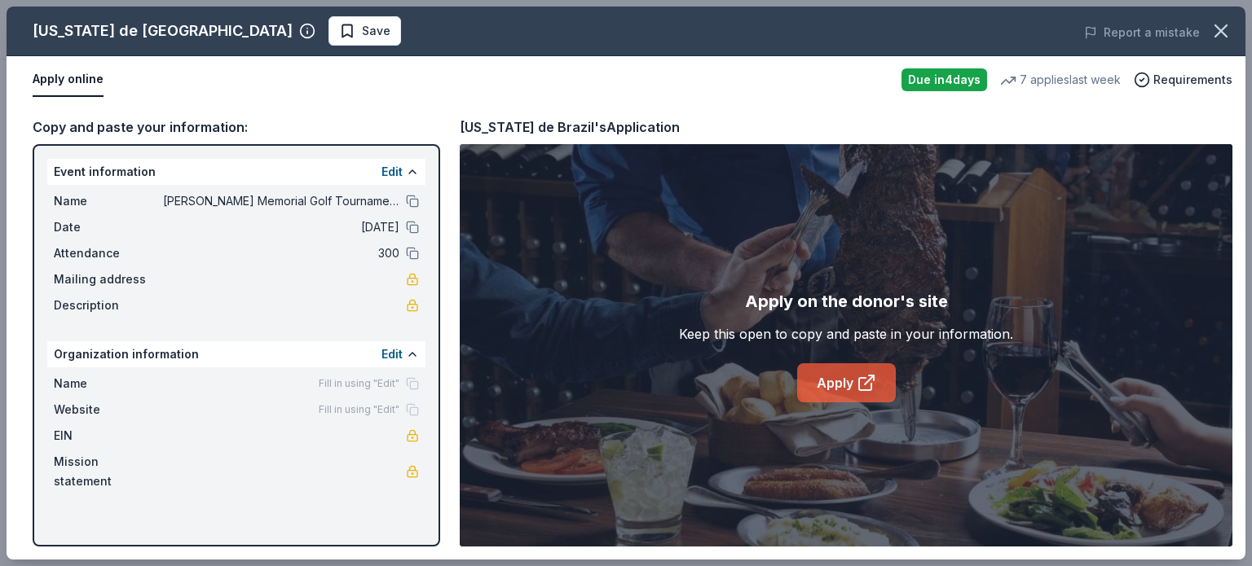
click at [823, 369] on link "Apply" at bounding box center [846, 382] width 99 height 39
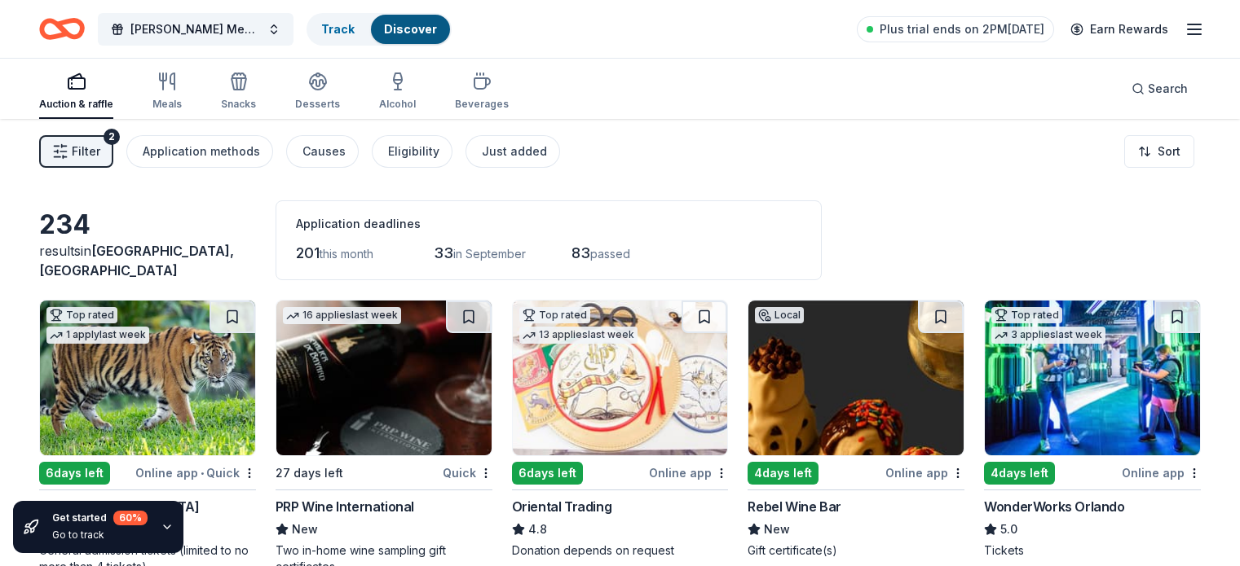
scroll to position [9968, 0]
